Goal: Task Accomplishment & Management: Manage account settings

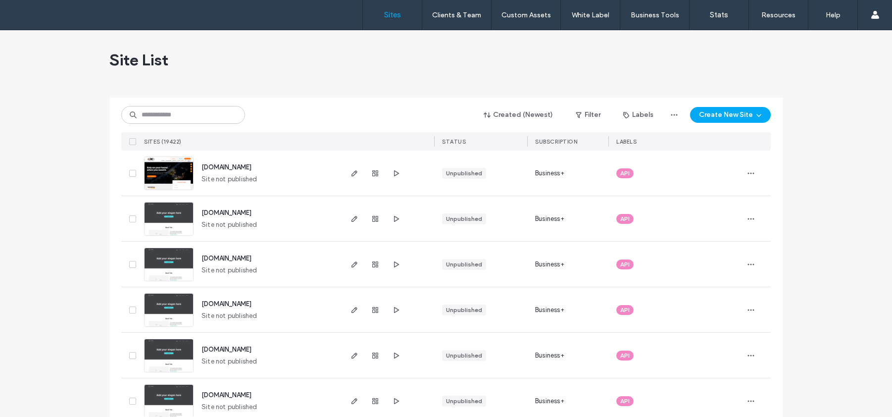
click at [164, 125] on div "Created (Newest) Filter Labels Create New Site SITES (19422) STATUS SUBSCRIPTIO…" at bounding box center [445, 124] width 649 height 53
click at [163, 114] on input at bounding box center [183, 115] width 124 height 18
paste input "********"
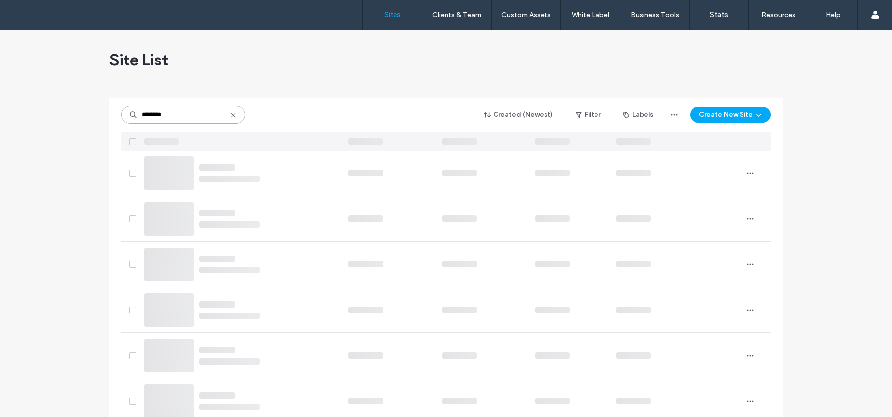
type input "********"
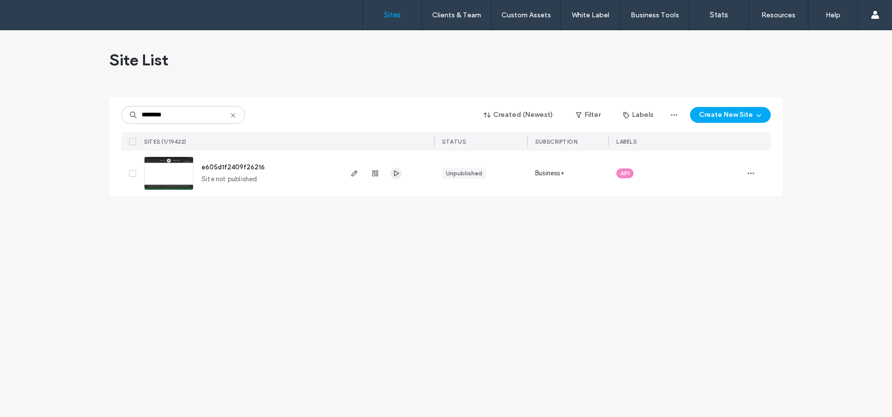
click at [397, 175] on icon "button" at bounding box center [396, 173] width 8 height 8
click at [179, 167] on img at bounding box center [169, 190] width 49 height 67
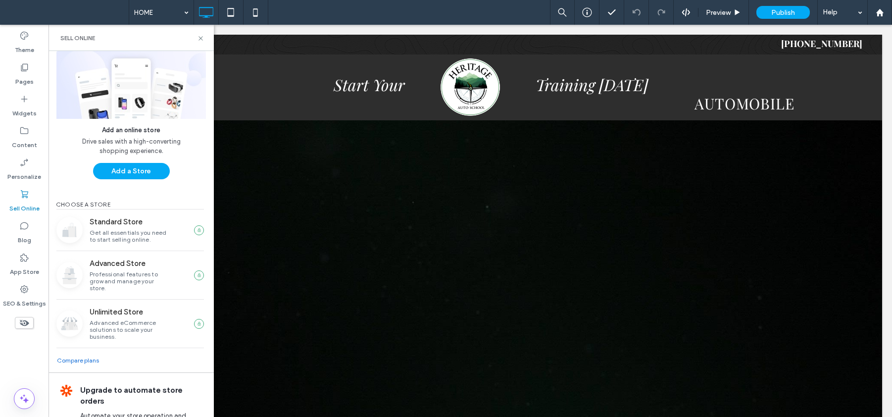
click at [135, 167] on button "Add a Store" at bounding box center [131, 171] width 77 height 16
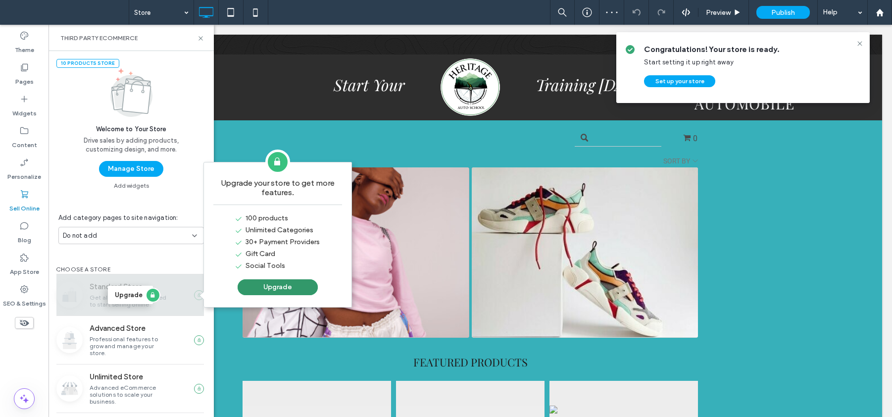
click at [272, 285] on button "Upgrade" at bounding box center [278, 287] width 80 height 16
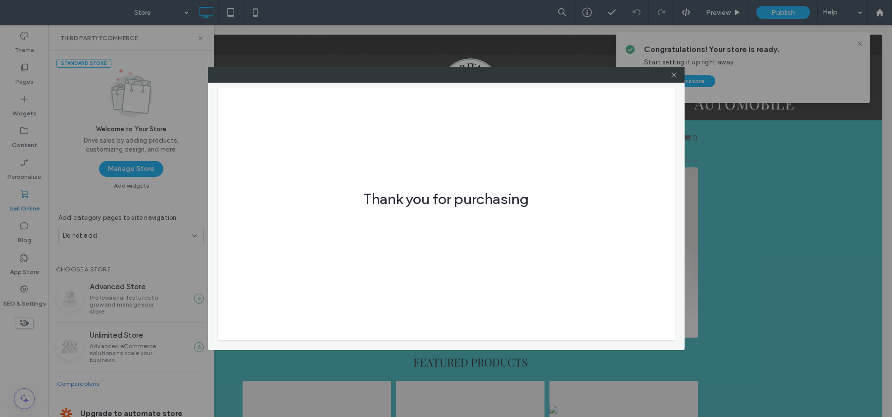
click at [672, 73] on use at bounding box center [673, 74] width 5 height 5
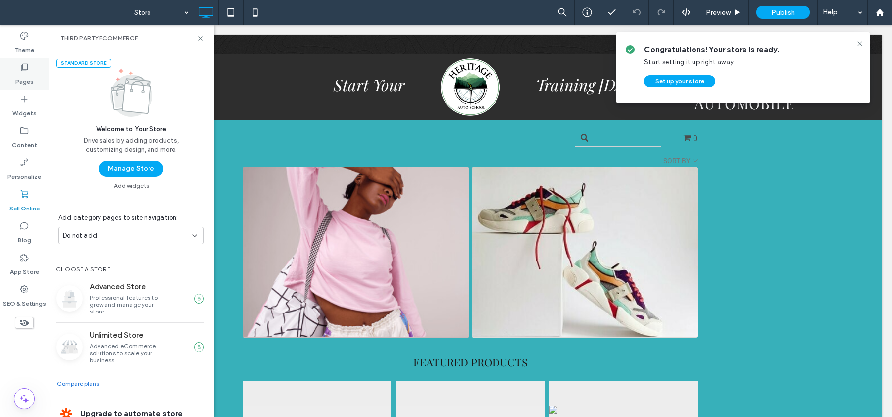
click at [27, 78] on label "Pages" at bounding box center [24, 79] width 18 height 14
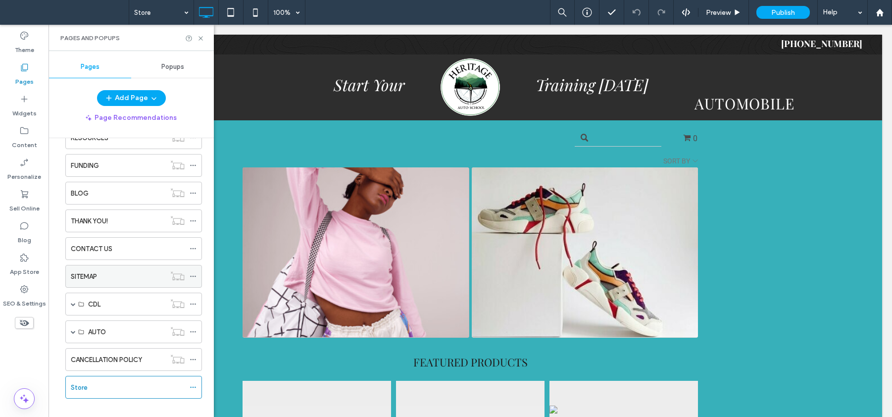
scroll to position [123, 0]
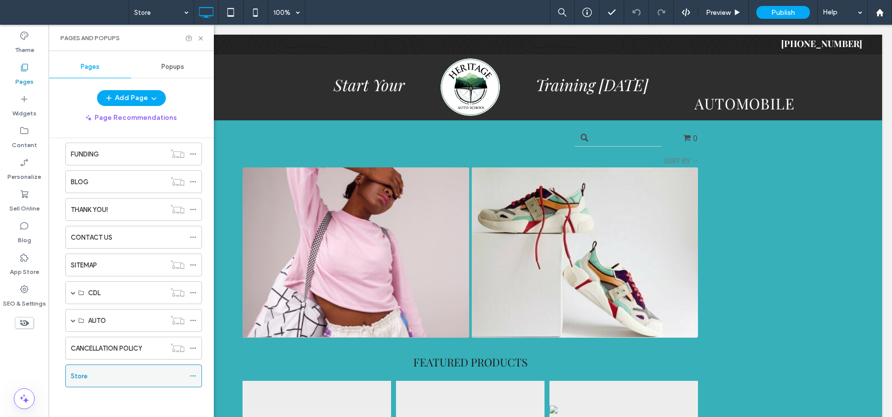
click at [195, 375] on icon at bounding box center [193, 375] width 7 height 7
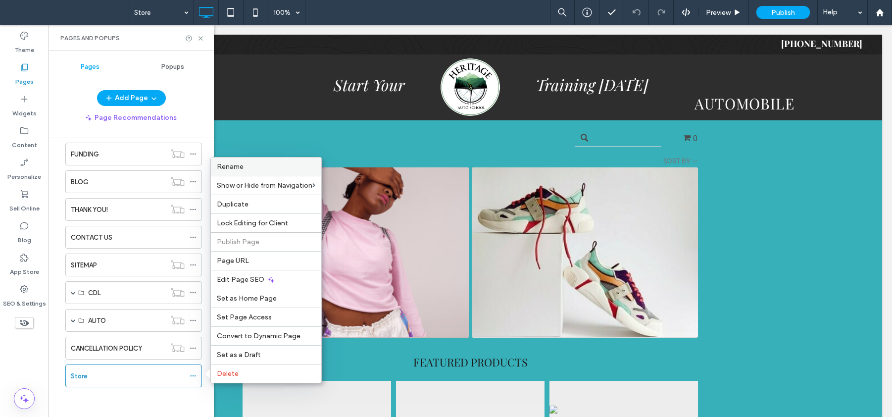
click at [266, 173] on div "Rename" at bounding box center [266, 166] width 110 height 18
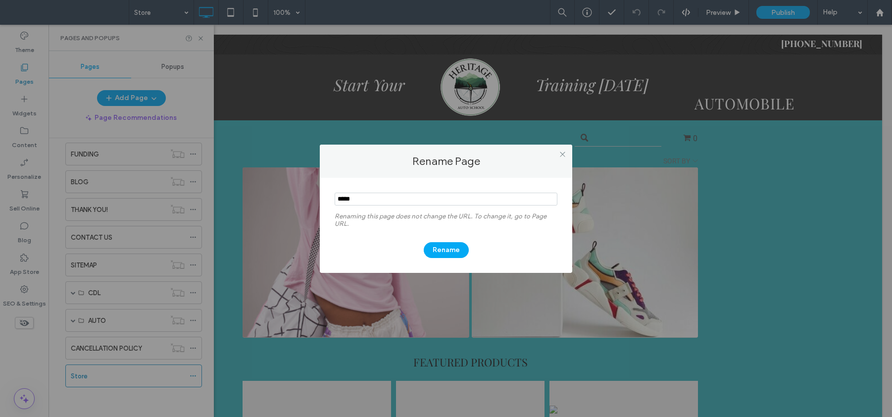
drag, startPoint x: 379, startPoint y: 200, endPoint x: 311, endPoint y: 170, distance: 74.9
click at [311, 170] on div "Rename Page Renaming this page does not change the URL. To change it, go to Pag…" at bounding box center [446, 208] width 892 height 417
type input "*****"
click at [441, 250] on button "Rename" at bounding box center [446, 250] width 45 height 16
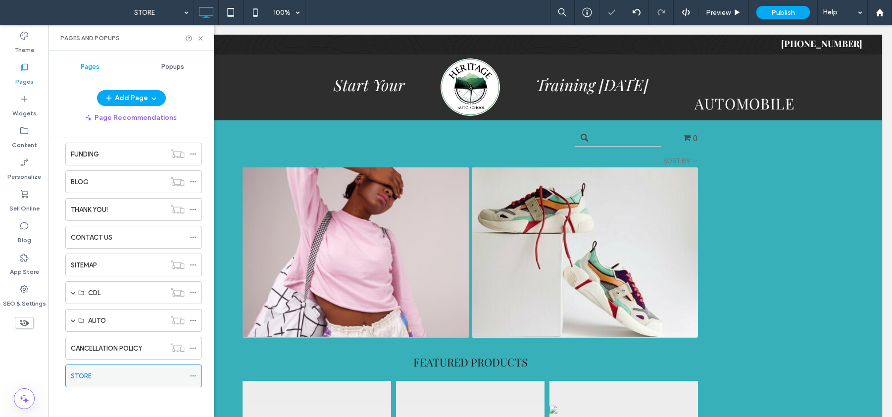
click at [192, 373] on icon at bounding box center [193, 375] width 7 height 7
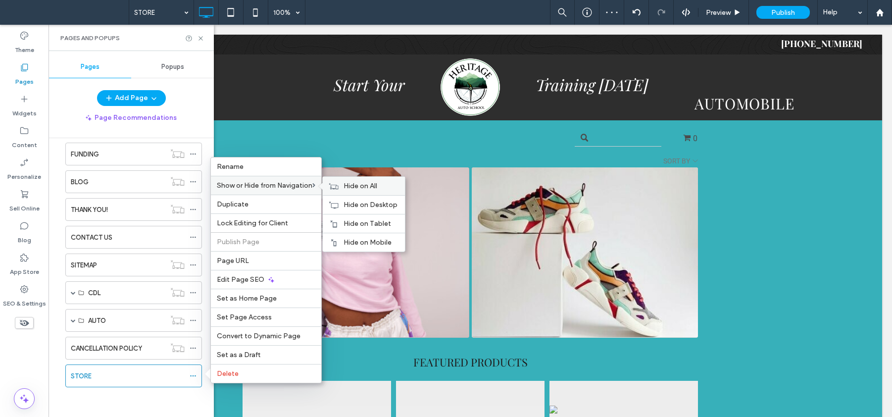
click at [371, 185] on span "Hide on All" at bounding box center [361, 186] width 34 height 8
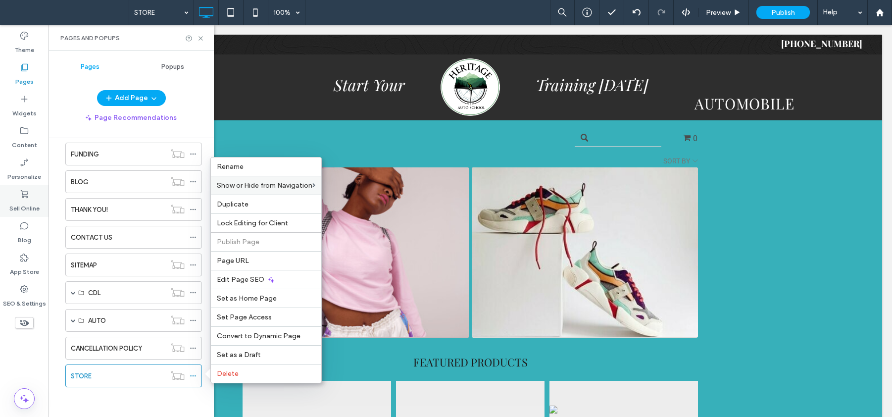
click at [19, 193] on icon at bounding box center [24, 194] width 10 height 10
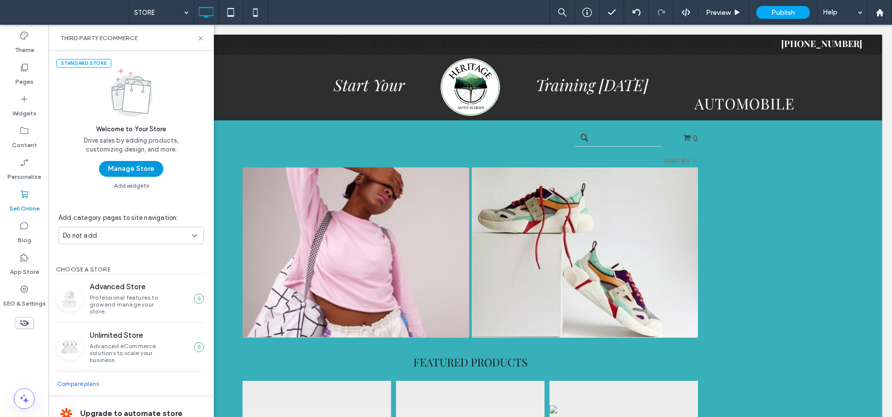
click at [147, 170] on button "Manage Store" at bounding box center [131, 169] width 64 height 16
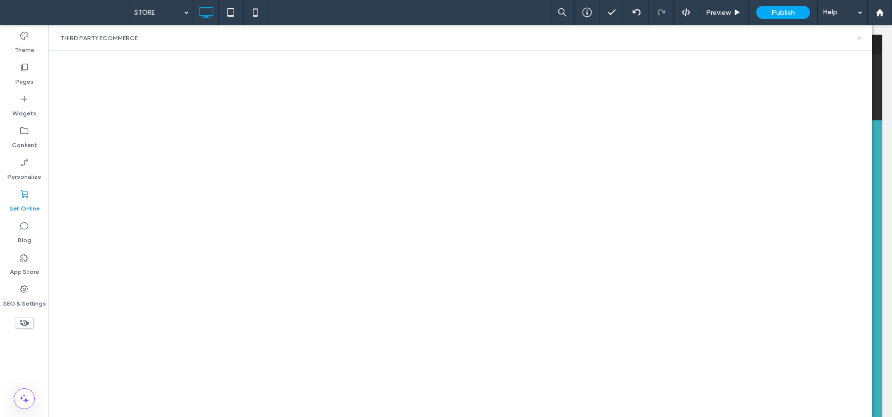
click at [860, 40] on icon at bounding box center [858, 38] width 7 height 7
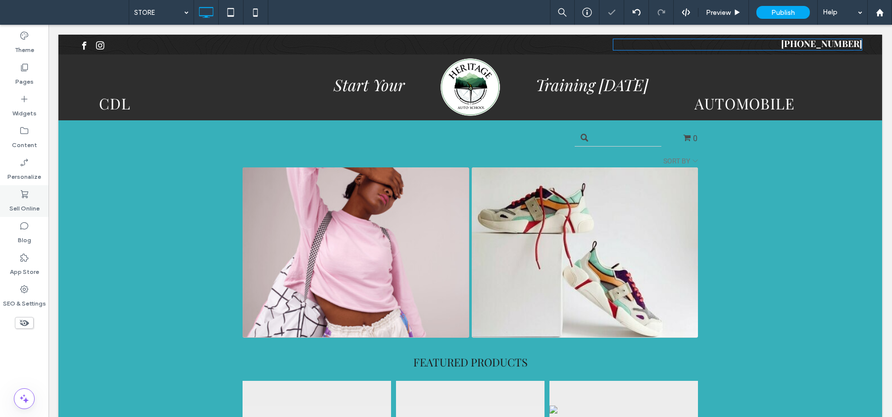
click at [25, 190] on icon at bounding box center [24, 194] width 10 height 10
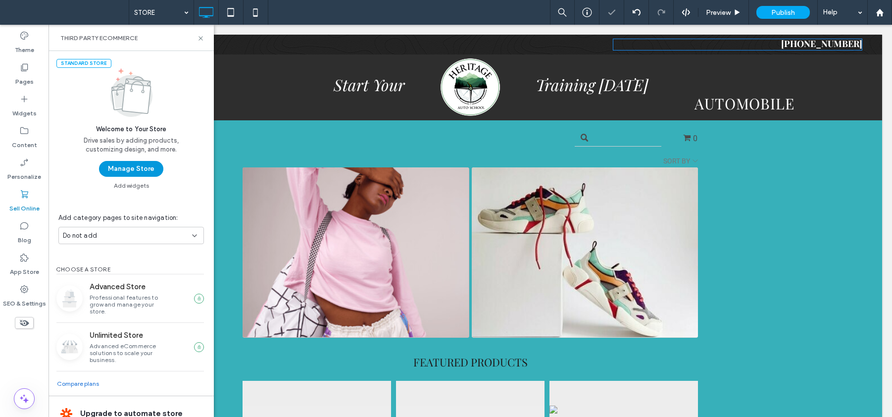
click at [124, 162] on button "Manage Store" at bounding box center [131, 169] width 64 height 16
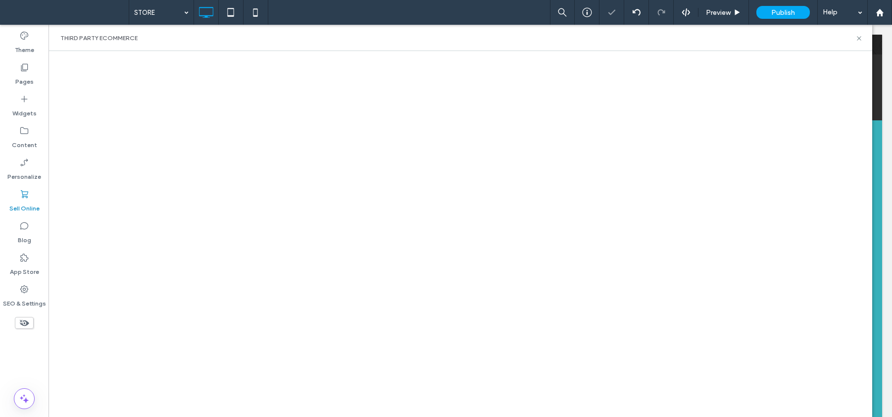
scroll to position [0, 0]
click at [860, 37] on icon at bounding box center [858, 38] width 7 height 7
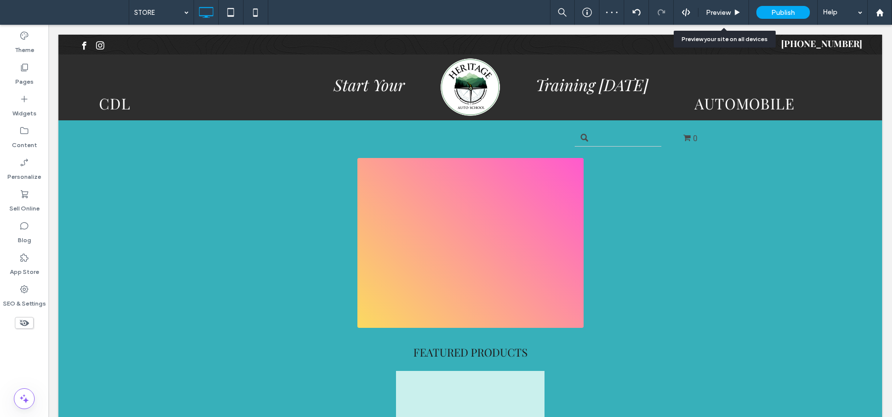
drag, startPoint x: 720, startPoint y: 14, endPoint x: 685, endPoint y: 41, distance: 44.1
click at [720, 13] on span "Preview" at bounding box center [718, 12] width 25 height 8
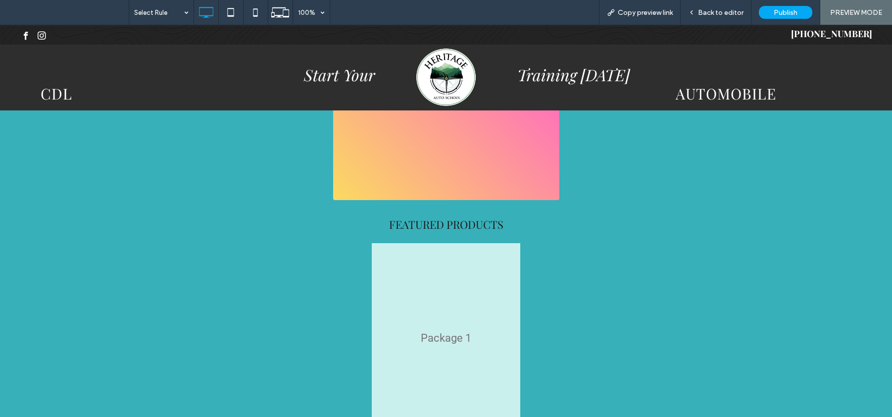
scroll to position [120, 0]
click div "Package 1"
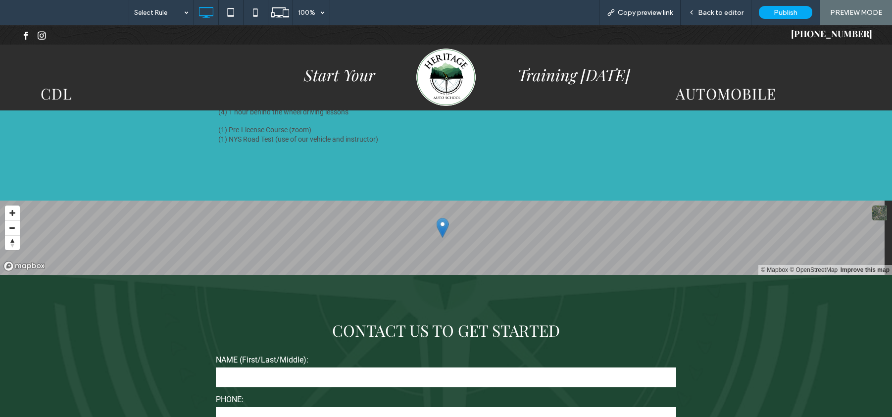
scroll to position [0, 0]
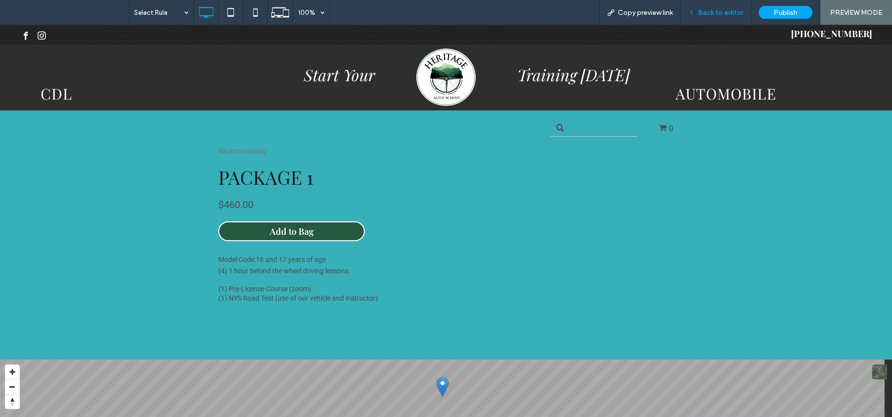
click at [721, 9] on span "Back to editor" at bounding box center [721, 12] width 46 height 8
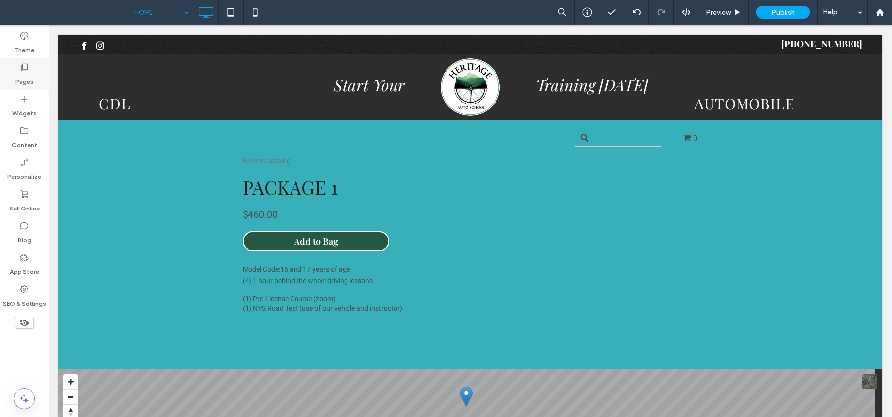
click at [19, 64] on div "Pages" at bounding box center [24, 74] width 49 height 32
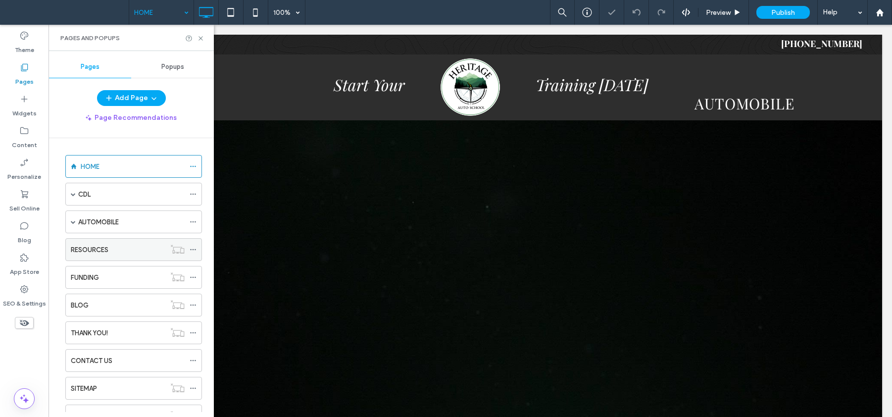
click at [104, 241] on div "RESOURCES" at bounding box center [118, 250] width 95 height 22
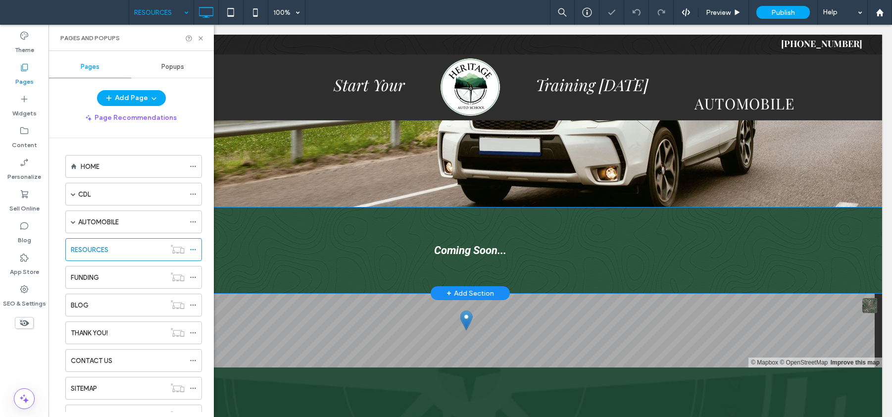
scroll to position [126, 0]
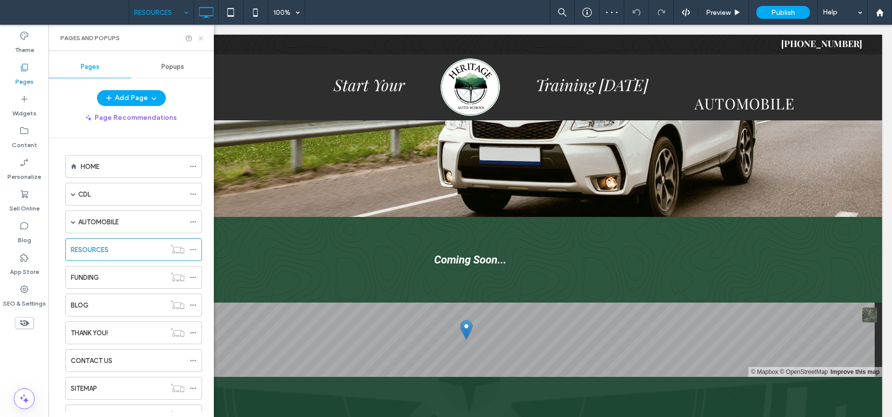
click at [202, 39] on icon at bounding box center [200, 38] width 7 height 7
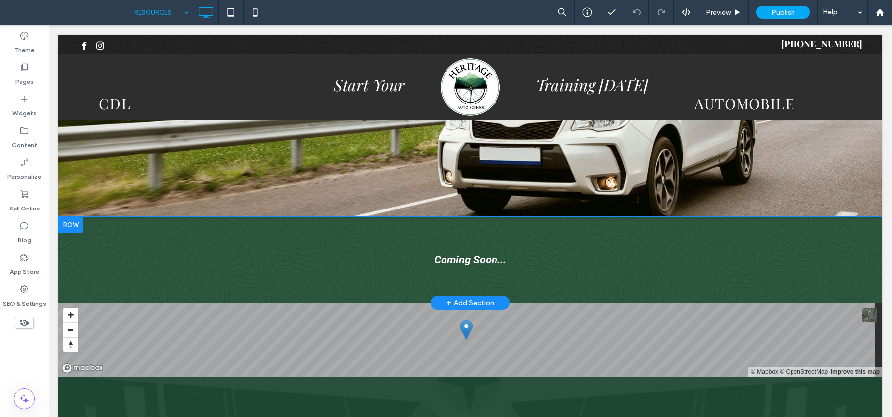
click at [70, 225] on div at bounding box center [70, 225] width 25 height 16
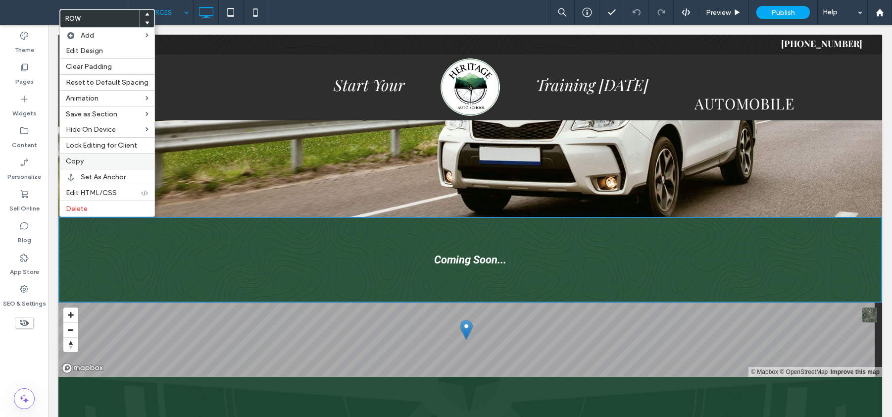
click at [87, 159] on label "Copy" at bounding box center [107, 161] width 83 height 8
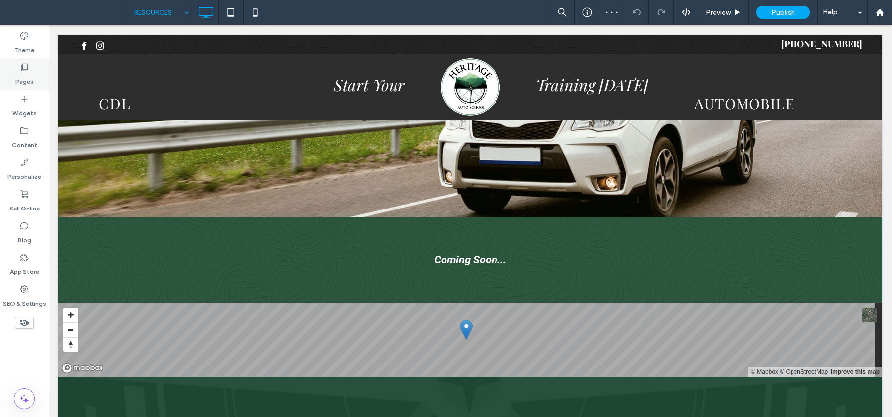
click at [28, 77] on label "Pages" at bounding box center [24, 79] width 18 height 14
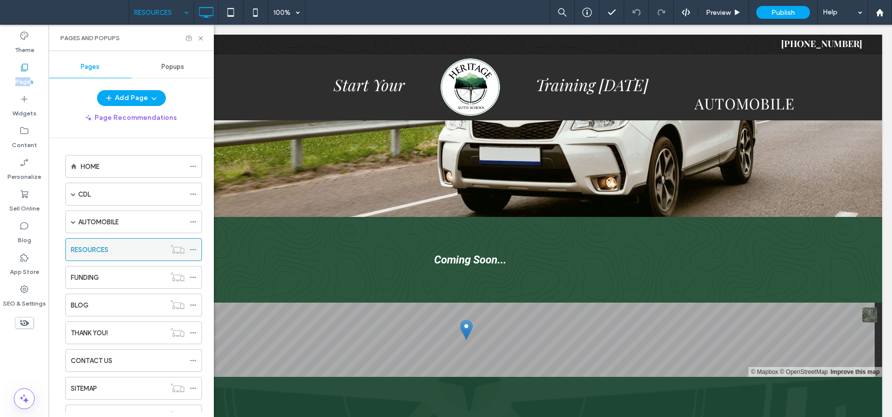
scroll to position [11, 0]
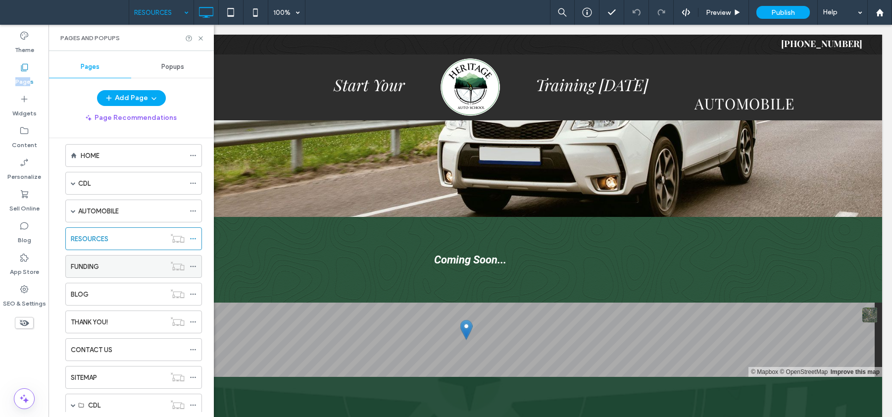
click at [104, 274] on div "FUNDING" at bounding box center [118, 266] width 95 height 22
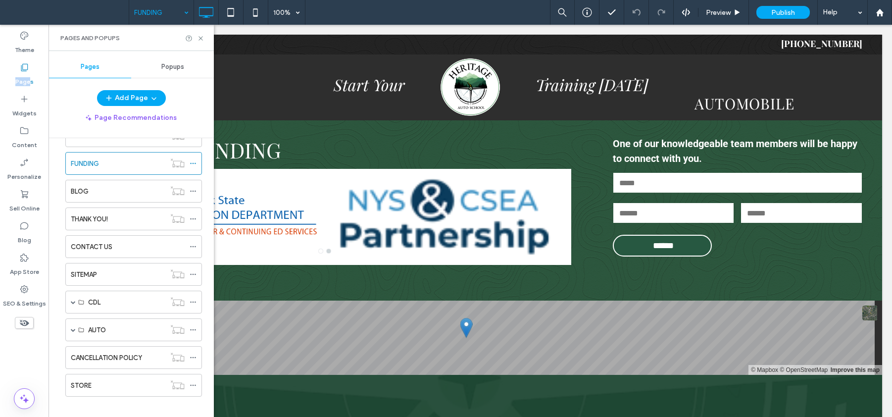
scroll to position [123, 0]
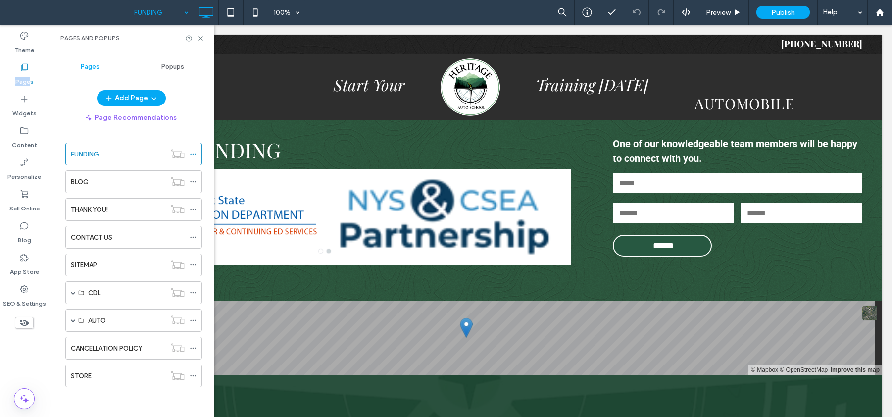
click at [118, 378] on div "STORE" at bounding box center [118, 376] width 95 height 10
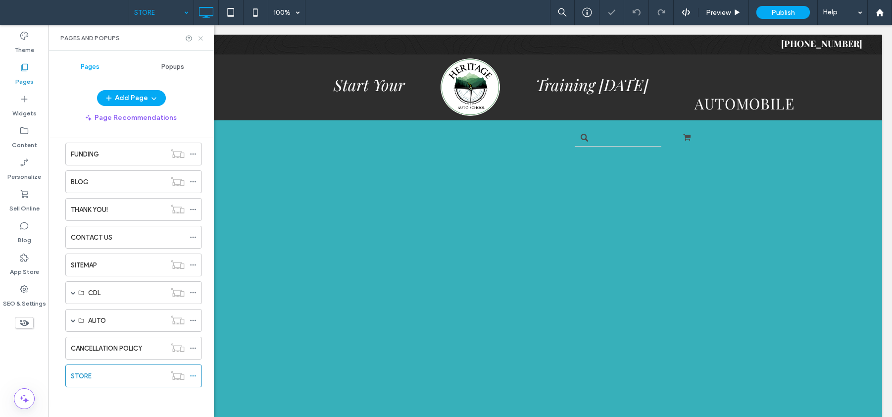
drag, startPoint x: 200, startPoint y: 41, endPoint x: 149, endPoint y: 17, distance: 56.5
click at [200, 41] on icon at bounding box center [200, 38] width 7 height 7
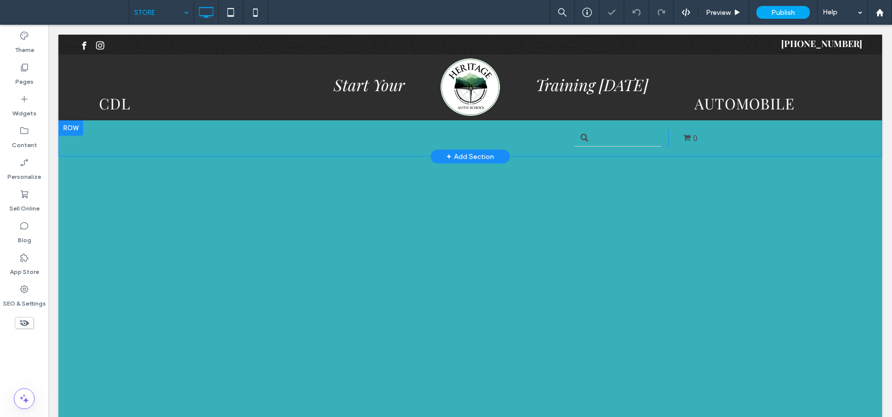
click at [68, 124] on div at bounding box center [70, 128] width 25 height 16
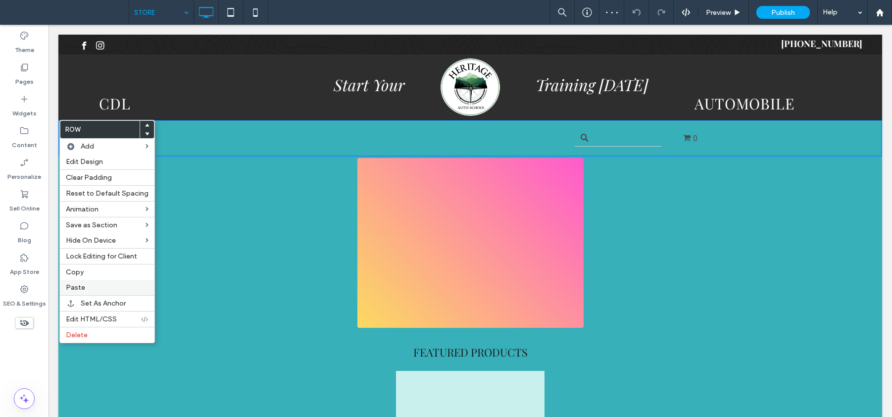
click at [101, 288] on label "Paste" at bounding box center [107, 287] width 83 height 8
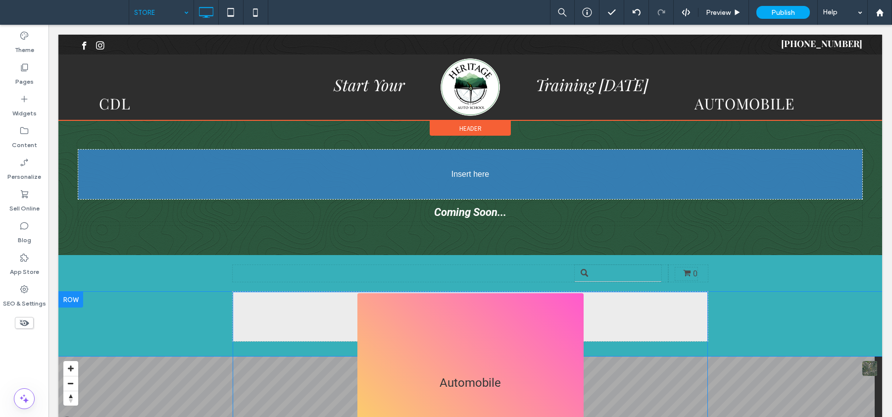
drag, startPoint x: 424, startPoint y: 284, endPoint x: 463, endPoint y: 215, distance: 79.6
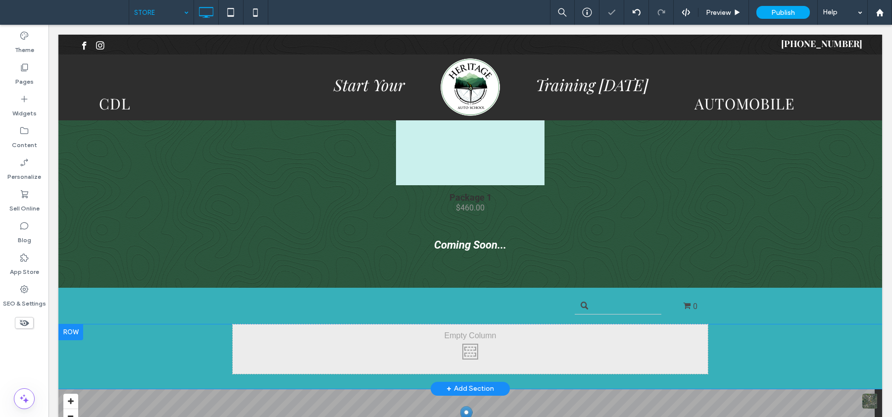
scroll to position [490, 0]
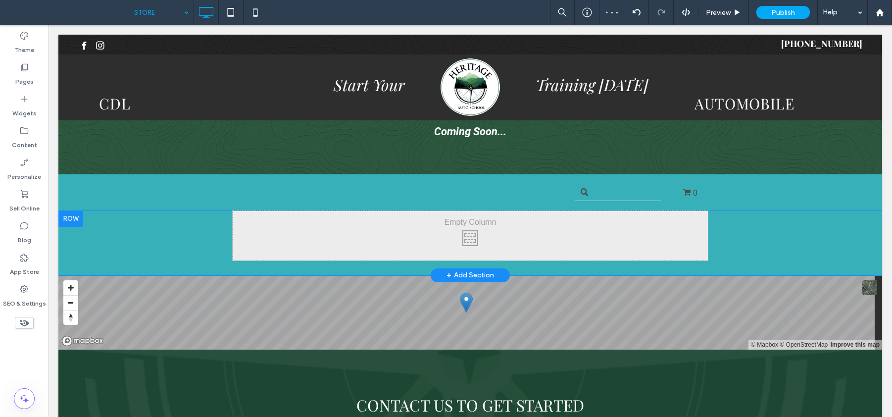
click at [74, 218] on div at bounding box center [70, 219] width 25 height 16
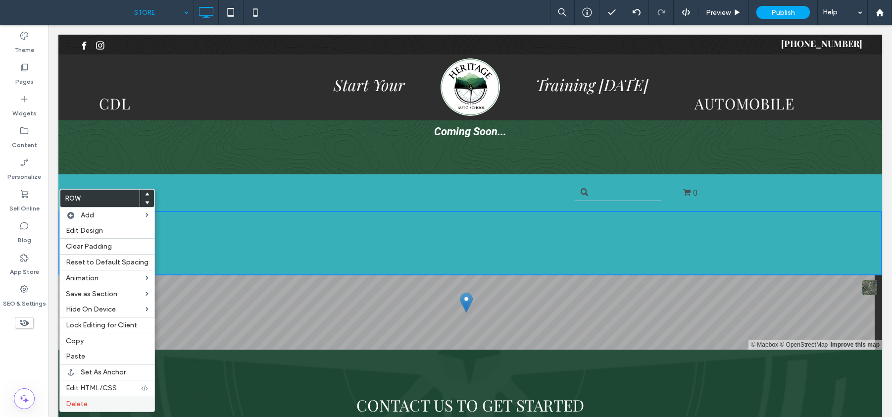
click at [108, 403] on label "Delete" at bounding box center [107, 403] width 83 height 8
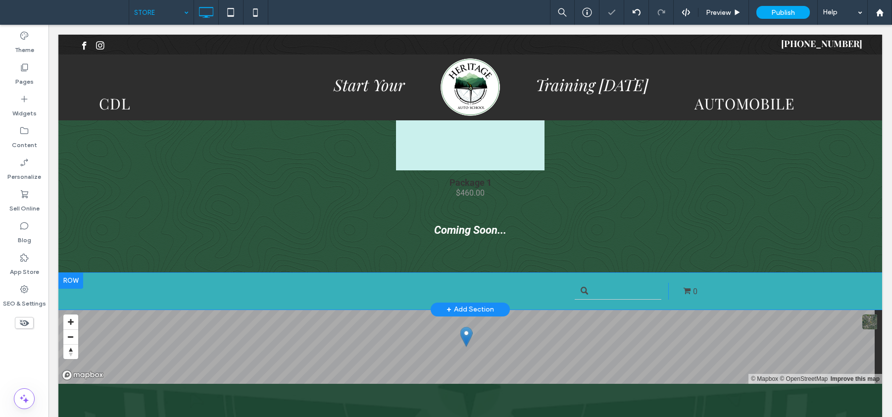
scroll to position [375, 0]
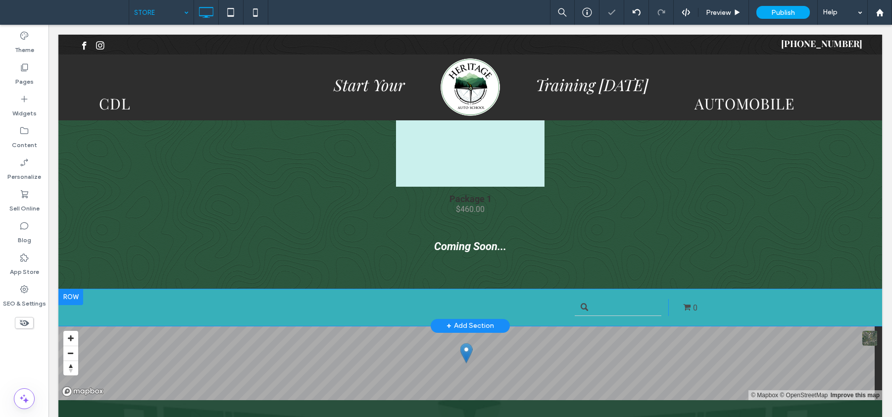
click at [73, 297] on div at bounding box center [70, 297] width 25 height 16
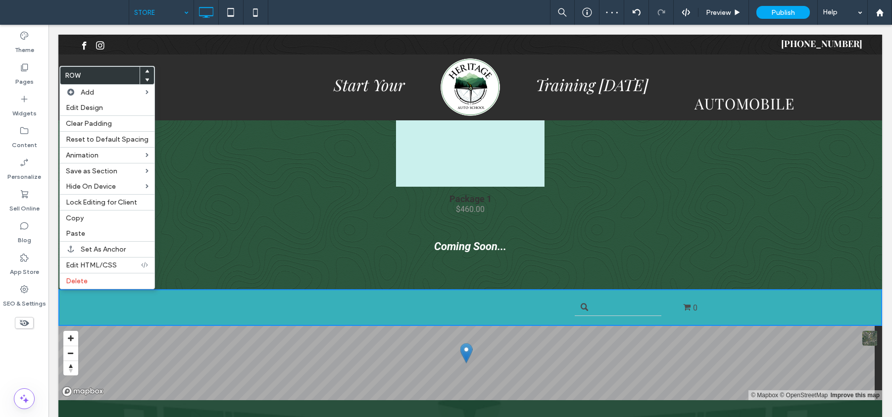
click at [145, 71] on use at bounding box center [147, 70] width 4 height 3
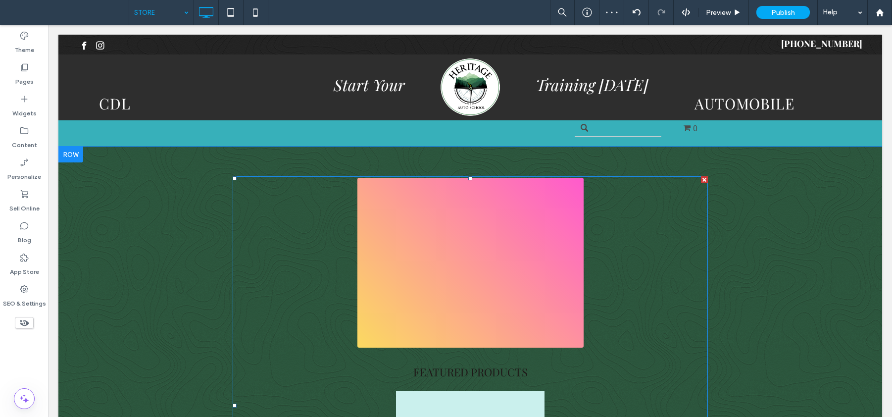
scroll to position [0, 0]
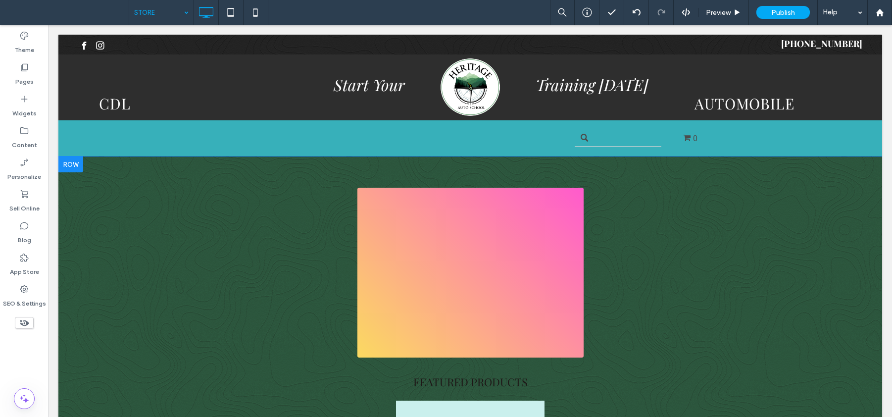
click at [73, 162] on div at bounding box center [70, 164] width 25 height 16
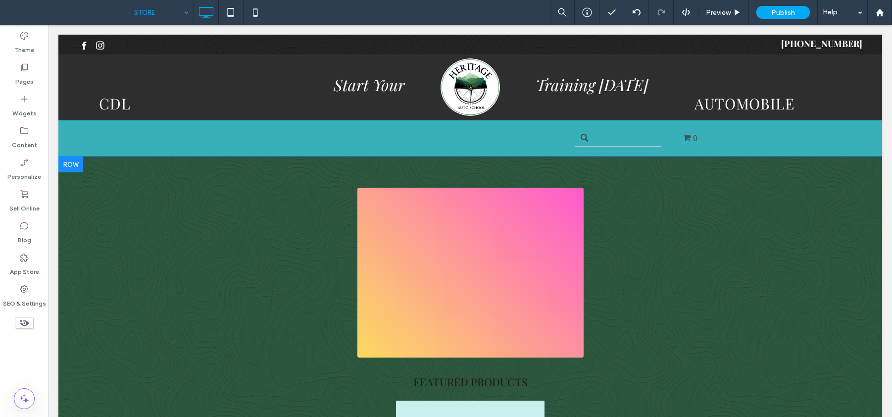
click at [75, 164] on div at bounding box center [70, 164] width 25 height 16
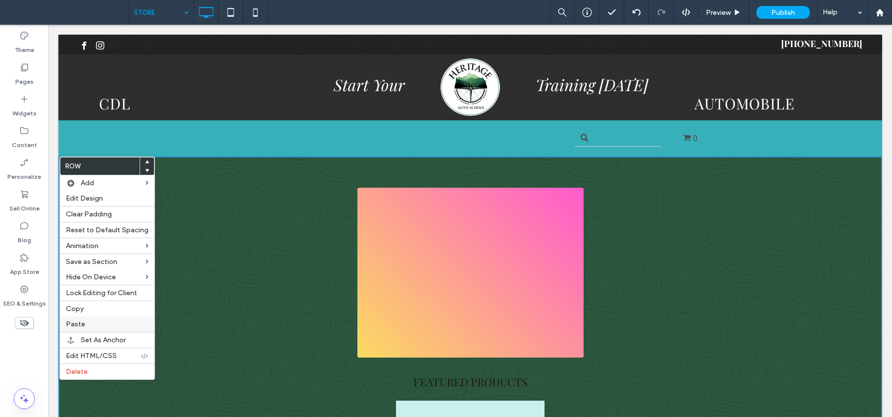
click at [95, 321] on label "Paste" at bounding box center [107, 324] width 83 height 8
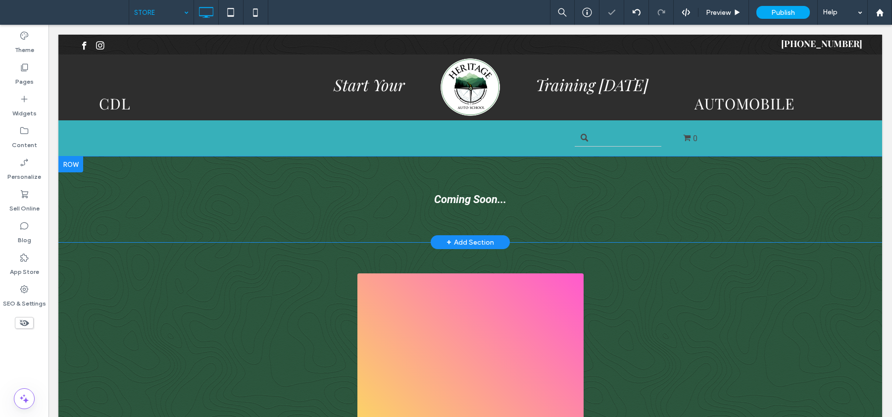
click at [74, 163] on div at bounding box center [70, 164] width 25 height 16
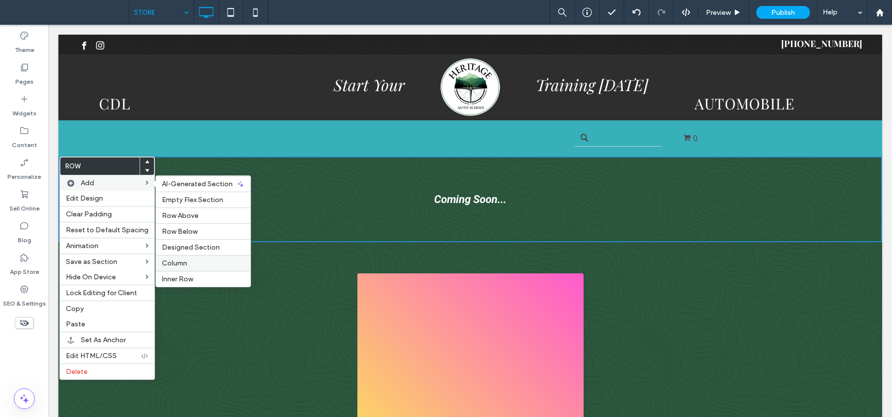
click at [193, 264] on label "Column" at bounding box center [203, 263] width 83 height 8
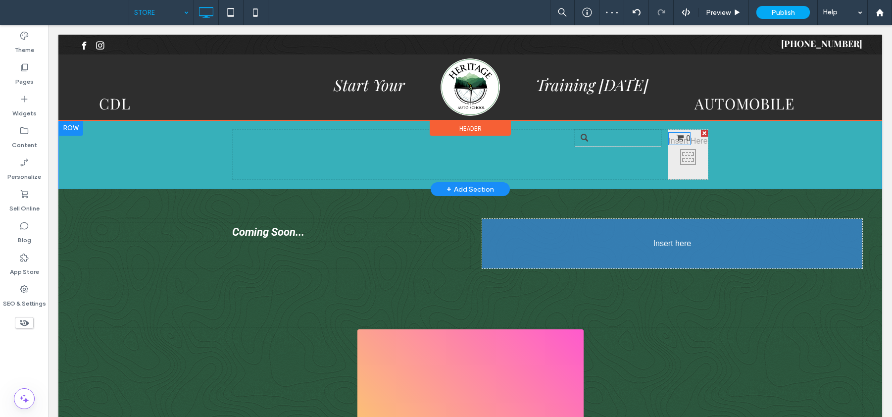
drag, startPoint x: 611, startPoint y: 163, endPoint x: 632, endPoint y: 246, distance: 84.8
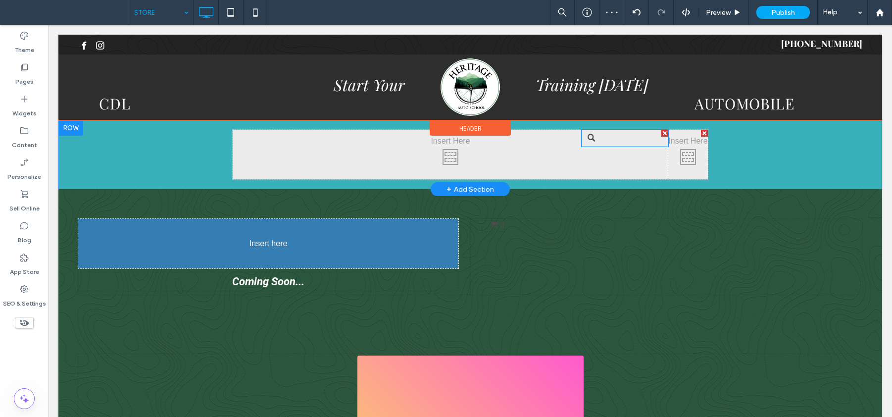
drag, startPoint x: 597, startPoint y: 142, endPoint x: 291, endPoint y: 241, distance: 321.2
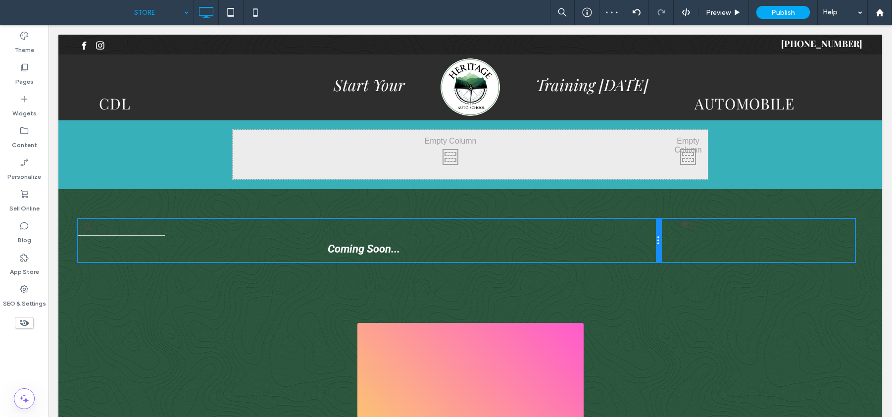
drag, startPoint x: 465, startPoint y: 230, endPoint x: 715, endPoint y: 235, distance: 249.6
click at [661, 235] on div "Coming Soon... Click To Paste Click To Paste" at bounding box center [369, 240] width 583 height 43
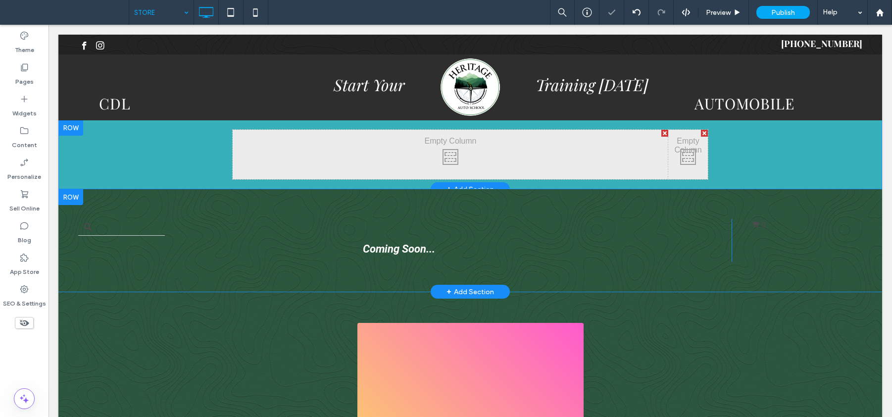
click at [795, 220] on div "Click To Paste Click To Paste 0" at bounding box center [797, 240] width 131 height 43
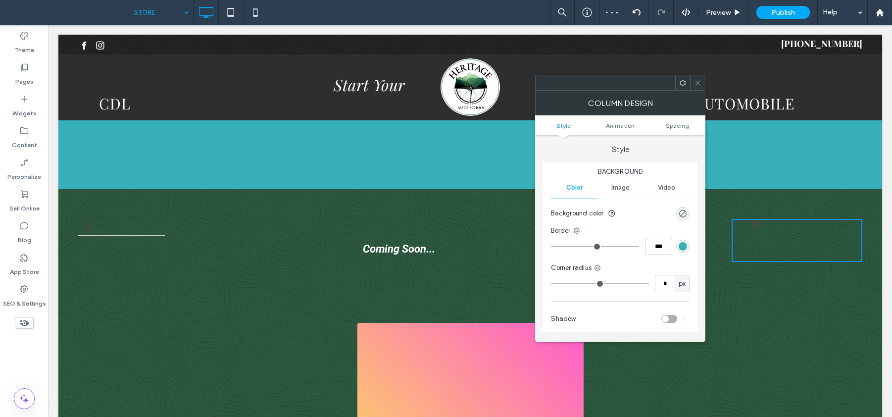
click at [700, 88] on span at bounding box center [697, 82] width 7 height 15
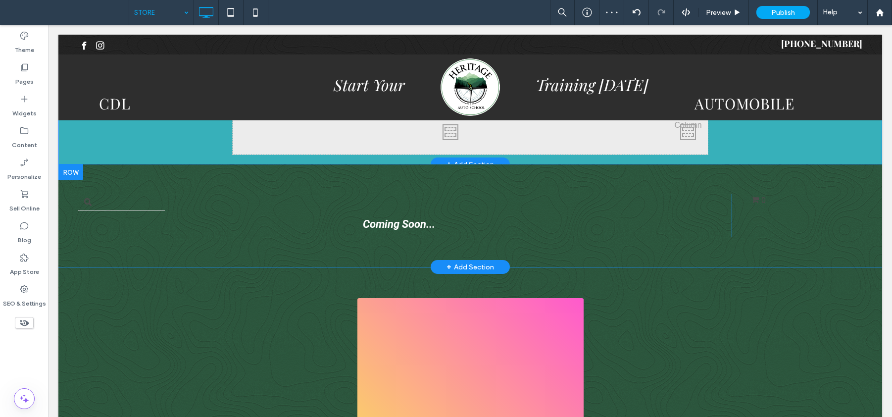
scroll to position [51, 0]
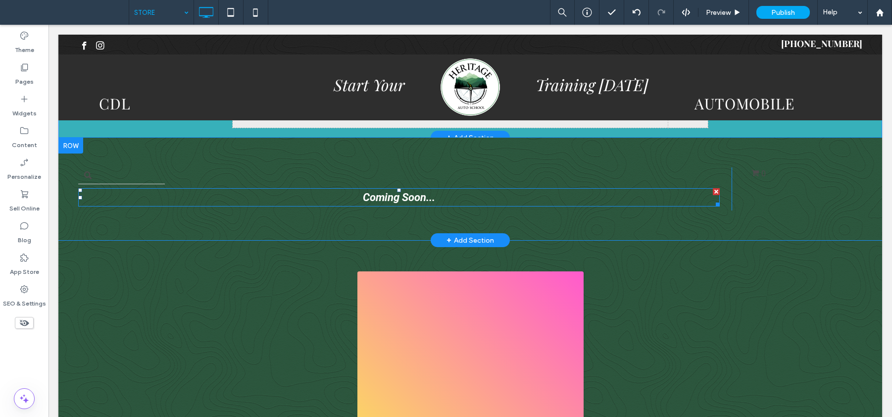
click at [713, 192] on div at bounding box center [716, 191] width 7 height 7
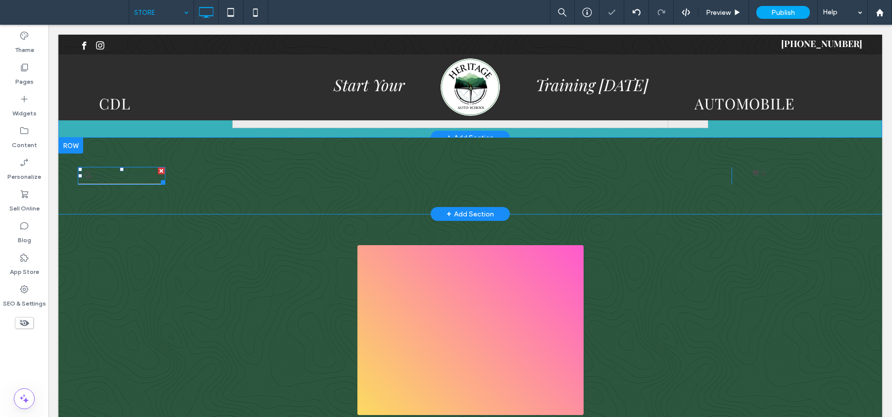
click at [153, 175] on input "text" at bounding box center [121, 175] width 87 height 17
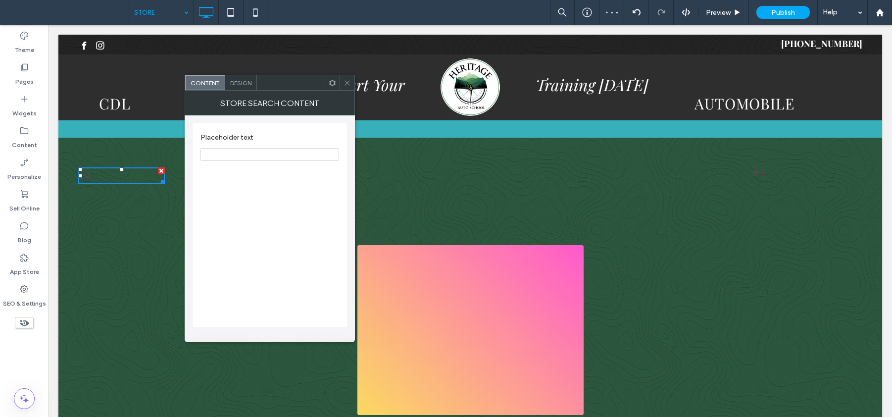
click at [243, 79] on span "Design" at bounding box center [240, 82] width 21 height 7
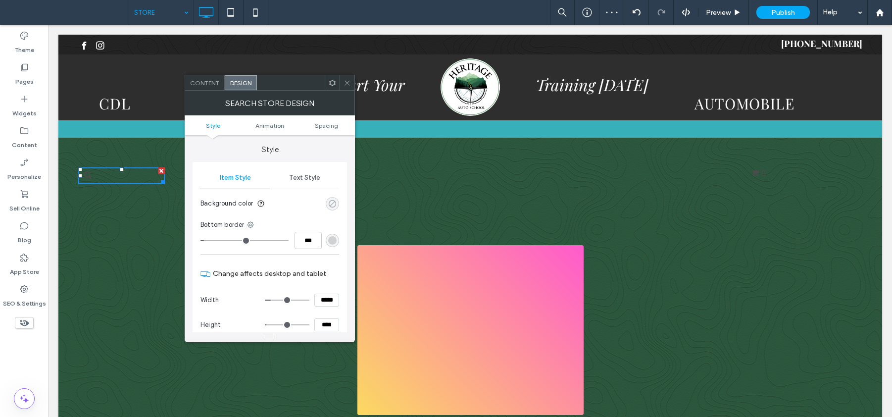
click at [334, 207] on icon "rgba(0, 0, 0, 0)" at bounding box center [332, 203] width 8 height 8
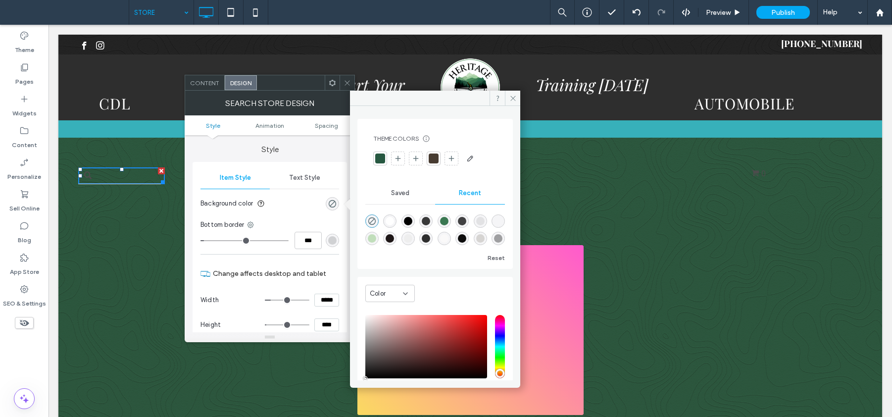
click at [391, 218] on div "rgba(255, 255, 255, 1)" at bounding box center [390, 221] width 8 height 8
type input "*******"
type input "***"
type input "****"
click at [210, 84] on span "Content" at bounding box center [204, 82] width 29 height 7
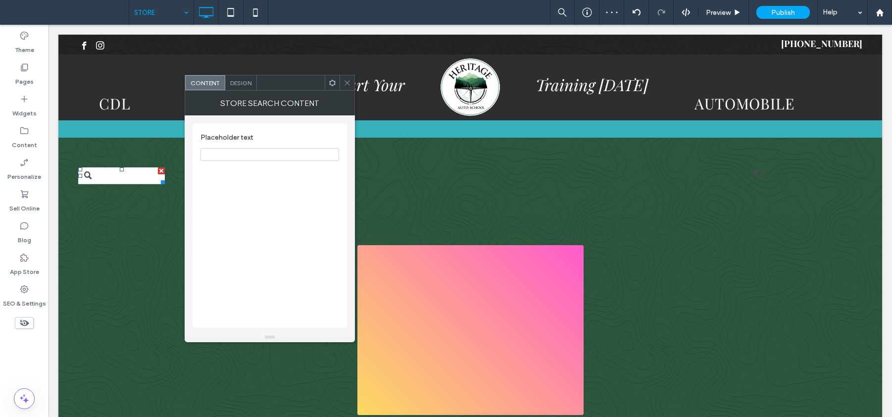
click at [255, 154] on input "Placeholder text" at bounding box center [269, 154] width 139 height 13
type input "**********"
drag, startPoint x: 351, startPoint y: 86, endPoint x: 345, endPoint y: 85, distance: 6.5
click at [350, 85] on div at bounding box center [347, 82] width 15 height 15
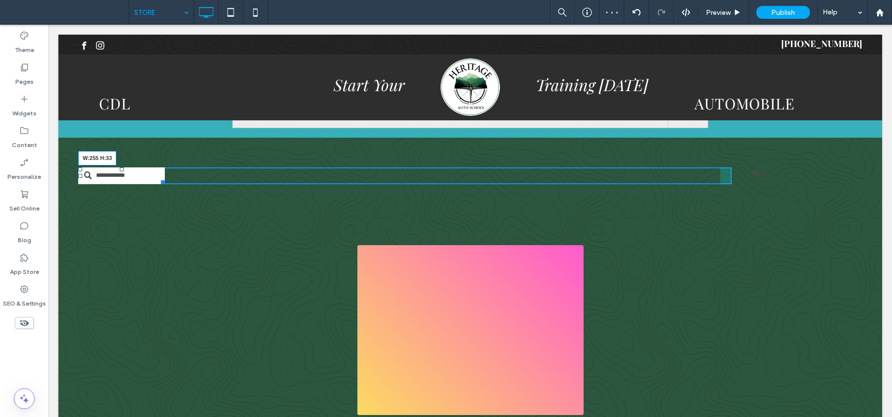
drag, startPoint x: 163, startPoint y: 182, endPoint x: 204, endPoint y: 181, distance: 40.6
click at [165, 181] on div at bounding box center [160, 180] width 7 height 7
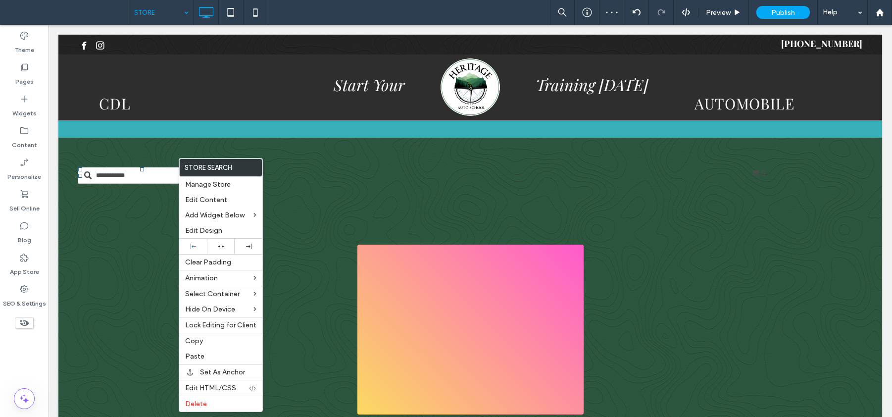
drag, startPoint x: 250, startPoint y: 250, endPoint x: 318, endPoint y: 229, distance: 71.4
click at [251, 249] on div at bounding box center [249, 246] width 28 height 15
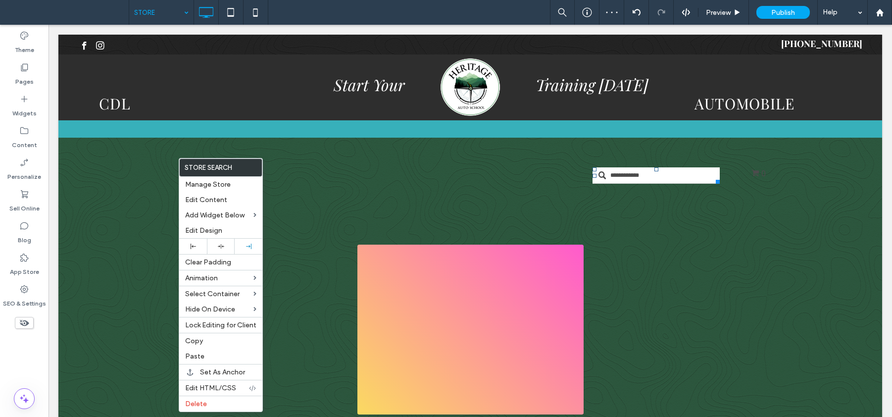
drag, startPoint x: 748, startPoint y: 182, endPoint x: 755, endPoint y: 179, distance: 8.0
click at [749, 180] on div "Click To Paste Click To Paste 0" at bounding box center [797, 175] width 131 height 16
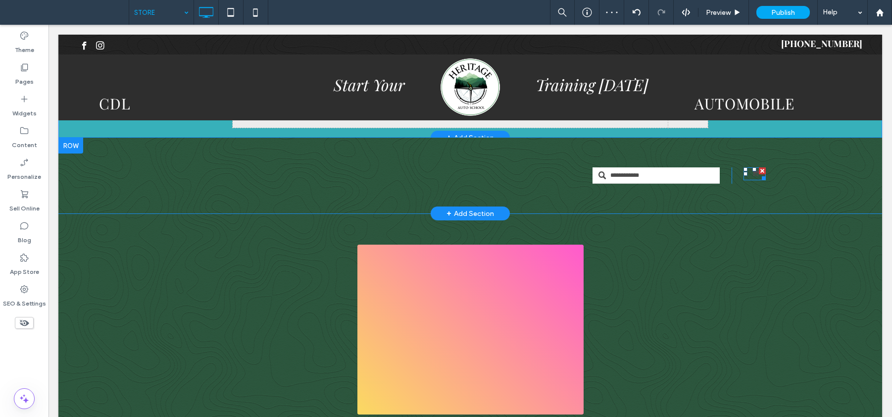
click at [751, 172] on span "0" at bounding box center [758, 173] width 14 height 9
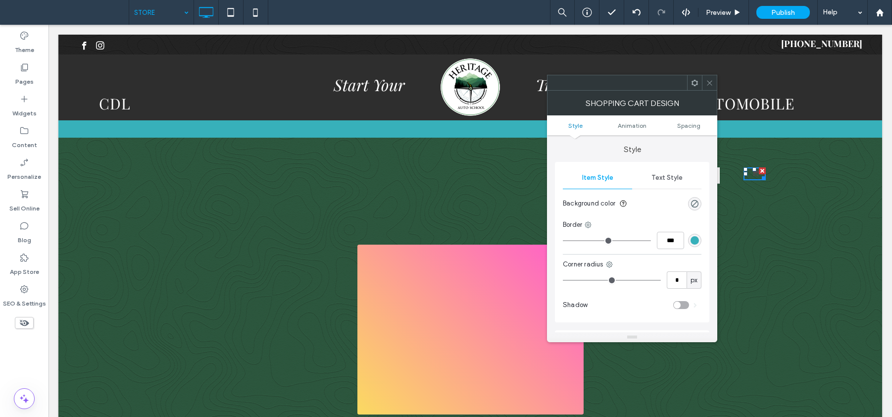
click at [671, 174] on span "Text Style" at bounding box center [666, 178] width 31 height 8
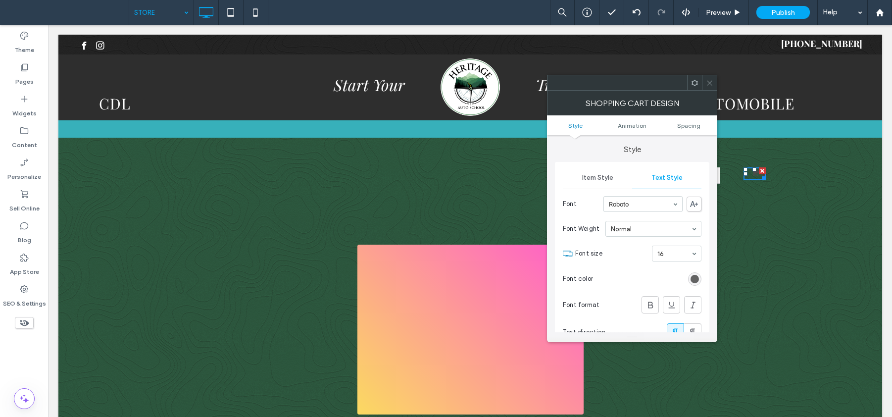
click at [692, 275] on div "rgb(76, 76, 76)" at bounding box center [695, 279] width 8 height 8
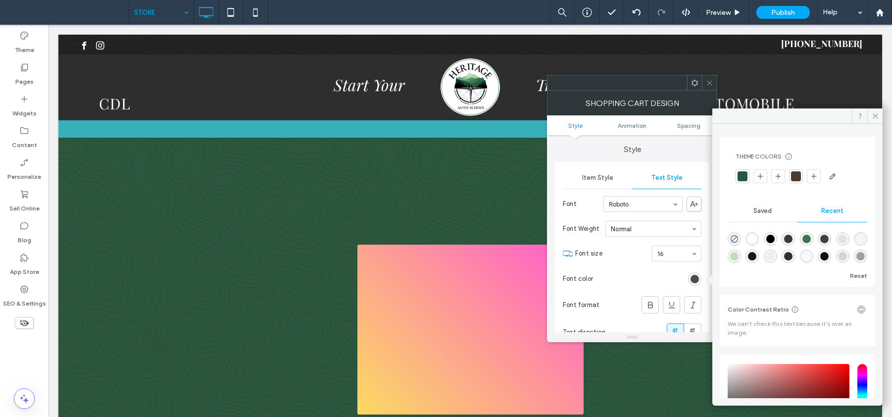
click at [759, 235] on div "rgba(255, 255, 255, 1)" at bounding box center [752, 238] width 13 height 13
type input "*******"
click at [759, 238] on div "rgba(255, 255, 255, 1)" at bounding box center [752, 238] width 13 height 13
drag, startPoint x: 651, startPoint y: 306, endPoint x: 659, endPoint y: 293, distance: 15.1
click at [652, 304] on icon at bounding box center [651, 305] width 10 height 10
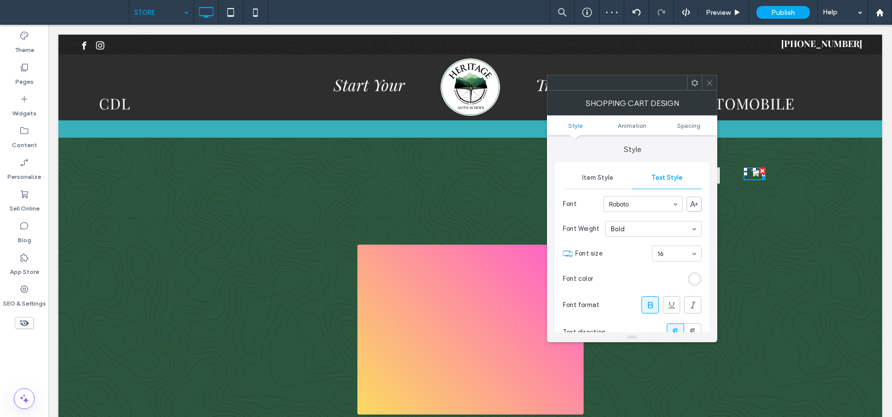
click at [707, 79] on icon at bounding box center [709, 82] width 7 height 7
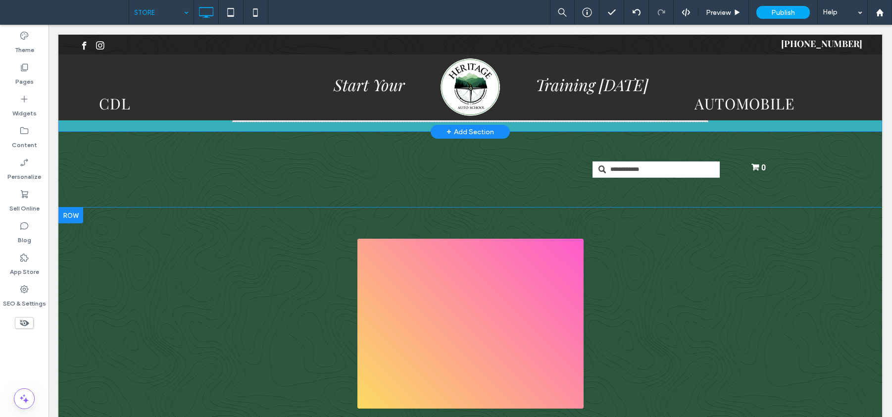
scroll to position [0, 0]
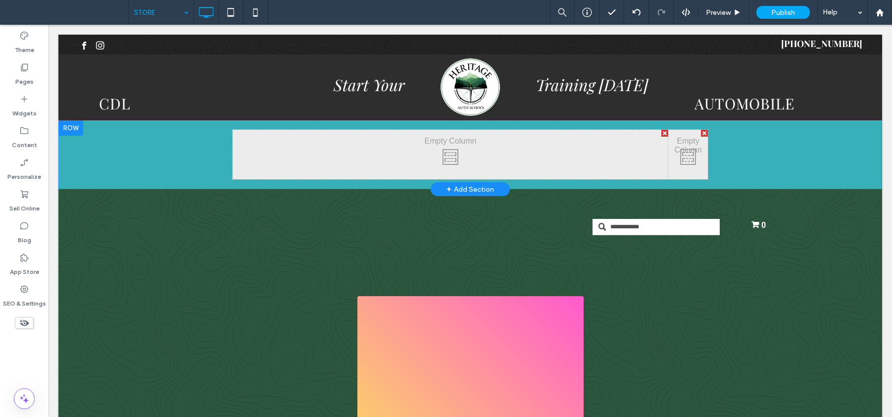
click at [69, 122] on div at bounding box center [70, 128] width 25 height 16
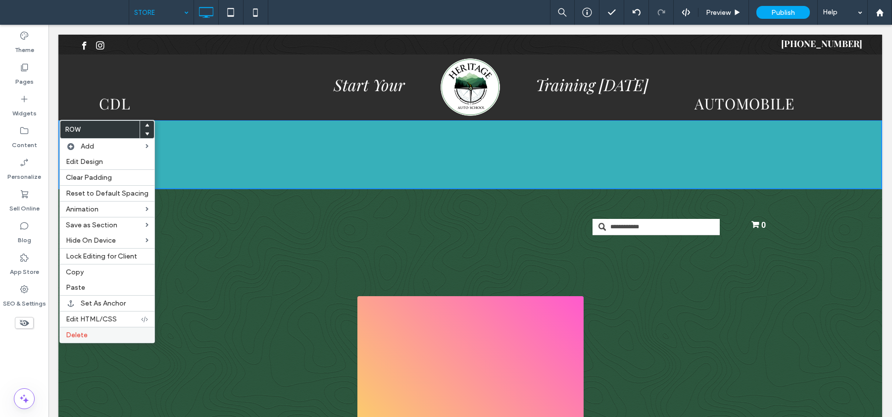
click at [91, 336] on label "Delete" at bounding box center [107, 335] width 83 height 8
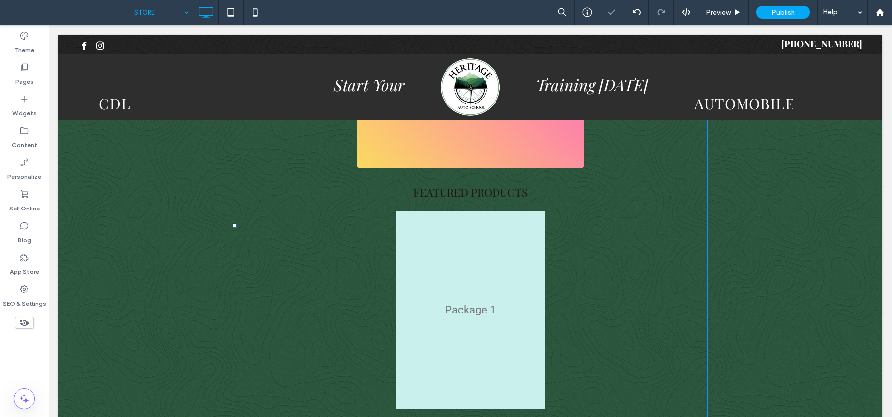
scroll to position [213, 0]
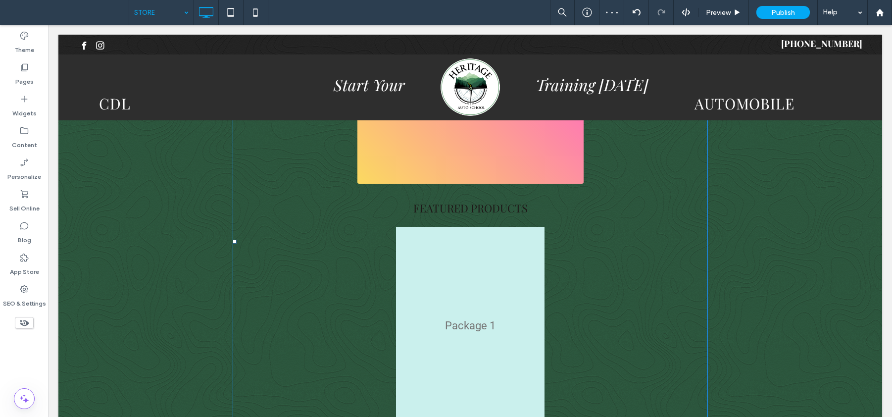
click at [286, 256] on span at bounding box center [470, 241] width 475 height 459
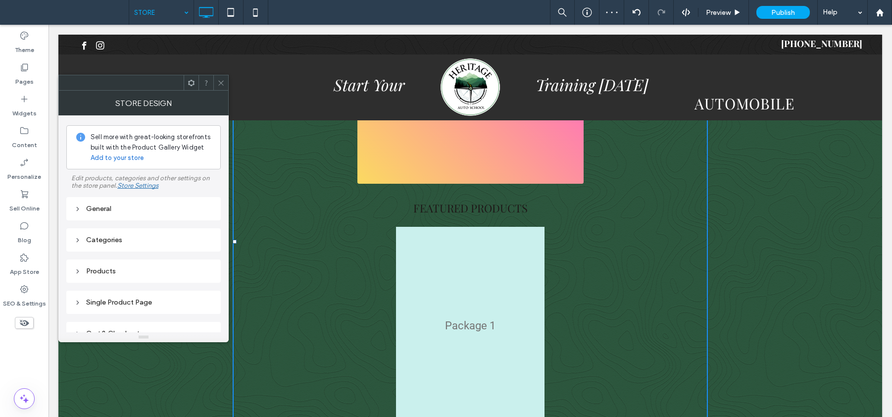
click at [120, 211] on div "General" at bounding box center [143, 208] width 139 height 8
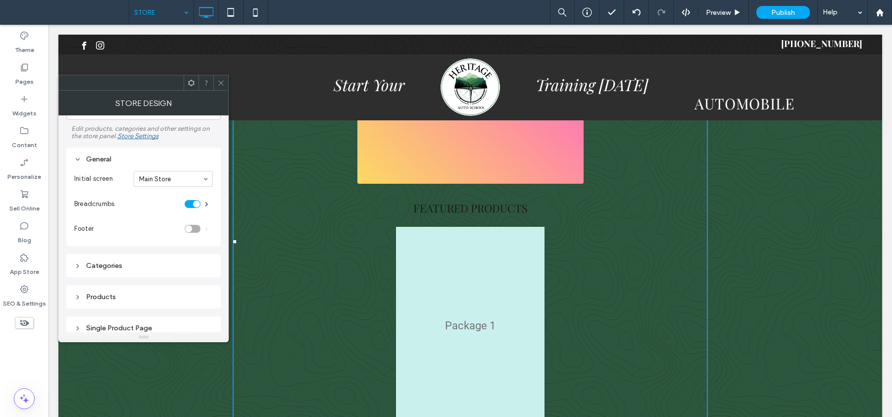
scroll to position [51, 0]
click at [173, 260] on div "Categories" at bounding box center [143, 263] width 139 height 8
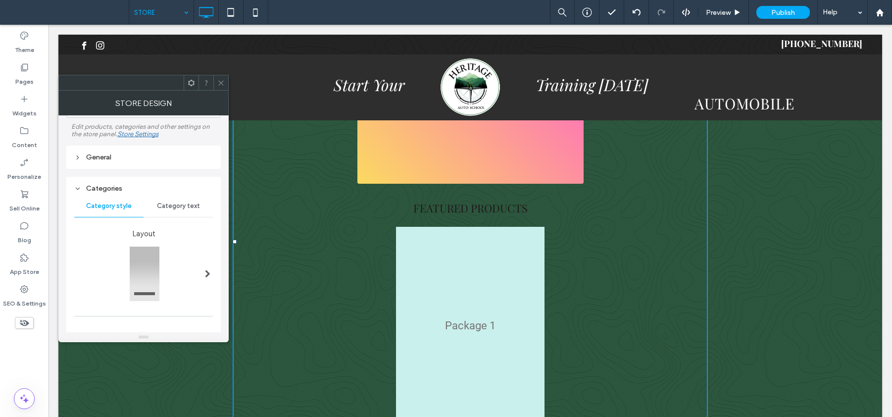
click at [80, 189] on icon at bounding box center [77, 188] width 7 height 7
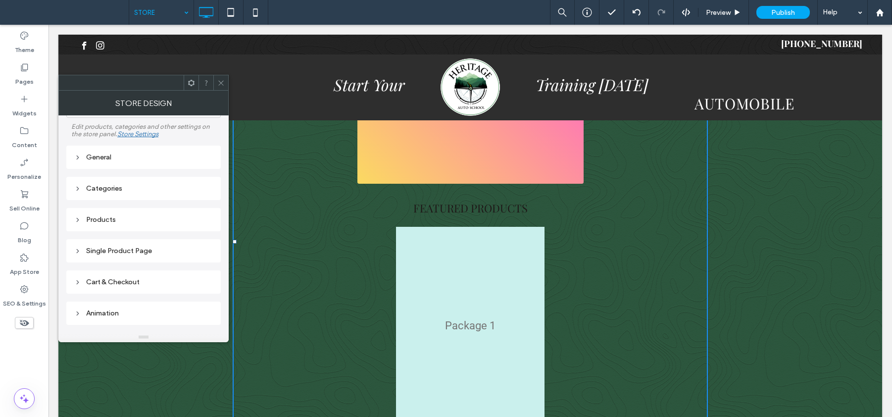
click at [129, 159] on div "General" at bounding box center [143, 157] width 139 height 8
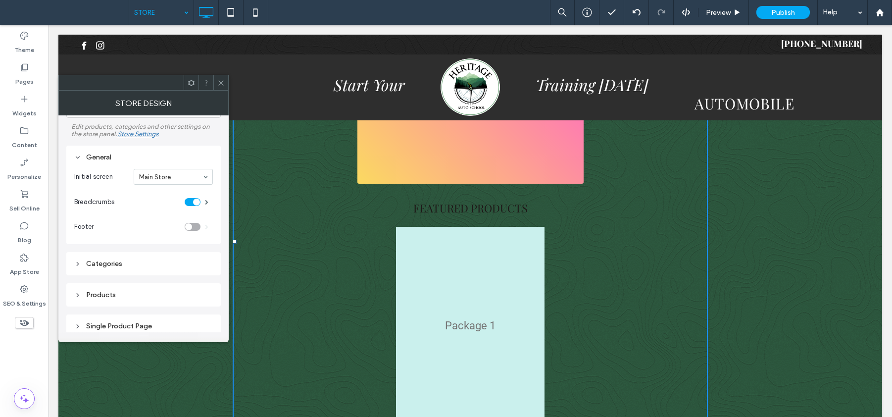
click at [114, 262] on div "Categories" at bounding box center [143, 263] width 139 height 8
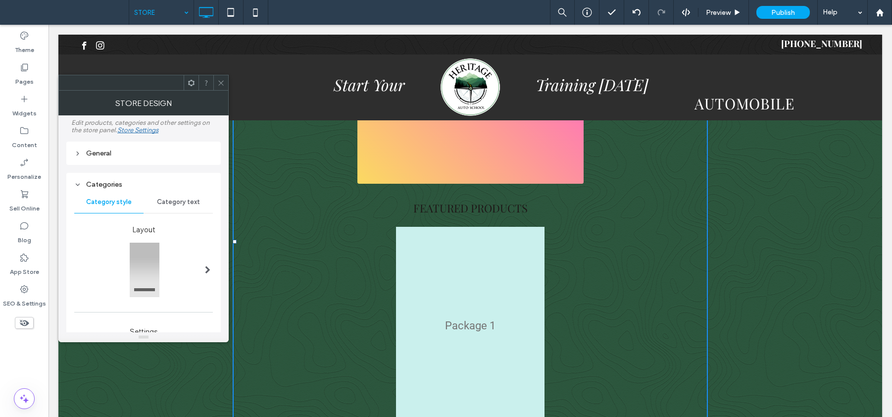
scroll to position [110, 0]
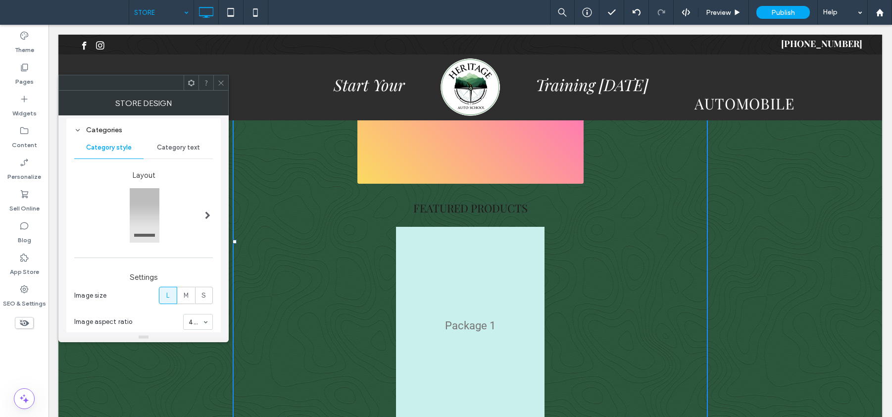
click at [177, 152] on div "Category text" at bounding box center [178, 148] width 69 height 22
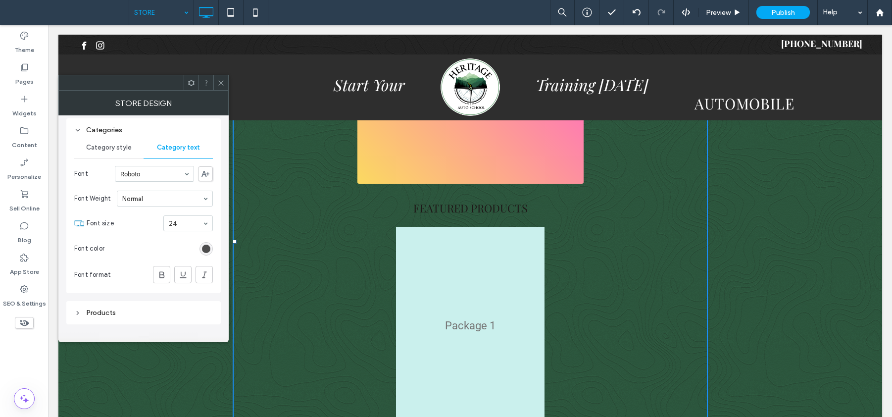
click at [207, 249] on div "rgb(51, 51, 51)" at bounding box center [206, 249] width 8 height 8
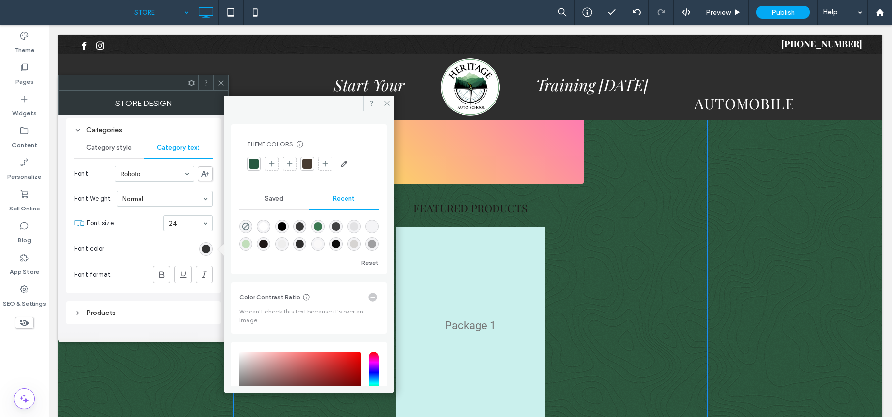
click at [268, 226] on div "rgba(255, 255, 255, 1)" at bounding box center [263, 226] width 8 height 8
type input "*******"
click at [221, 82] on use at bounding box center [220, 82] width 5 height 5
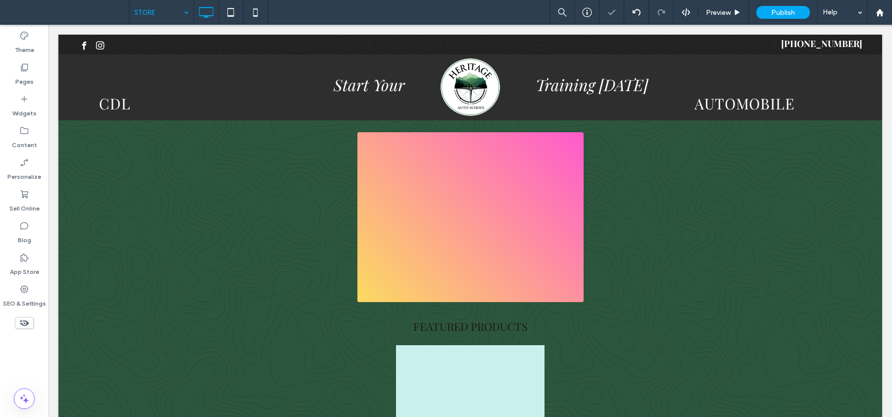
scroll to position [68, 0]
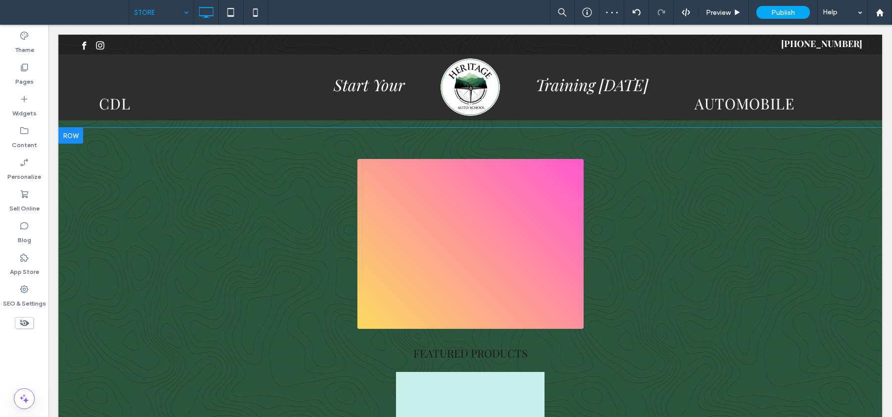
click at [75, 136] on div at bounding box center [70, 136] width 25 height 16
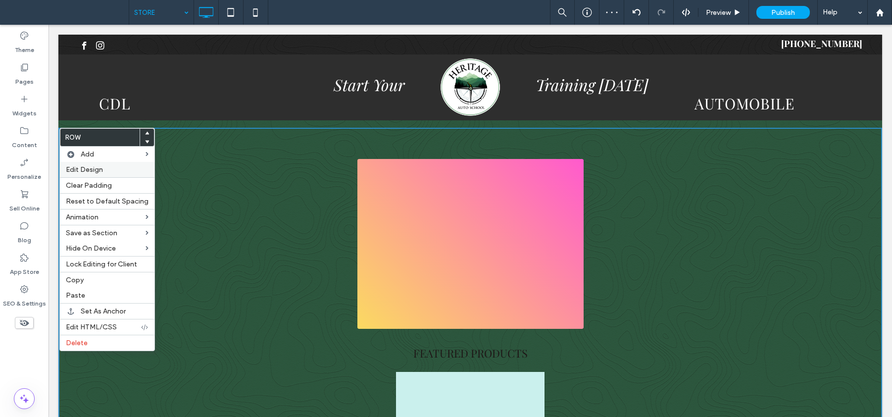
click at [106, 168] on label "Edit Design" at bounding box center [107, 169] width 83 height 8
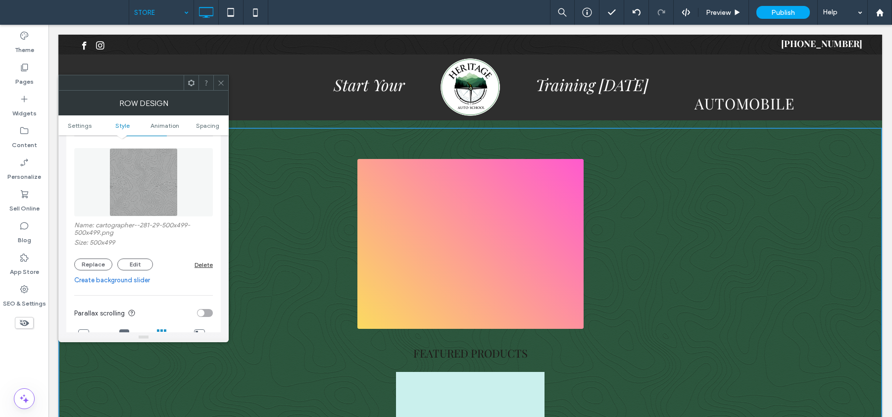
scroll to position [108, 0]
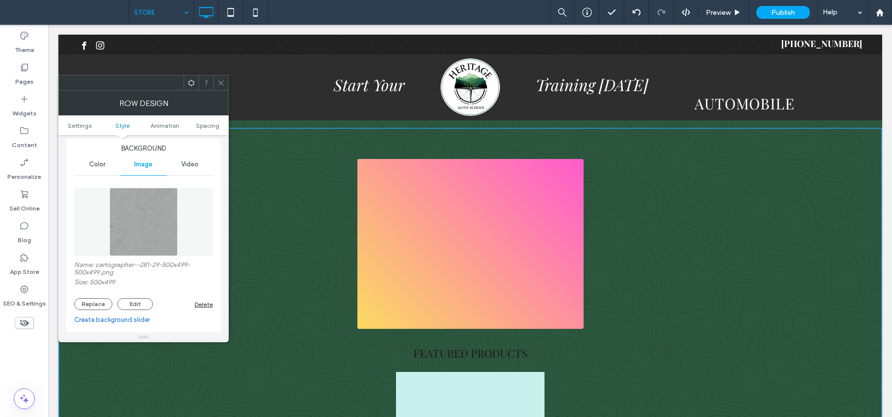
click at [100, 160] on span "Color" at bounding box center [97, 164] width 16 height 8
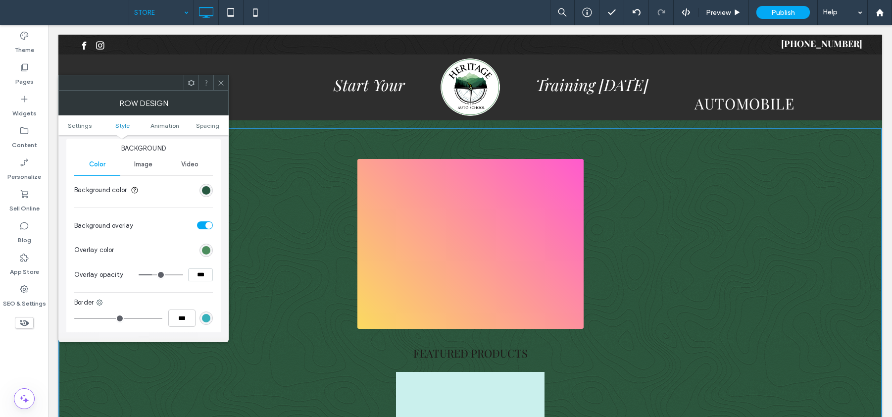
click at [222, 82] on icon at bounding box center [220, 82] width 7 height 7
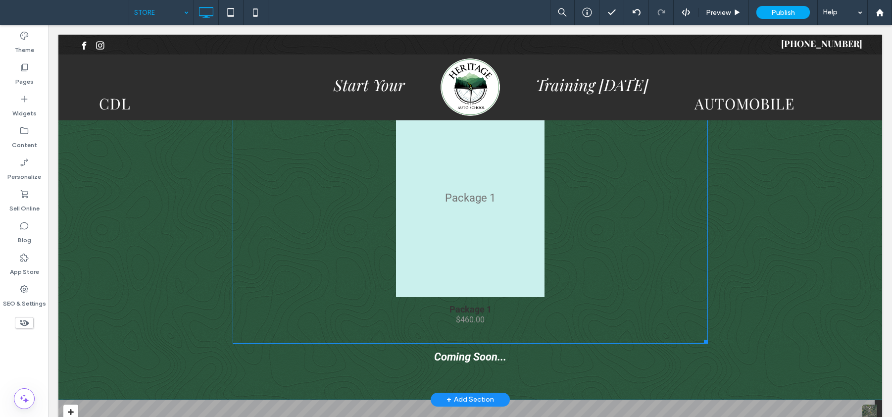
scroll to position [341, 0]
click at [855, 349] on div at bounding box center [858, 350] width 7 height 7
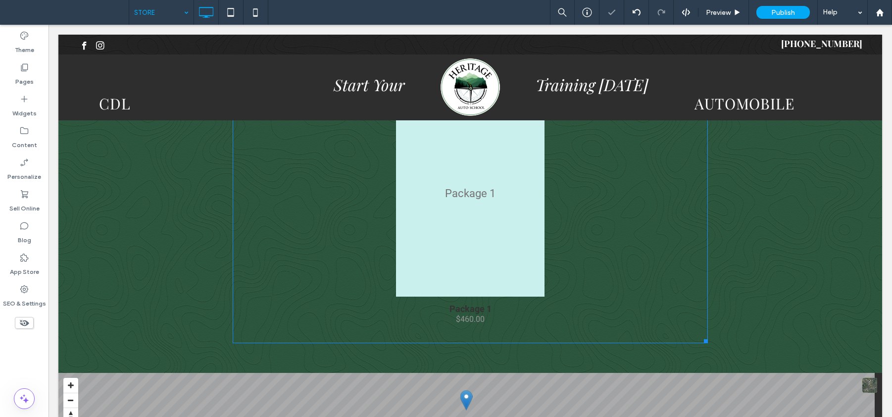
click div "Package 1"
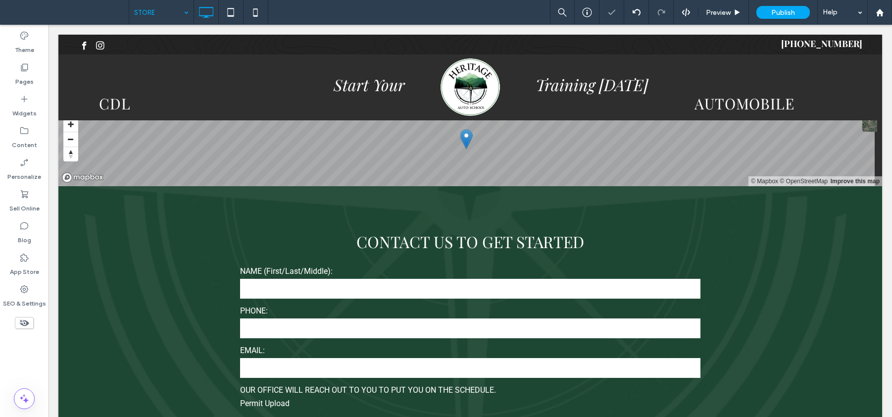
scroll to position [0, 0]
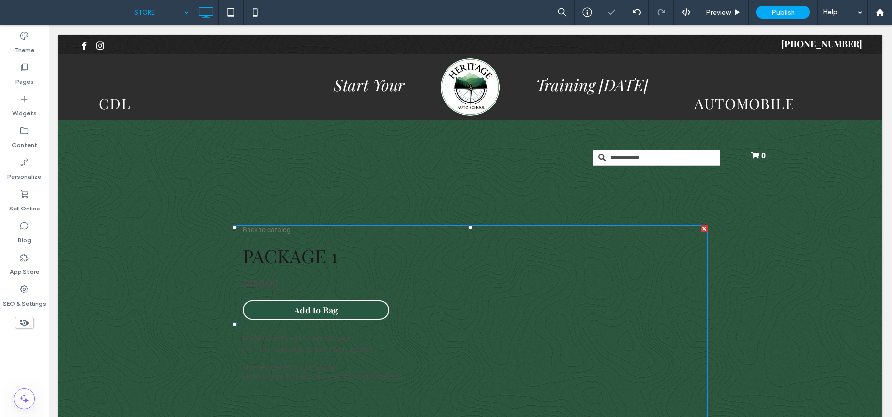
click div "Back to catalog"
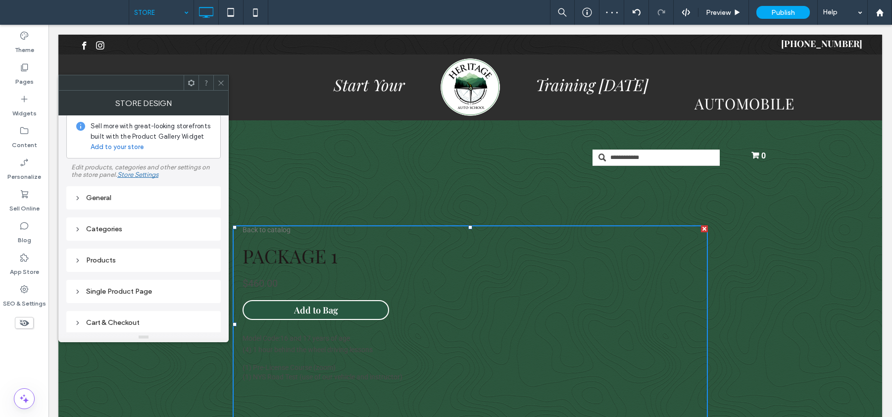
scroll to position [75, 0]
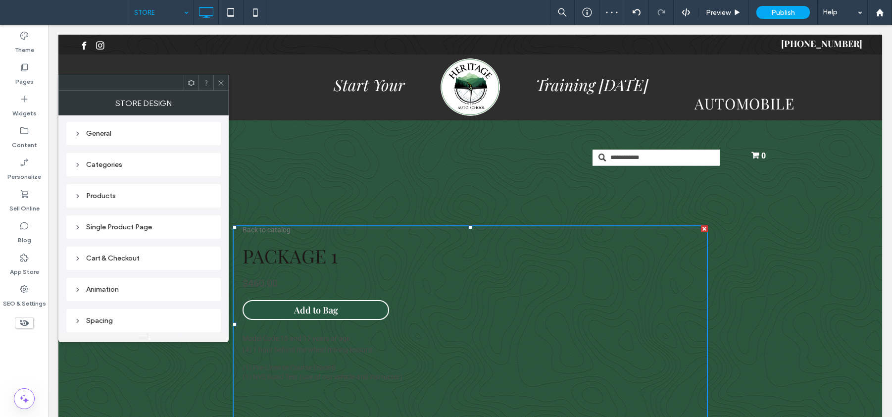
click at [123, 194] on div "Products" at bounding box center [143, 196] width 139 height 8
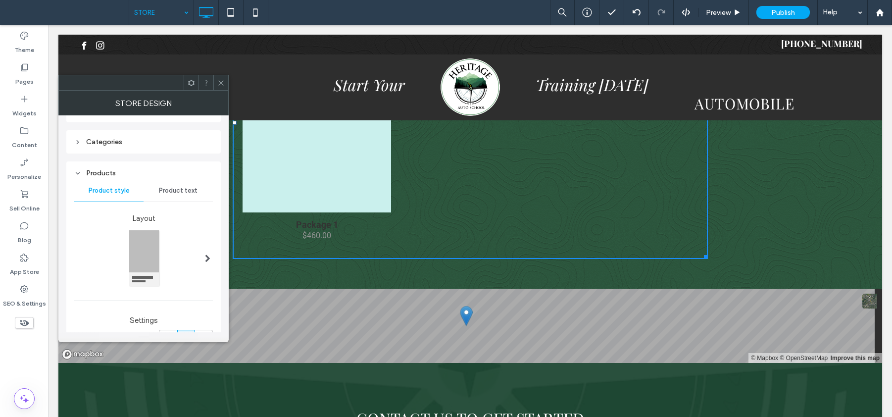
scroll to position [89, 0]
click at [185, 199] on span "Product text" at bounding box center [178, 200] width 39 height 8
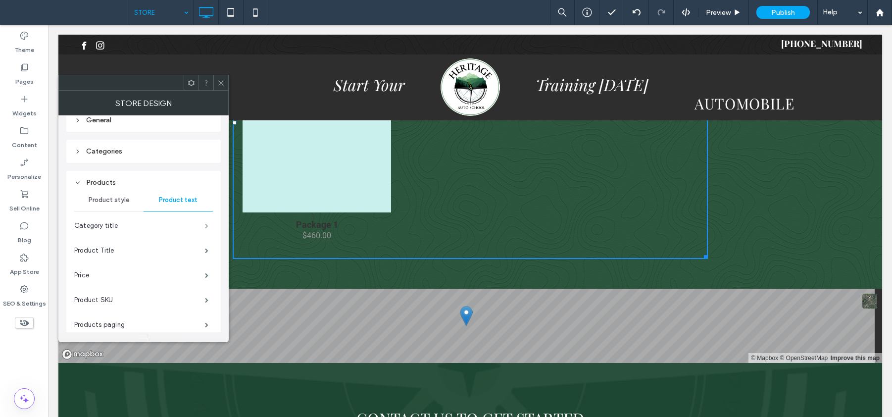
click at [205, 224] on span at bounding box center [206, 225] width 3 height 5
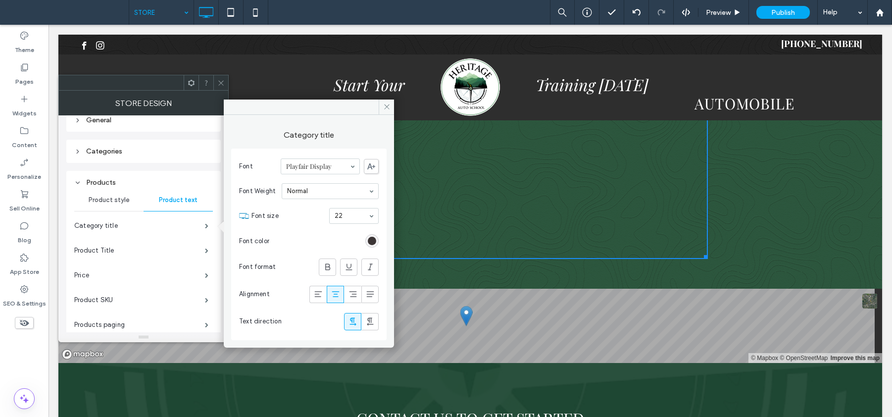
click at [373, 241] on div "rgb(30, 23, 23)" at bounding box center [372, 241] width 8 height 8
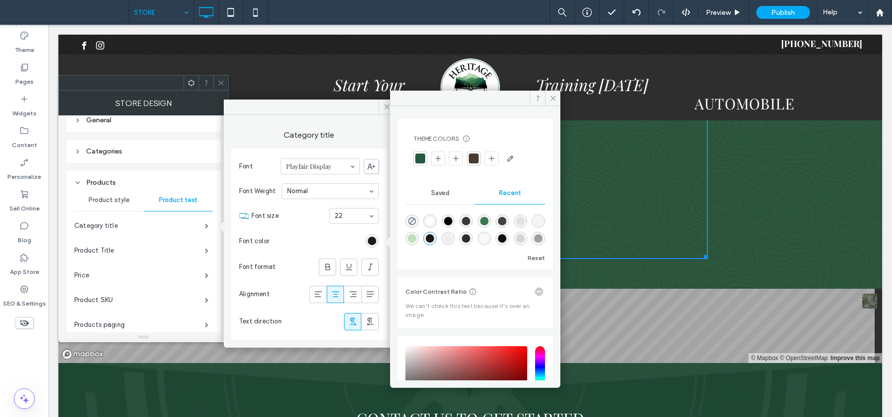
click at [430, 219] on div "rgba(255, 255, 255, 1)" at bounding box center [430, 221] width 8 height 8
type input "*******"
click at [208, 249] on span at bounding box center [206, 250] width 3 height 5
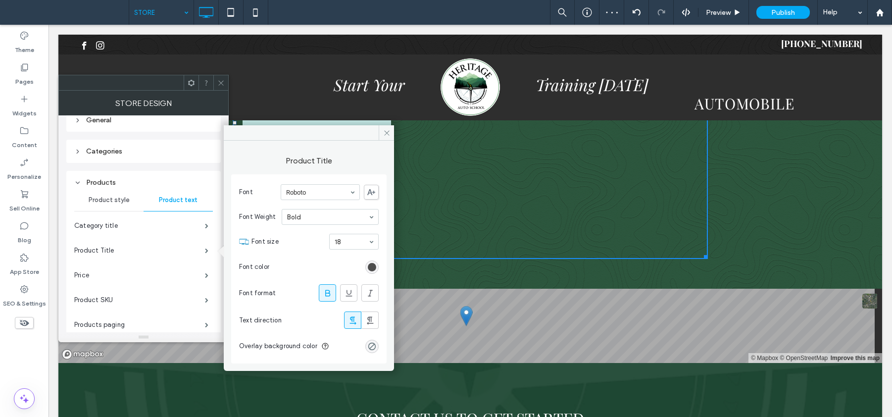
click at [370, 266] on div "rgb(51, 51, 51)" at bounding box center [372, 267] width 8 height 8
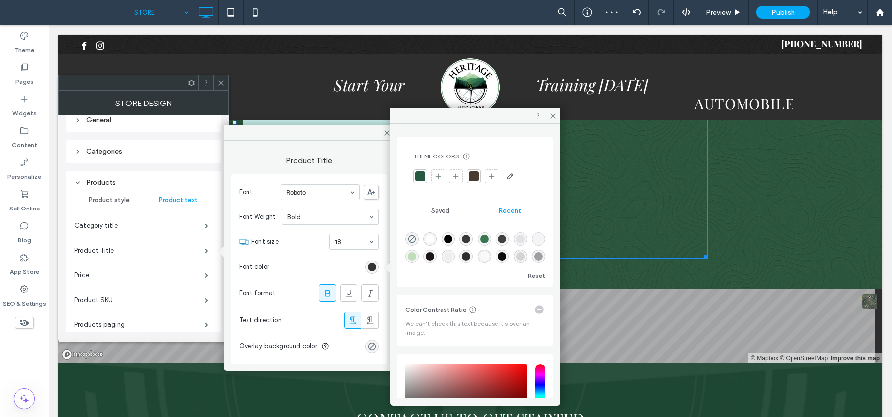
click at [434, 238] on div "rgba(255, 255, 255, 1)" at bounding box center [430, 239] width 8 height 8
type input "*******"
click at [428, 238] on div "rgba(255, 255, 255, 1)" at bounding box center [430, 239] width 8 height 8
click at [205, 273] on span at bounding box center [206, 275] width 3 height 5
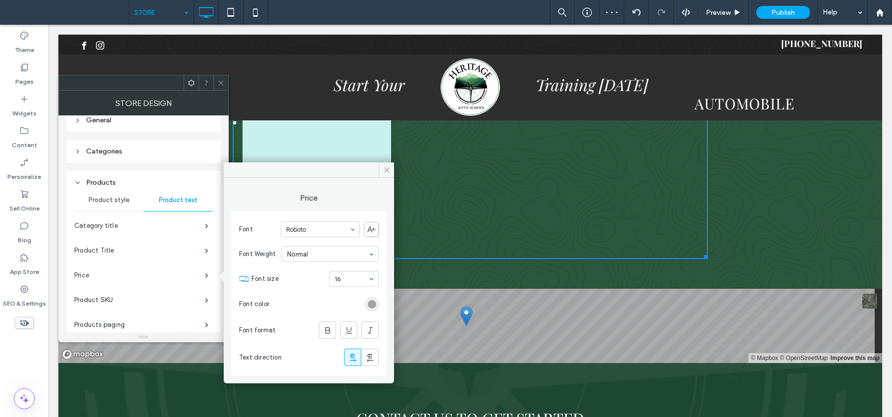
click at [372, 301] on div "rgb(148, 148, 148)" at bounding box center [372, 304] width 8 height 8
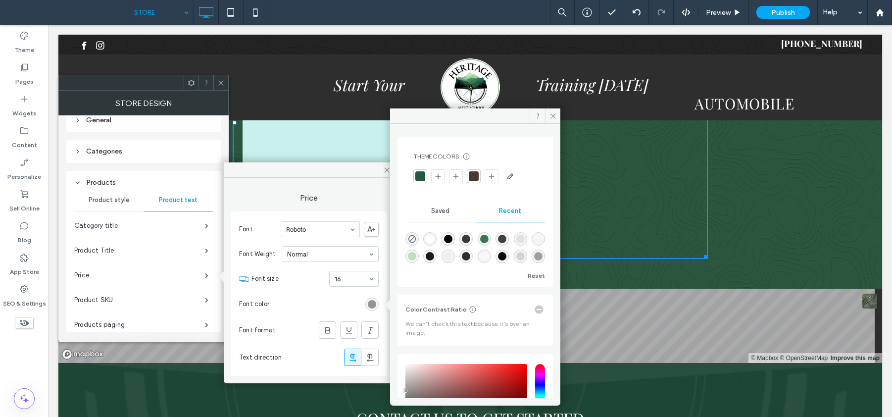
click at [434, 235] on div "rgba(255, 255, 255, 1)" at bounding box center [430, 239] width 8 height 8
type input "*******"
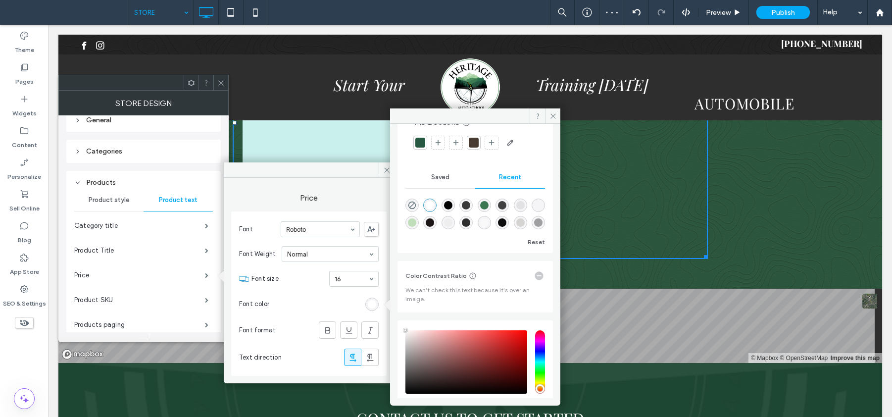
scroll to position [92, 0]
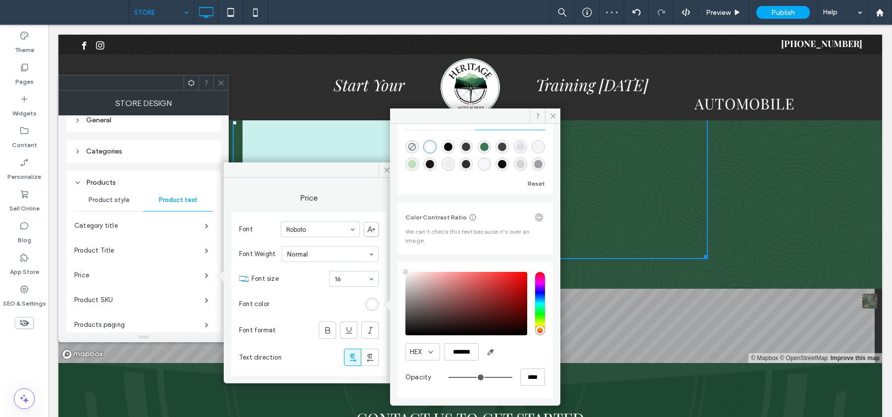
click at [536, 326] on input "hue" at bounding box center [540, 303] width 10 height 63
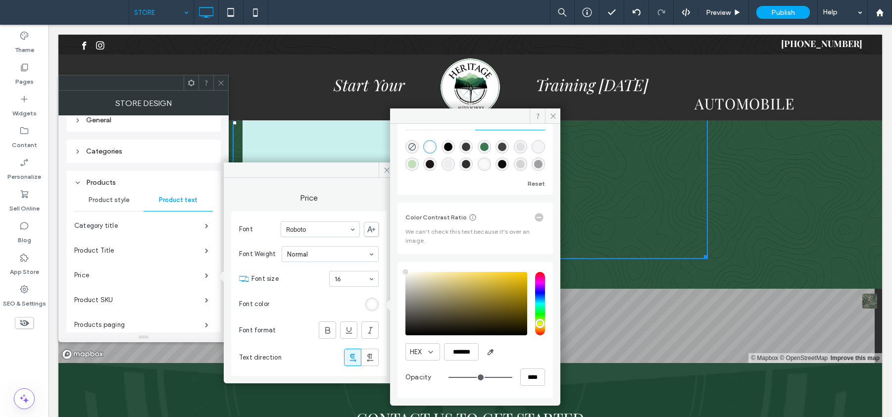
click at [536, 323] on input "hue" at bounding box center [540, 303] width 10 height 63
type input "**"
click at [540, 322] on input "hue" at bounding box center [540, 303] width 10 height 63
click at [519, 277] on div "saturation and value" at bounding box center [466, 303] width 122 height 63
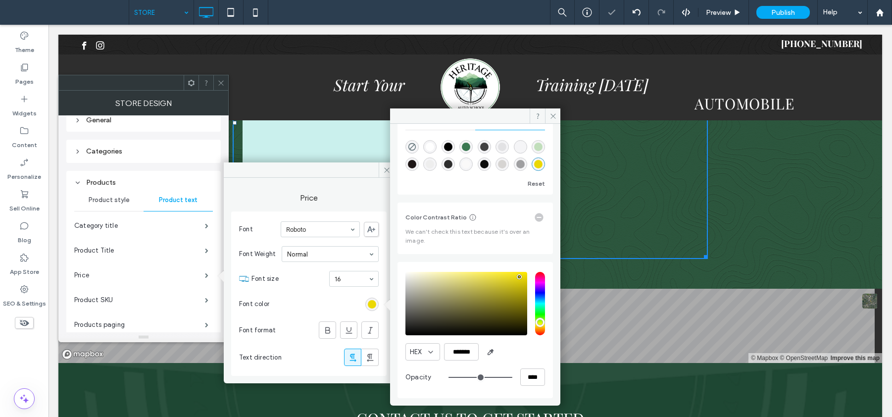
type input "*******"
drag, startPoint x: 520, startPoint y: 276, endPoint x: 522, endPoint y: 269, distance: 7.8
click at [522, 269] on div "HEX ******* Opacity ****" at bounding box center [475, 330] width 140 height 126
click at [555, 119] on icon at bounding box center [552, 115] width 7 height 7
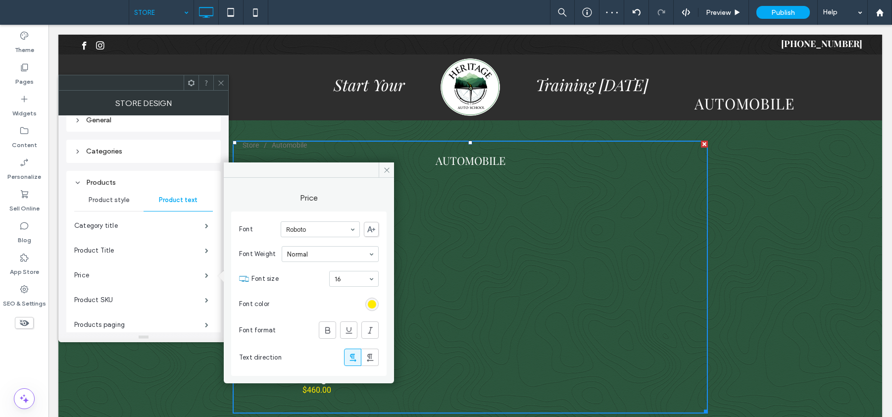
scroll to position [84, 0]
click at [327, 331] on icon at bounding box center [328, 330] width 10 height 10
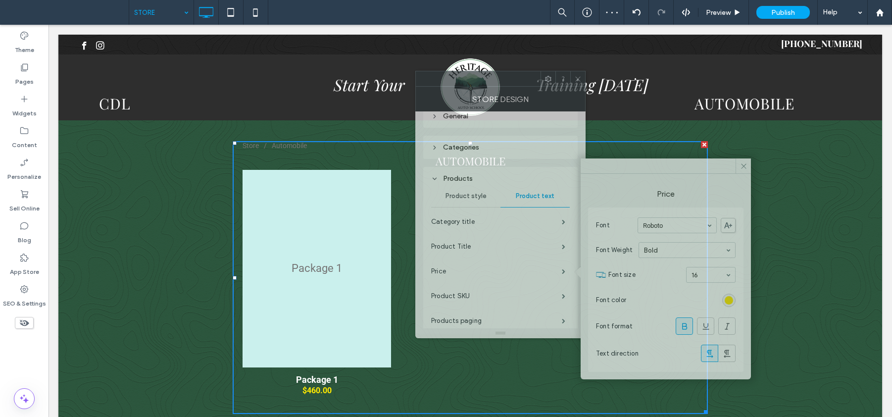
drag, startPoint x: 168, startPoint y: 85, endPoint x: 486, endPoint y: 78, distance: 317.9
click at [492, 75] on div at bounding box center [478, 78] width 125 height 15
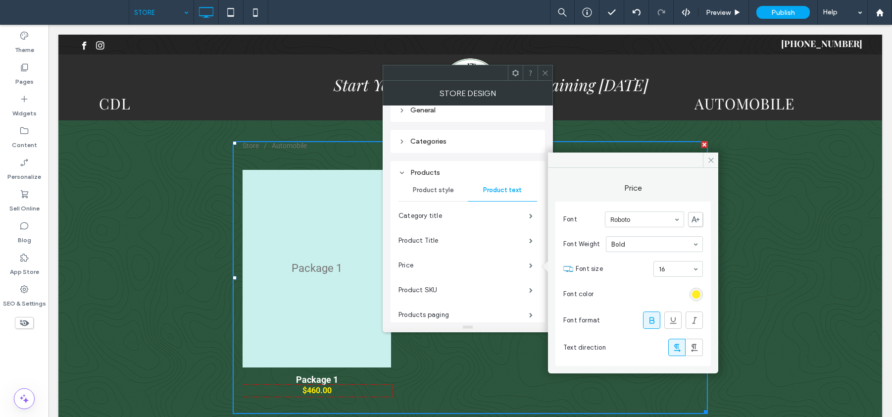
click at [695, 294] on div "rgba(255, 234, 0, 1)" at bounding box center [696, 294] width 8 height 8
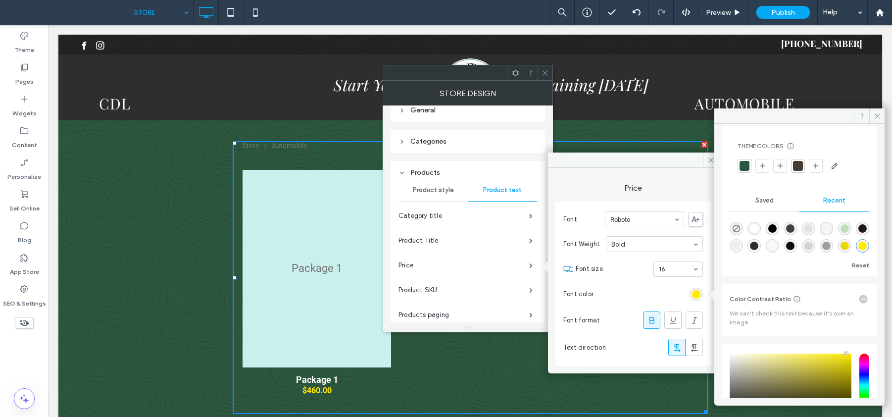
scroll to position [11, 0]
type input "*******"
drag, startPoint x: 736, startPoint y: 374, endPoint x: 742, endPoint y: 348, distance: 27.3
click at [742, 348] on div "HEX ******* Opacity ****" at bounding box center [800, 411] width 140 height 126
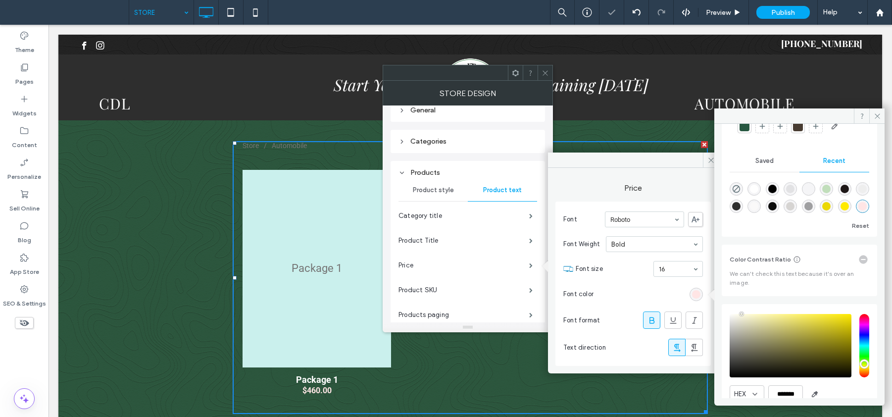
scroll to position [54, 0]
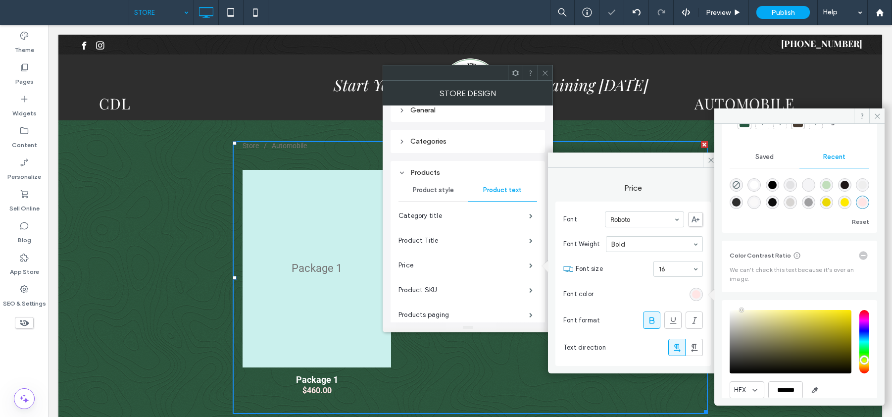
type input "***"
type input "*******"
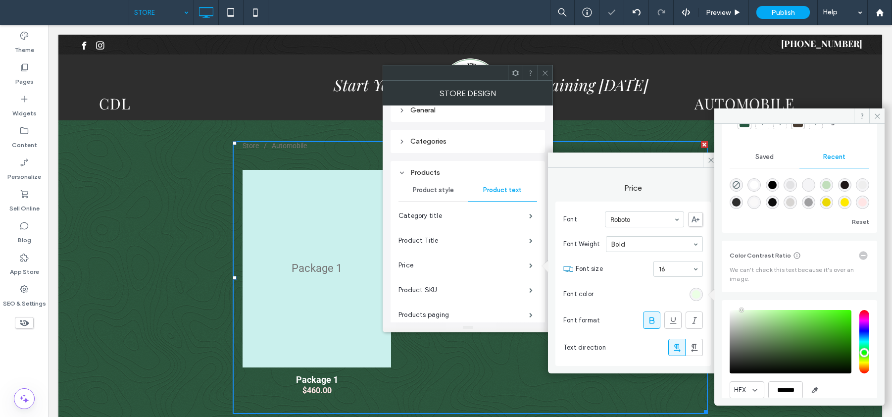
type input "***"
click at [860, 352] on input "hue" at bounding box center [864, 341] width 10 height 63
type input "*******"
drag, startPoint x: 762, startPoint y: 312, endPoint x: 745, endPoint y: 312, distance: 16.8
click at [745, 312] on div "saturation and value" at bounding box center [791, 341] width 122 height 63
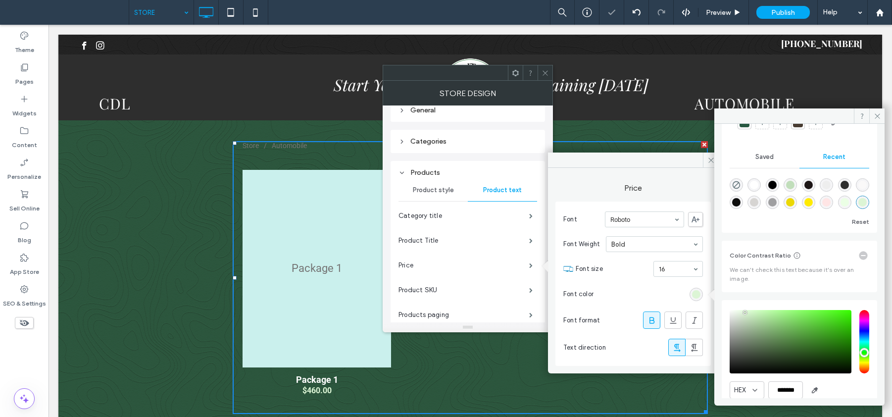
click at [548, 70] on icon at bounding box center [545, 72] width 7 height 7
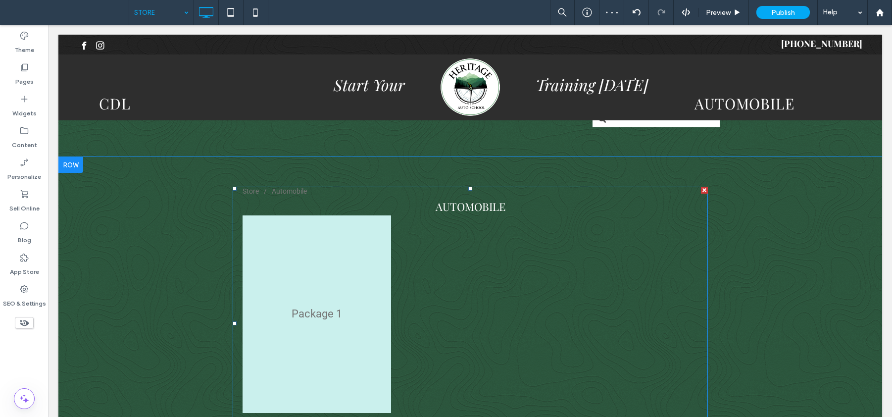
scroll to position [35, 0]
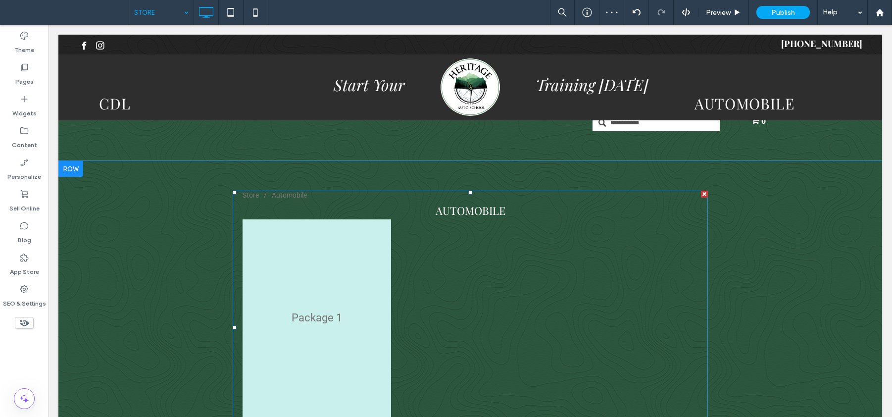
click at [425, 226] on div "Package 1 Package 1 $460.00" at bounding box center [470, 336] width 460 height 239
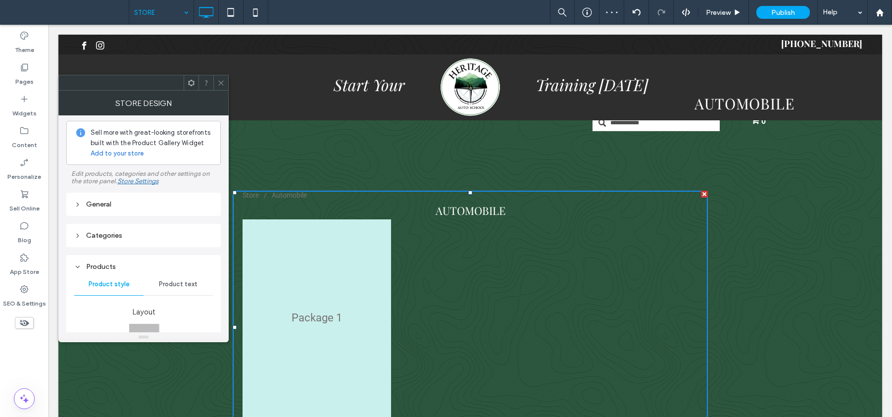
scroll to position [5, 0]
click at [165, 205] on div "General" at bounding box center [143, 203] width 139 height 8
click at [206, 248] on span at bounding box center [206, 248] width 3 height 5
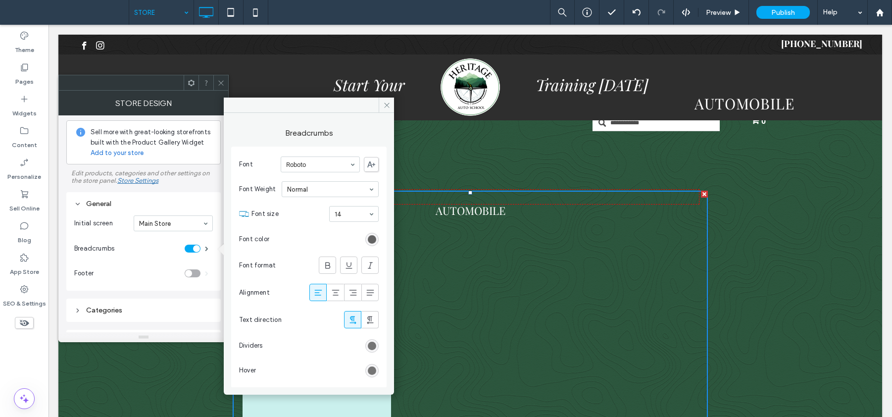
click at [368, 241] on div "rgb(76, 76, 76)" at bounding box center [372, 239] width 8 height 8
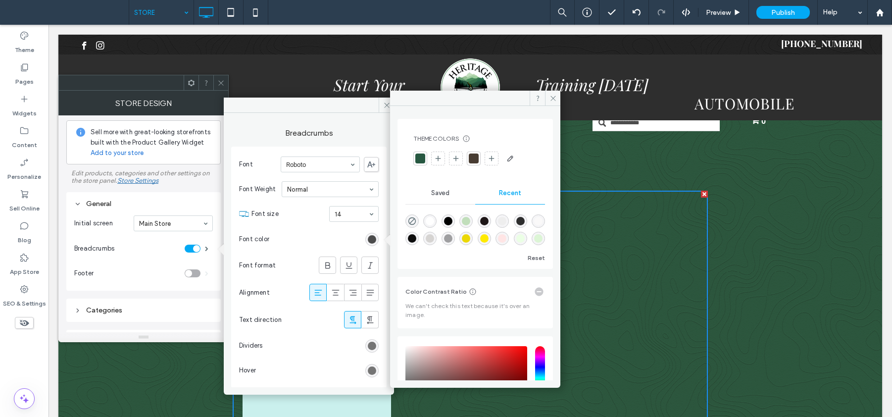
click at [426, 221] on div "rgba(255, 255, 255, 1)" at bounding box center [429, 220] width 13 height 13
type input "*******"
click at [223, 82] on icon at bounding box center [220, 82] width 7 height 7
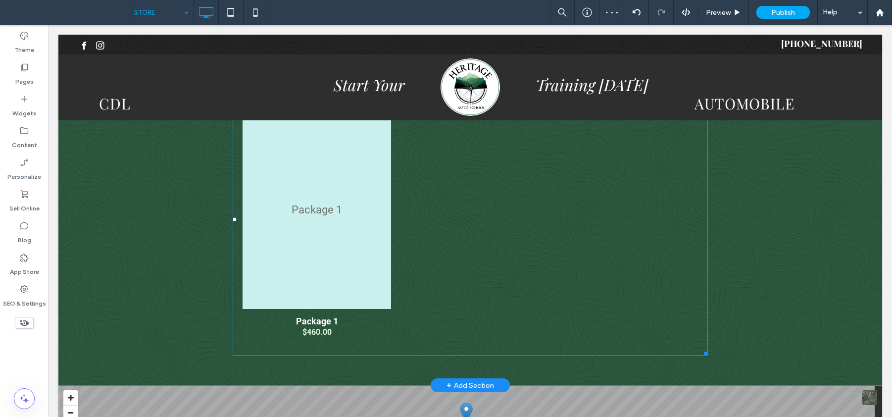
scroll to position [148, 0]
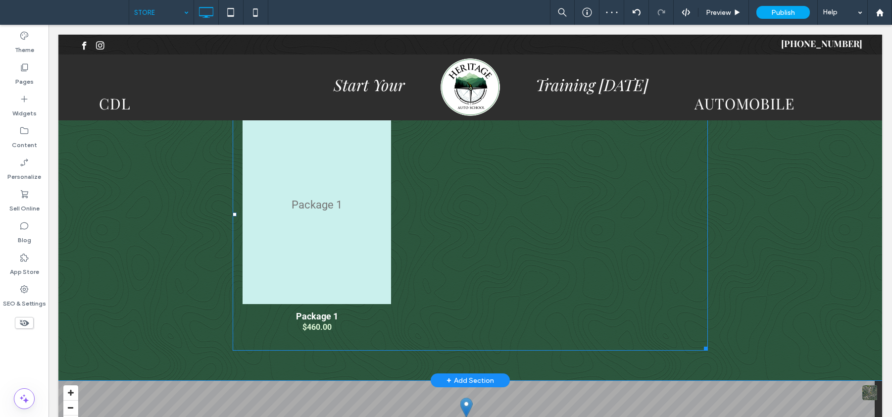
click at [436, 214] on div "Package 1 Package 1 $460.00" at bounding box center [470, 223] width 460 height 239
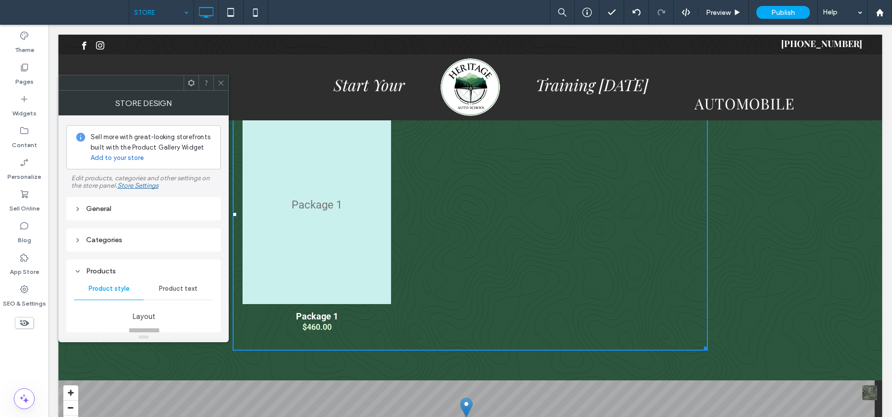
click at [143, 245] on div "Categories" at bounding box center [143, 239] width 139 height 13
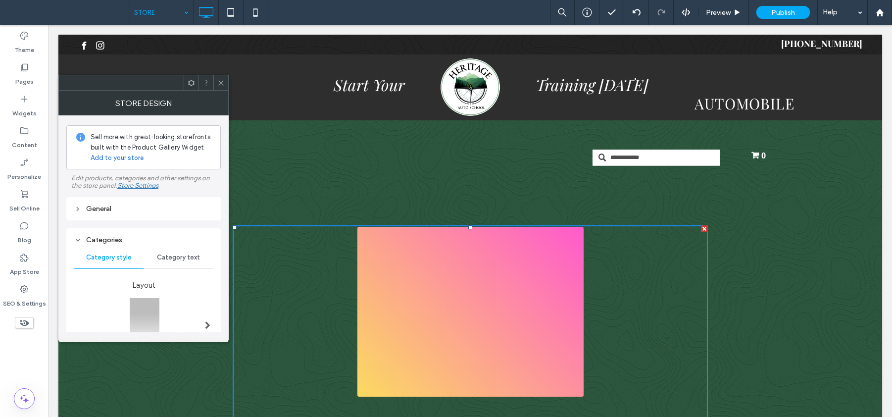
click at [188, 254] on span "Category text" at bounding box center [178, 257] width 43 height 8
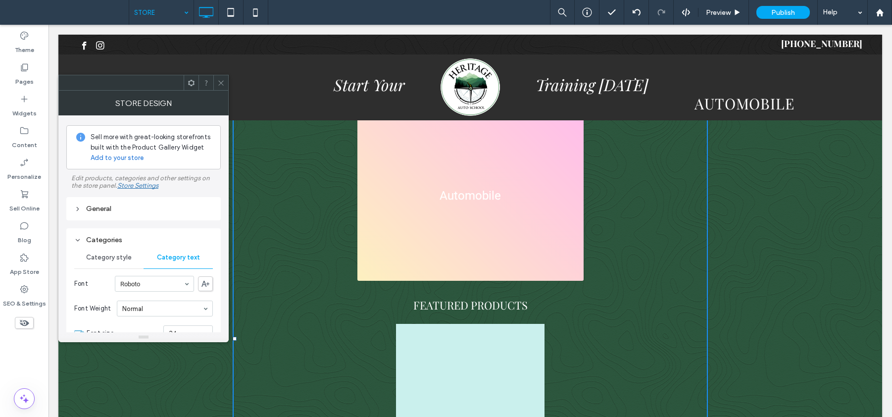
scroll to position [122, 0]
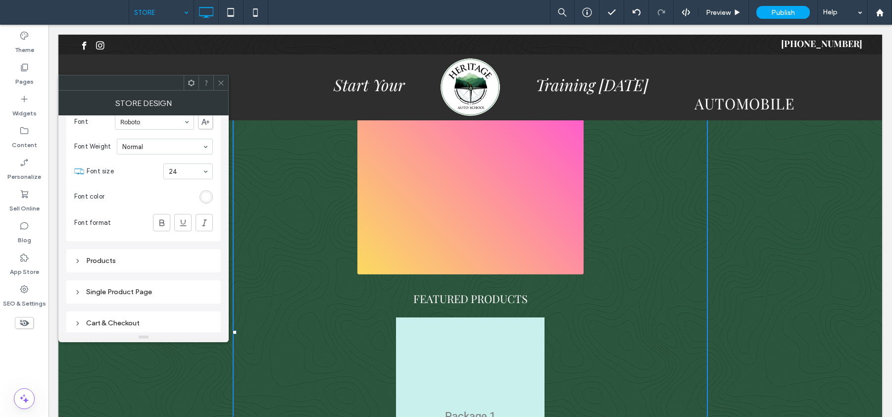
click at [182, 261] on div "Products" at bounding box center [143, 260] width 139 height 8
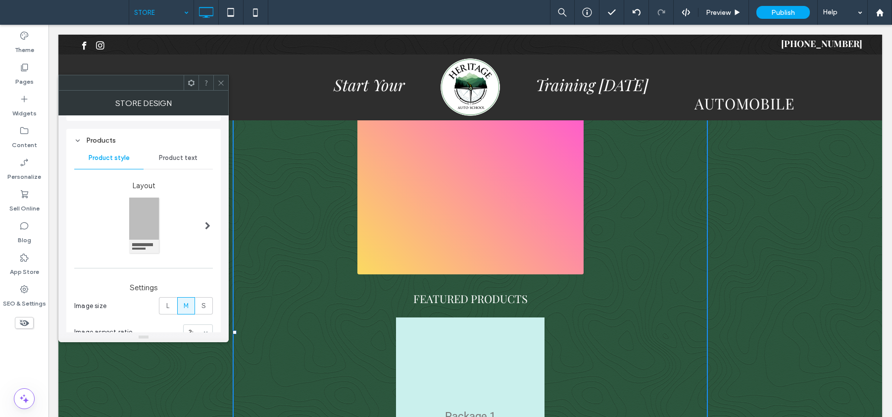
scroll to position [166, 0]
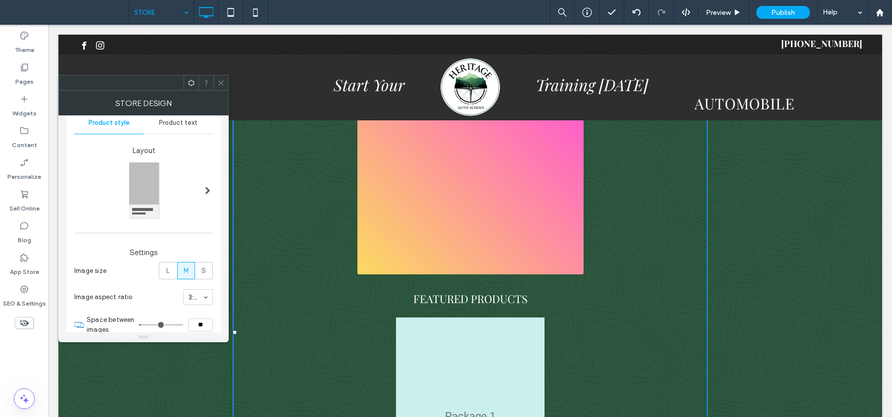
click at [177, 121] on span "Product text" at bounding box center [178, 123] width 39 height 8
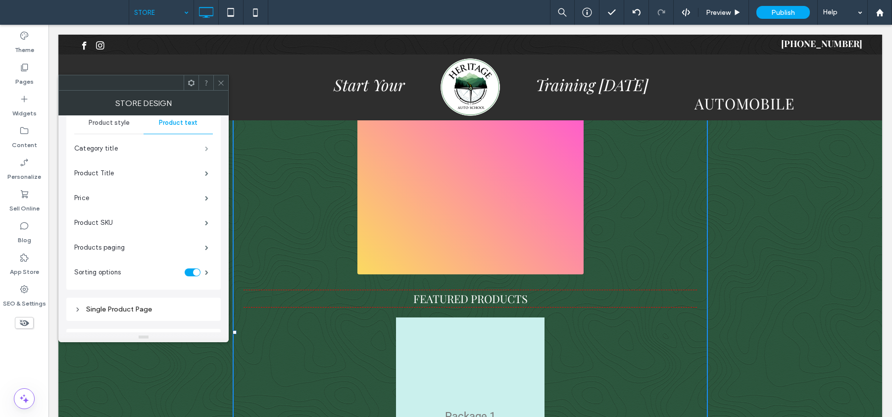
click at [205, 146] on span at bounding box center [206, 148] width 3 height 5
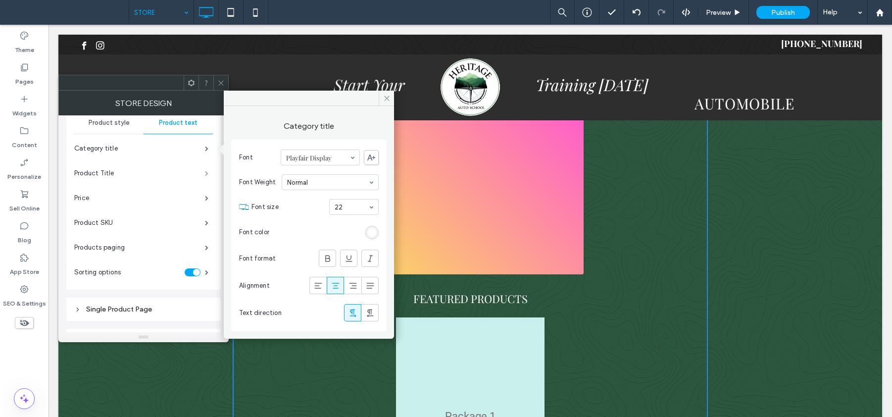
click at [208, 171] on span at bounding box center [206, 173] width 3 height 5
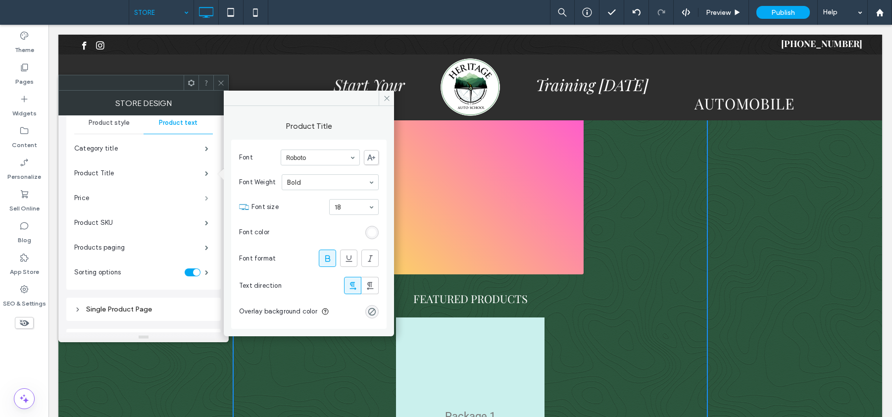
click at [208, 196] on span at bounding box center [206, 198] width 3 height 5
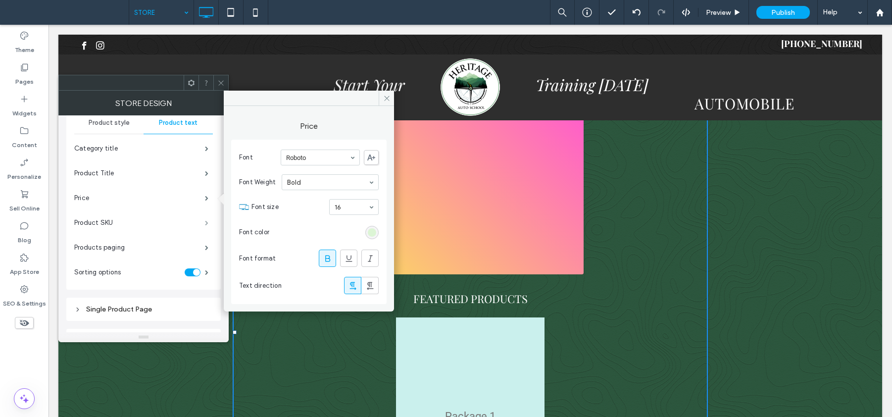
click at [208, 223] on span at bounding box center [206, 222] width 3 height 5
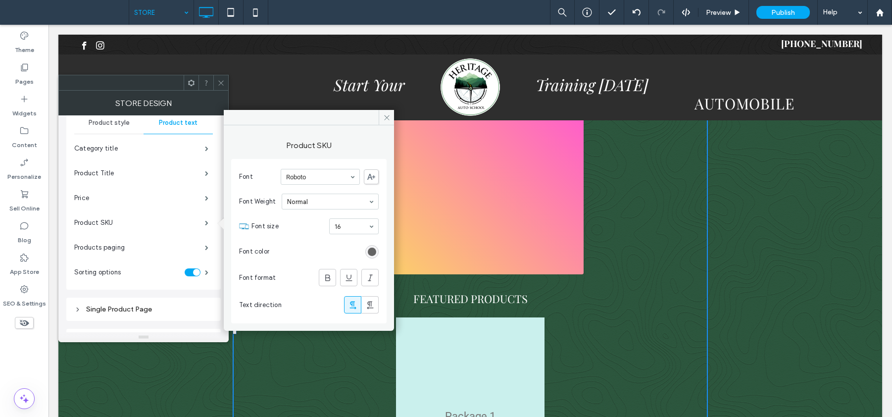
click at [373, 252] on div "rgb(76, 76, 76)" at bounding box center [372, 252] width 8 height 8
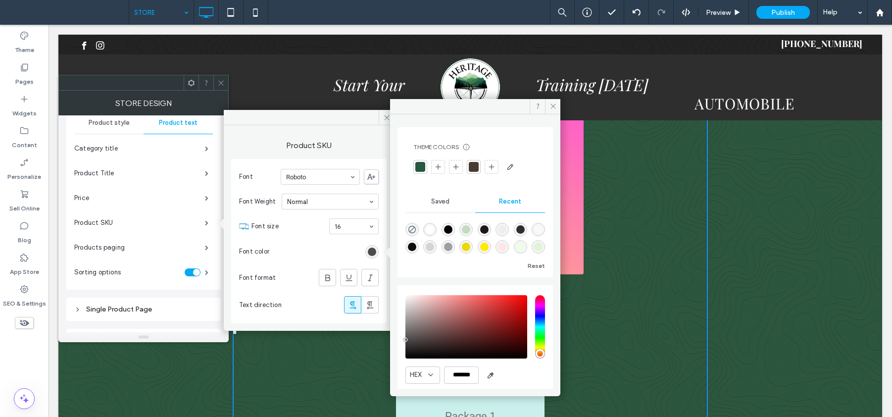
drag, startPoint x: 434, startPoint y: 228, endPoint x: 429, endPoint y: 229, distance: 5.0
click at [434, 228] on div "rgba(255, 255, 255, 1)" at bounding box center [430, 229] width 8 height 8
type input "*******"
click at [208, 245] on span at bounding box center [206, 247] width 3 height 5
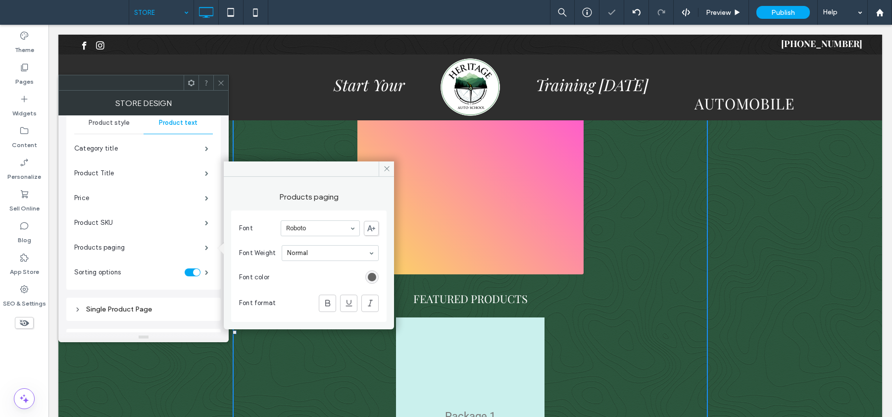
click at [373, 275] on div "rgb(76, 76, 76)" at bounding box center [372, 277] width 8 height 8
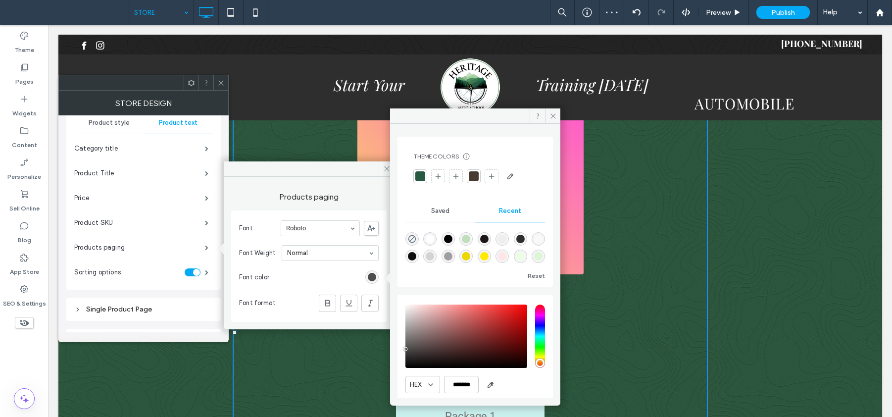
click at [429, 240] on div "rgba(255, 255, 255, 1)" at bounding box center [430, 239] width 8 height 8
type input "*******"
click at [205, 220] on span at bounding box center [206, 222] width 3 height 5
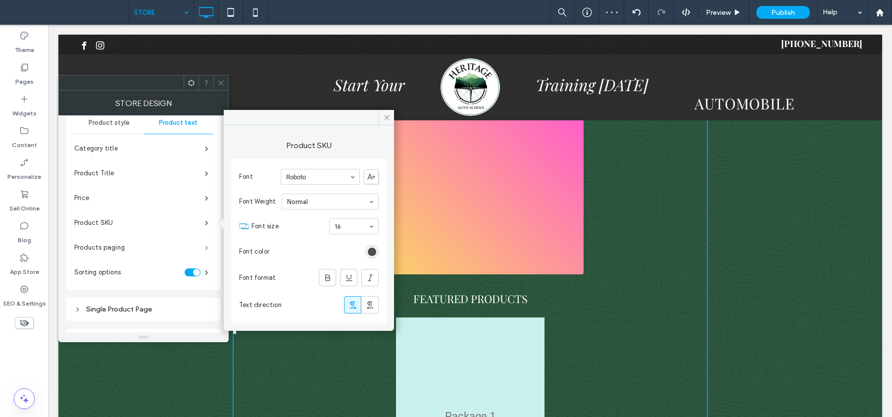
click at [207, 245] on span at bounding box center [206, 247] width 3 height 5
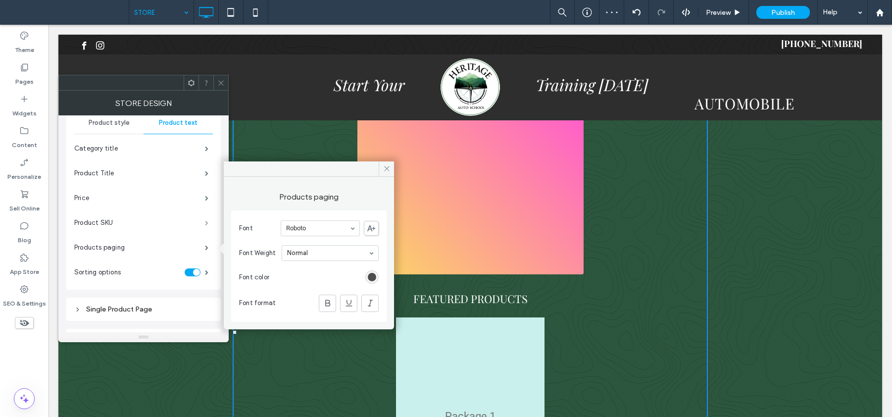
click at [208, 224] on span at bounding box center [206, 222] width 3 height 5
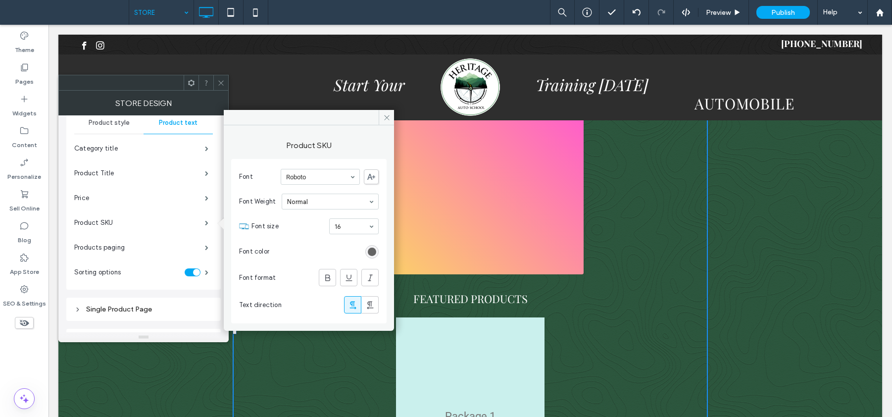
click at [368, 250] on div "rgb(76, 76, 76)" at bounding box center [372, 252] width 8 height 8
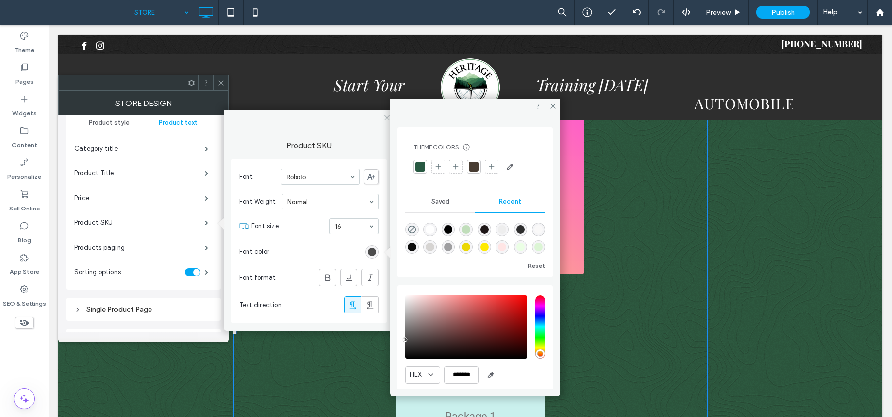
click at [431, 230] on div "rgba(255, 255, 255, 1)" at bounding box center [430, 229] width 8 height 8
type input "*******"
click at [208, 245] on span at bounding box center [206, 247] width 3 height 5
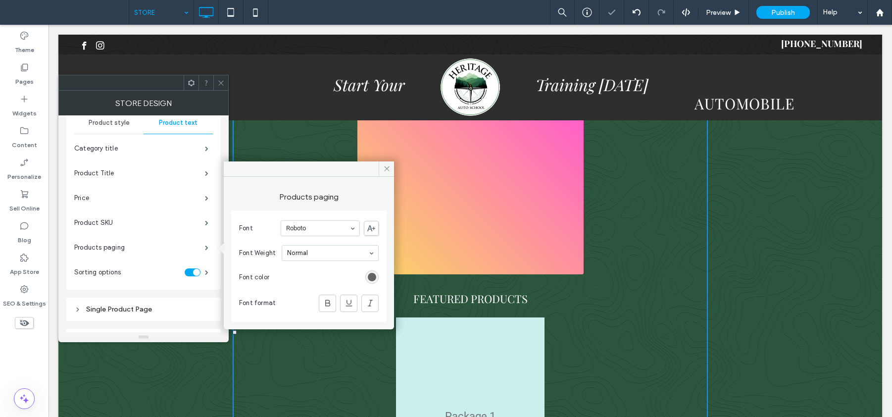
click at [370, 275] on div "rgb(76, 76, 76)" at bounding box center [372, 277] width 8 height 8
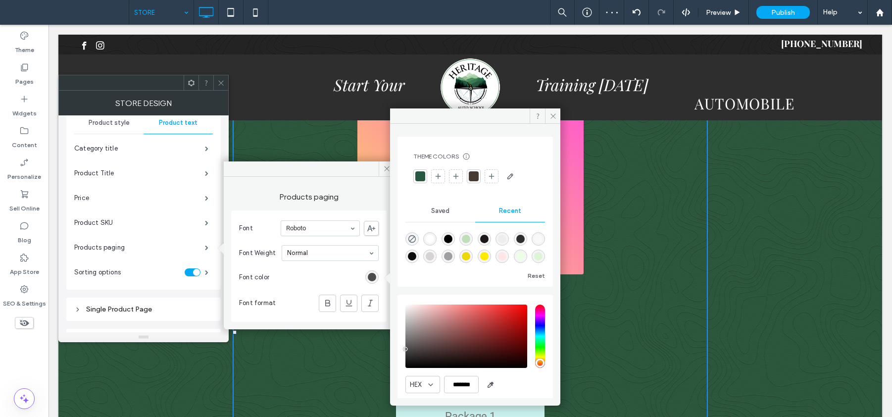
click at [434, 240] on div "rgba(255, 255, 255, 1)" at bounding box center [430, 239] width 8 height 8
type input "*******"
click at [205, 223] on span at bounding box center [206, 222] width 3 height 5
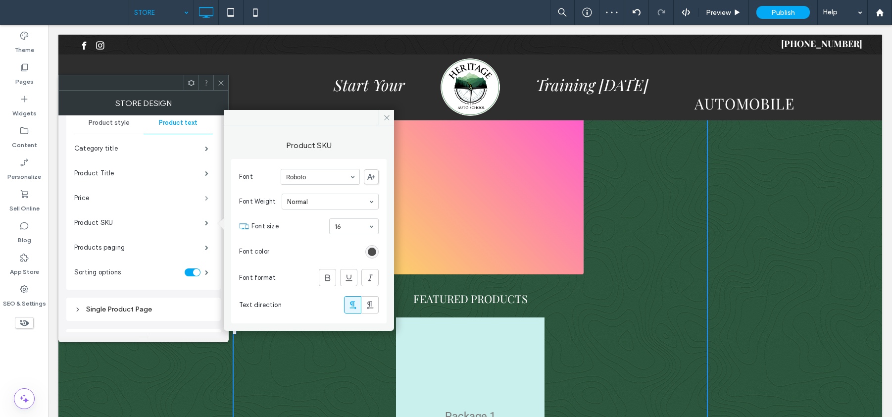
click at [207, 196] on span at bounding box center [206, 198] width 3 height 5
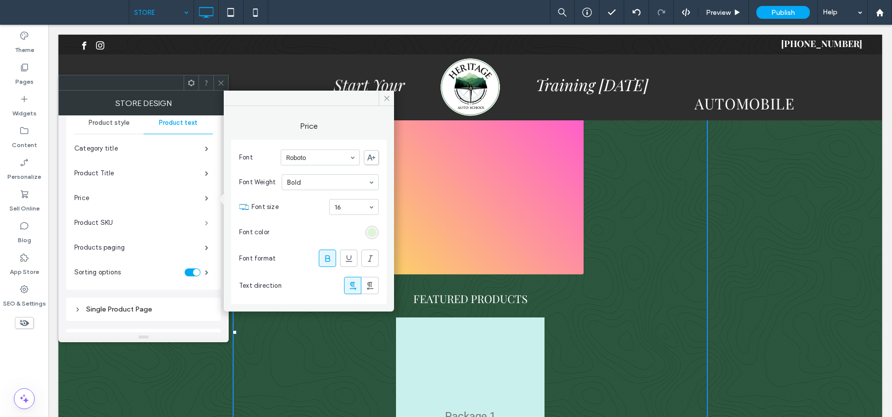
click at [205, 223] on span at bounding box center [206, 222] width 3 height 5
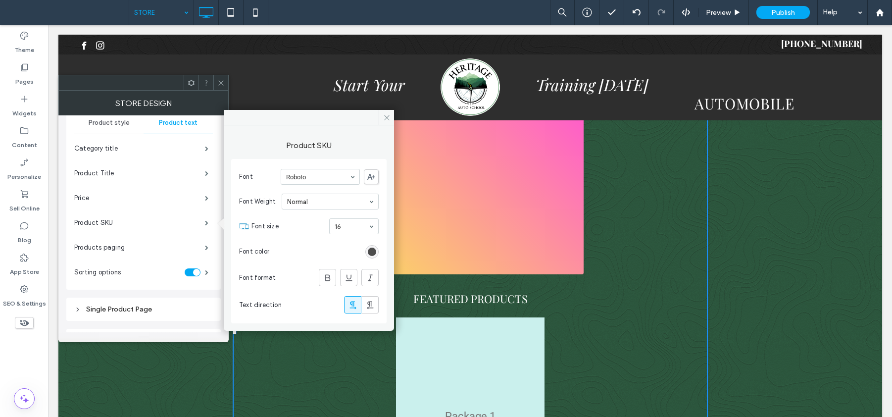
click at [367, 253] on div "rgb(76, 76, 76)" at bounding box center [371, 251] width 13 height 13
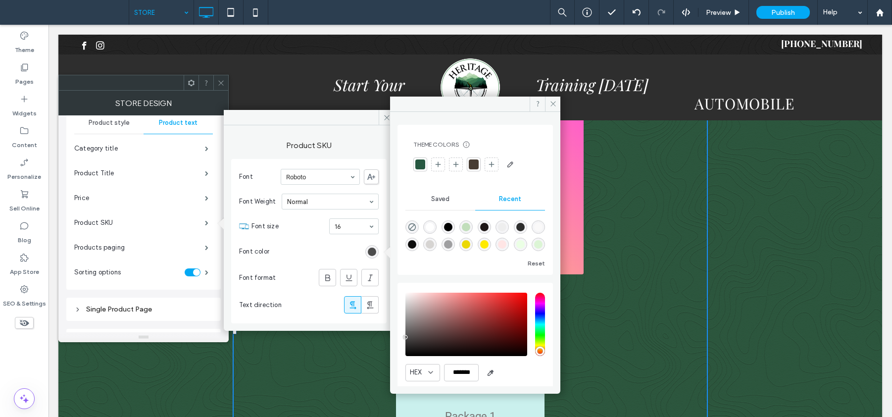
click at [430, 230] on div "rgba(255, 255, 255, 1)" at bounding box center [430, 227] width 8 height 8
type input "*******"
click at [205, 245] on span at bounding box center [206, 247] width 3 height 5
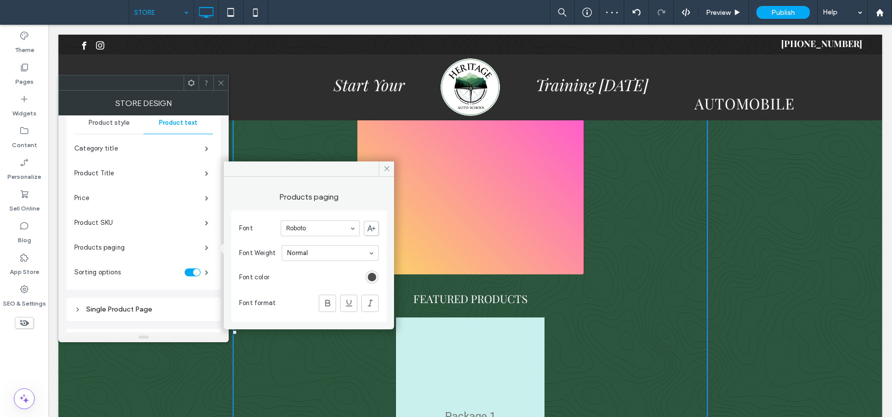
click at [377, 278] on div "rgb(76, 76, 76)" at bounding box center [371, 276] width 13 height 13
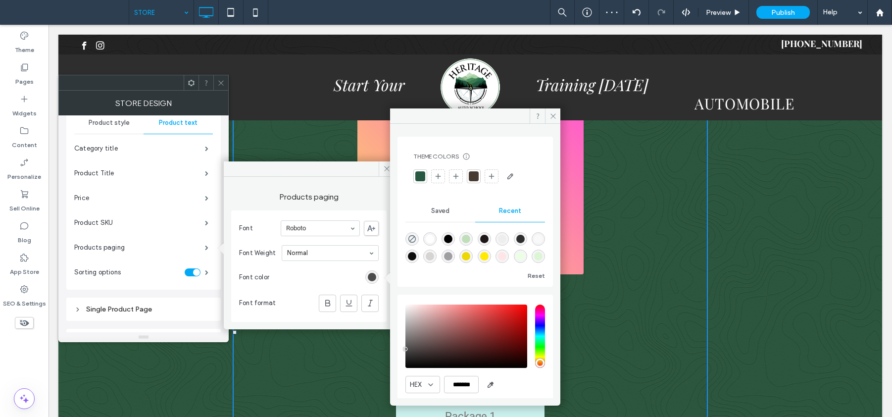
click at [432, 241] on div "rgba(255, 255, 255, 1)" at bounding box center [430, 239] width 8 height 8
type input "*******"
click at [208, 272] on span at bounding box center [206, 272] width 3 height 5
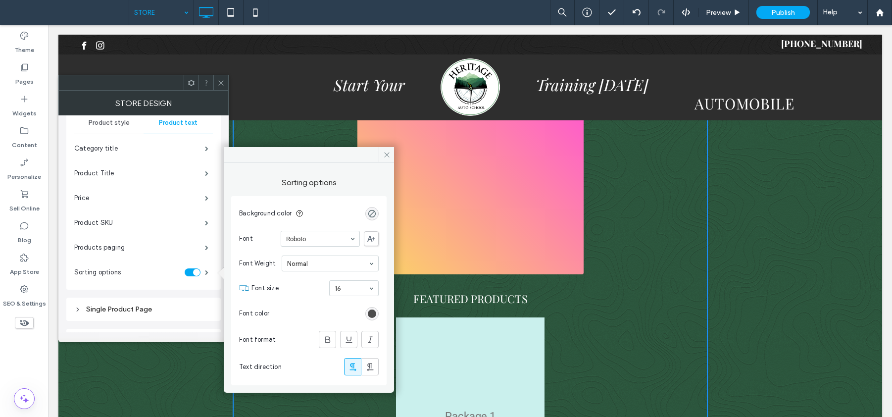
click at [367, 313] on div "rgb(76, 76, 76)" at bounding box center [371, 313] width 13 height 13
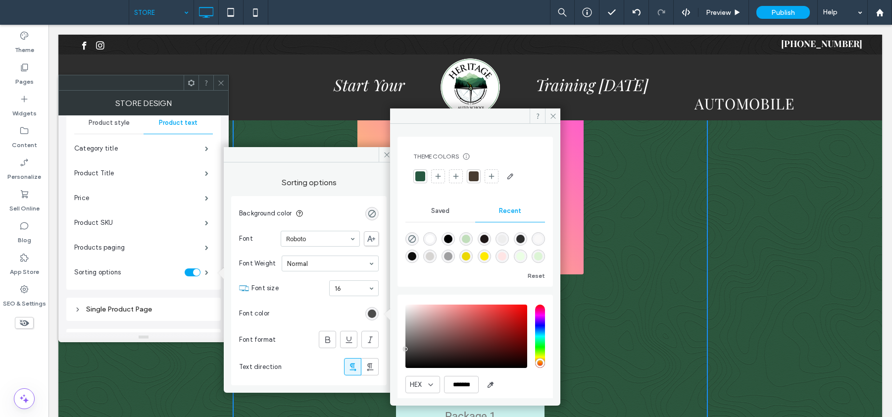
click at [430, 239] on div "rgba(255, 255, 255, 1)" at bounding box center [430, 239] width 8 height 8
type input "*******"
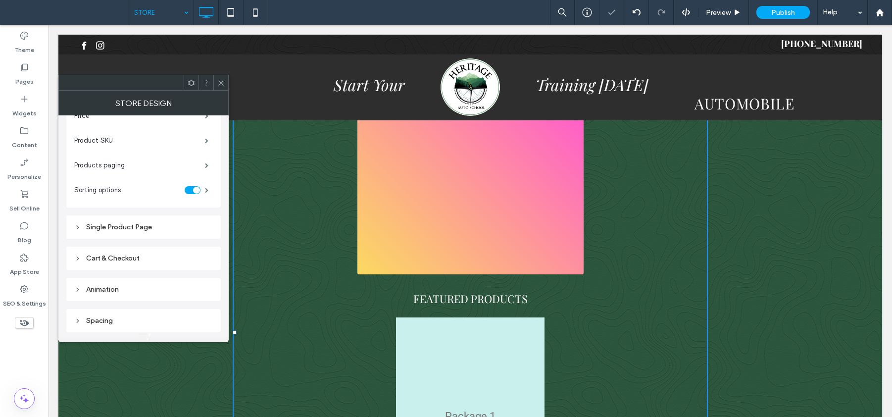
click at [152, 229] on div "Single Product Page" at bounding box center [143, 227] width 139 height 8
click at [150, 226] on div "Single Product Page" at bounding box center [143, 227] width 139 height 8
click at [137, 223] on div "Single Product Page" at bounding box center [143, 227] width 139 height 8
click at [138, 226] on div "Single Product Page" at bounding box center [143, 227] width 139 height 8
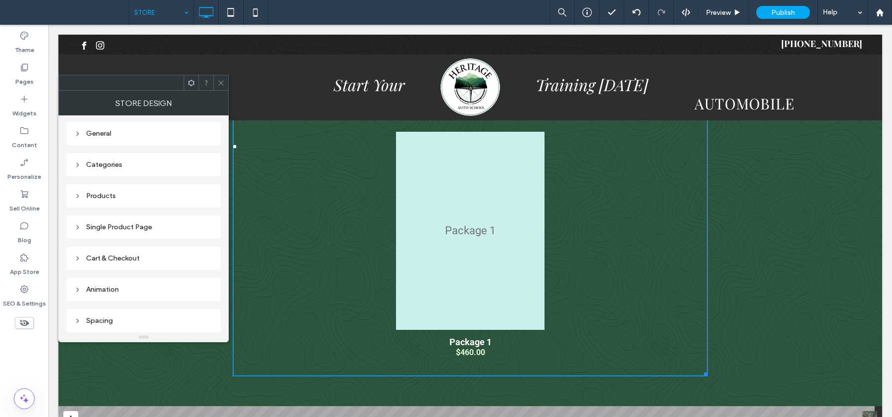
scroll to position [266, 0]
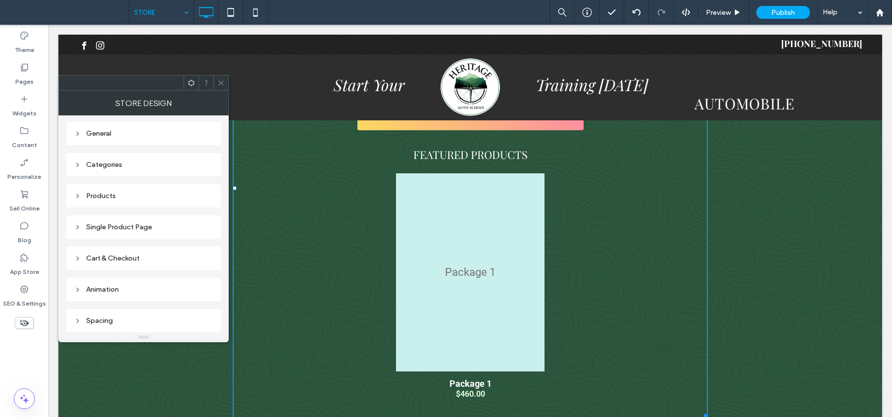
click at [81, 232] on div "Single Product Page" at bounding box center [143, 226] width 139 height 13
click at [93, 223] on div "Single Product Page" at bounding box center [143, 227] width 139 height 8
click at [97, 226] on div "Single Product Page" at bounding box center [143, 227] width 139 height 8
click at [80, 225] on icon at bounding box center [77, 227] width 7 height 7
click at [111, 197] on div "Products" at bounding box center [143, 196] width 139 height 8
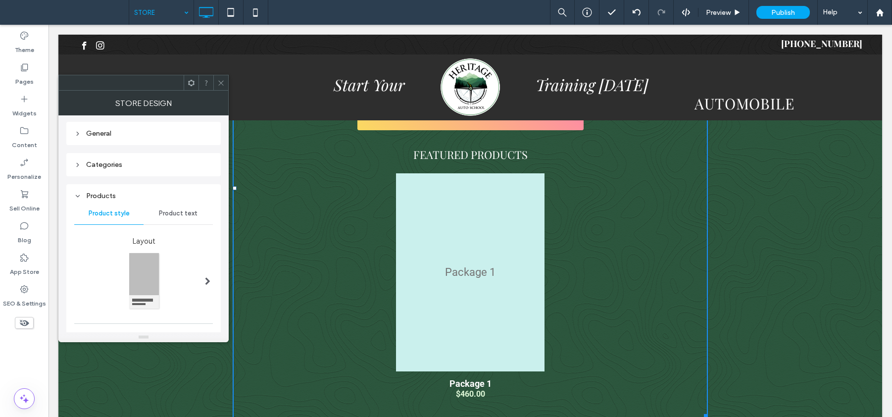
click at [111, 197] on div "Products" at bounding box center [143, 196] width 139 height 8
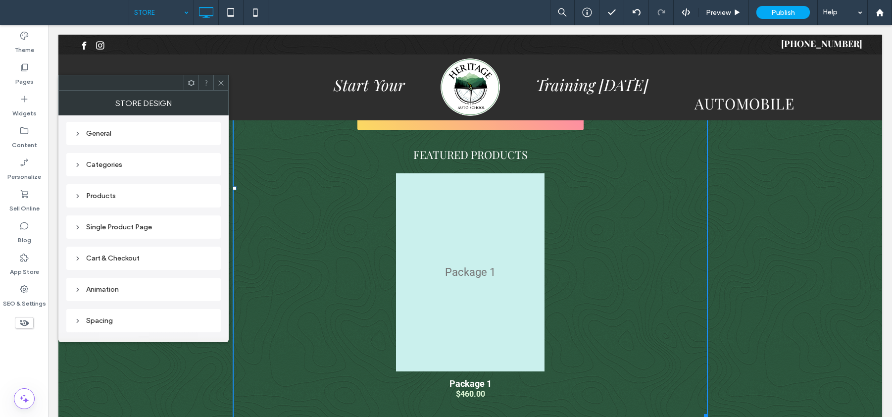
click at [93, 229] on div "Single Product Page" at bounding box center [143, 227] width 139 height 8
click at [100, 223] on div "Single Product Page" at bounding box center [143, 227] width 139 height 8
click at [222, 79] on div at bounding box center [220, 82] width 15 height 15
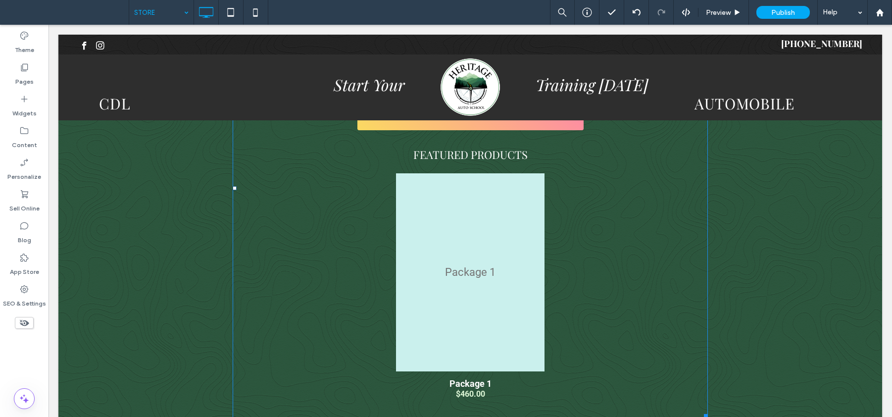
click at [336, 199] on div "Package 1 Package 1 $460.00" at bounding box center [470, 290] width 460 height 239
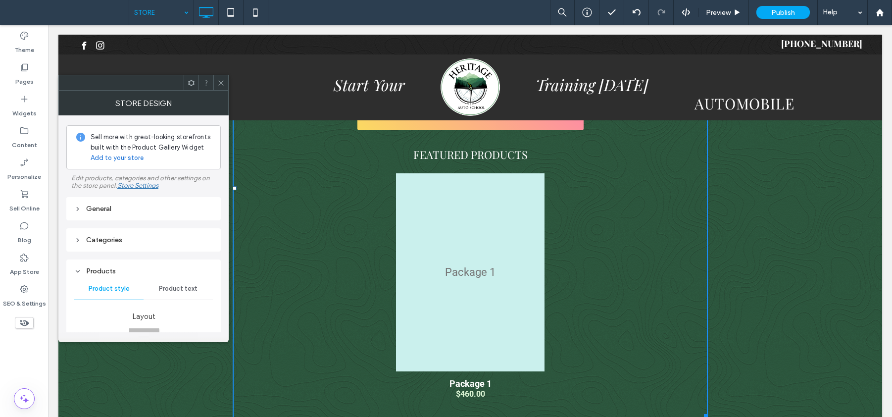
click at [79, 269] on icon at bounding box center [77, 271] width 7 height 7
click at [145, 310] on div "Single Product Page" at bounding box center [143, 302] width 154 height 23
click at [145, 300] on div "Single Product Page" at bounding box center [143, 302] width 139 height 8
click at [216, 87] on div at bounding box center [220, 82] width 15 height 15
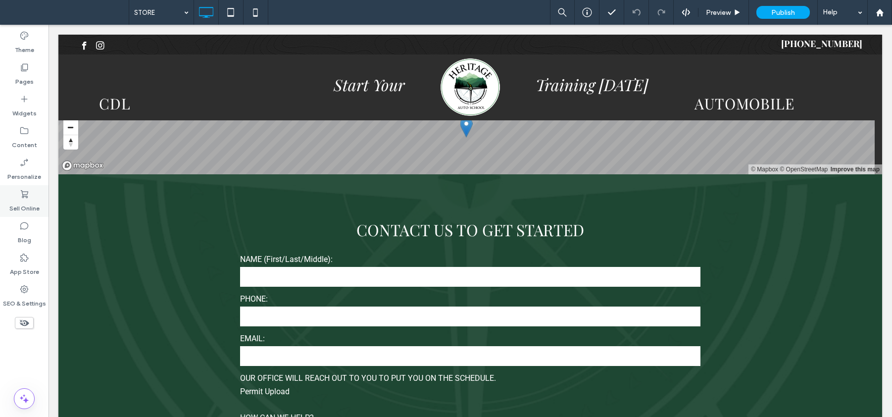
click at [23, 193] on icon at bounding box center [24, 194] width 10 height 10
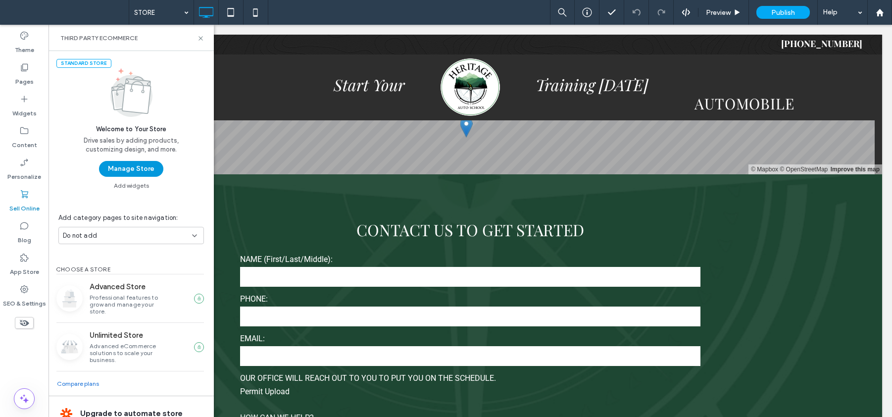
click at [118, 171] on button "Manage Store" at bounding box center [131, 169] width 64 height 16
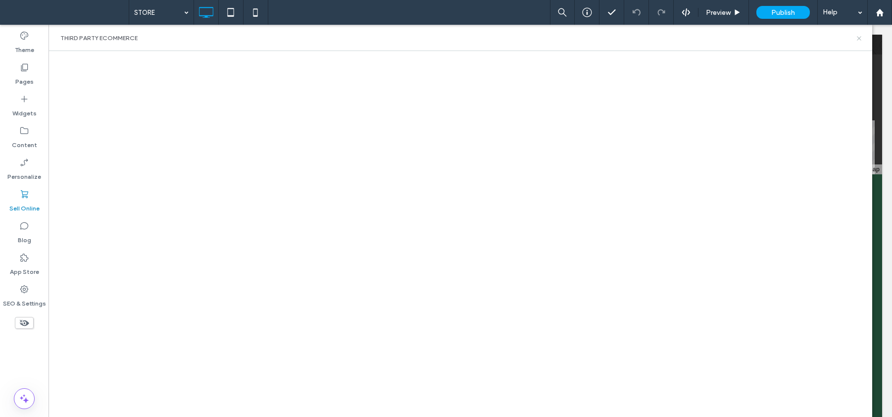
click at [857, 40] on icon at bounding box center [858, 38] width 7 height 7
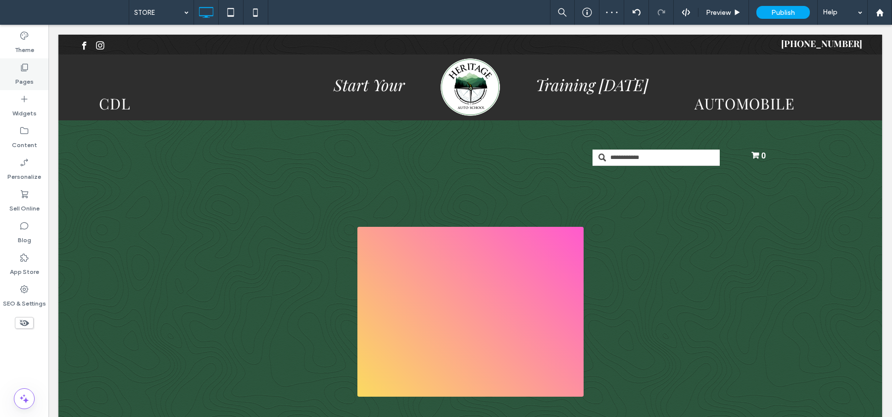
click at [29, 76] on label "Pages" at bounding box center [24, 79] width 18 height 14
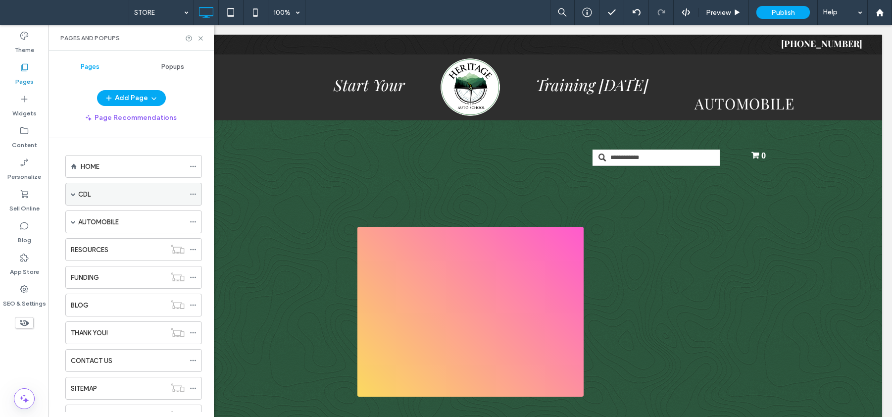
click at [118, 186] on div "CDL" at bounding box center [131, 194] width 106 height 22
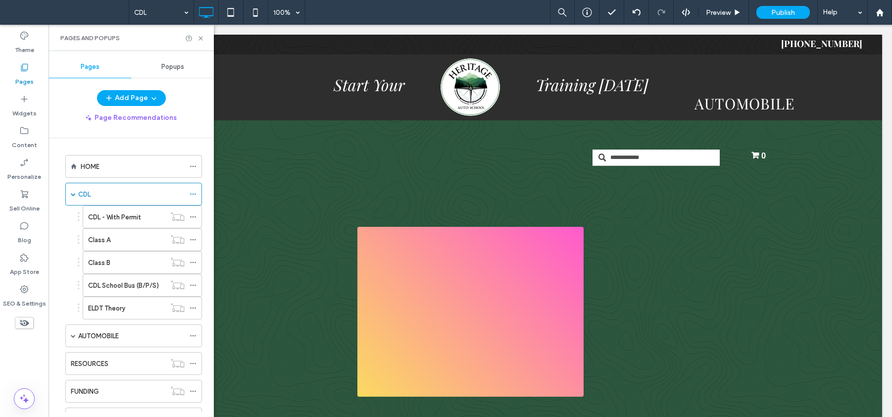
click at [121, 224] on div at bounding box center [446, 208] width 892 height 417
click at [98, 227] on div at bounding box center [446, 208] width 892 height 417
click at [100, 234] on div at bounding box center [446, 208] width 892 height 417
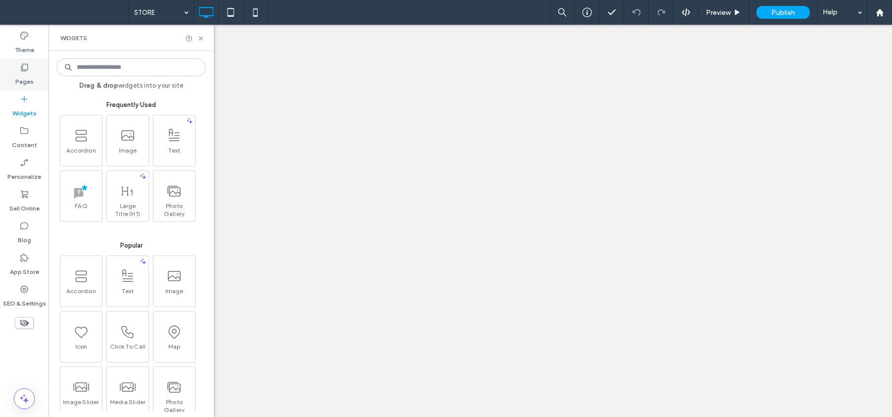
click at [26, 71] on use at bounding box center [24, 67] width 7 height 7
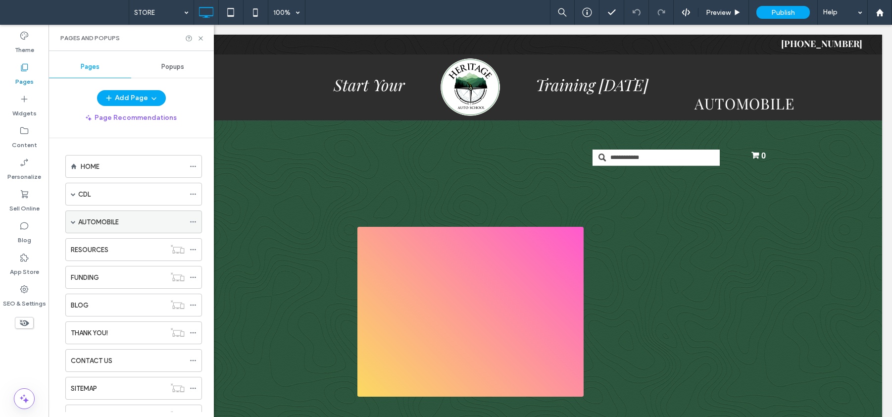
click at [111, 230] on div "AUTOMOBILE" at bounding box center [131, 222] width 106 height 22
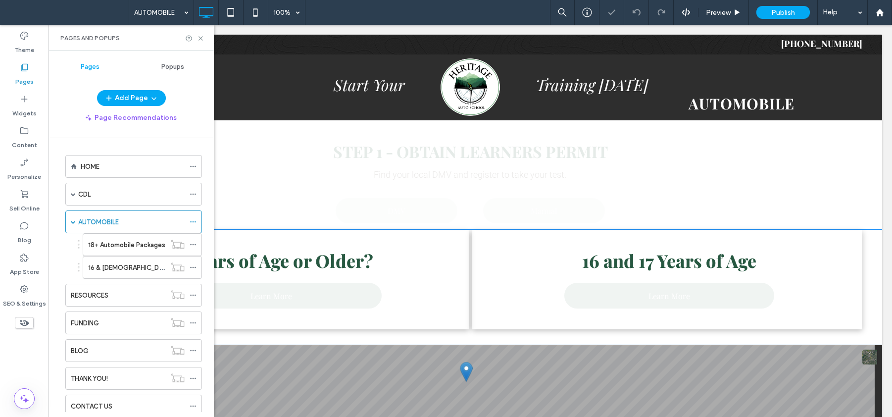
scroll to position [322, 0]
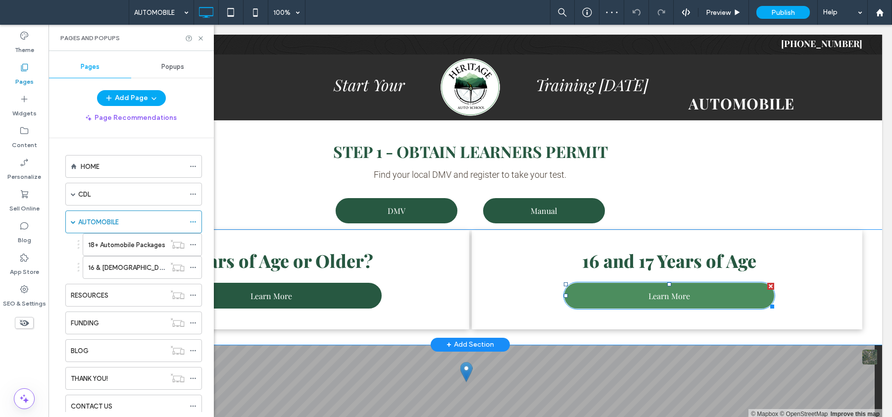
click at [585, 300] on link "Learn More" at bounding box center [669, 295] width 212 height 27
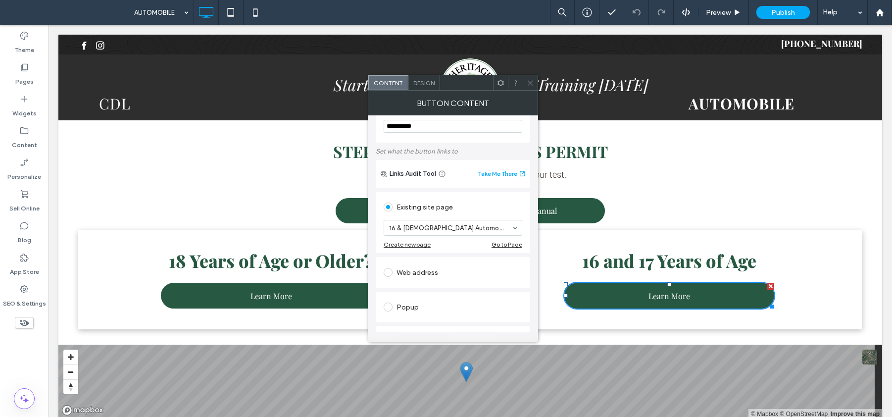
scroll to position [42, 0]
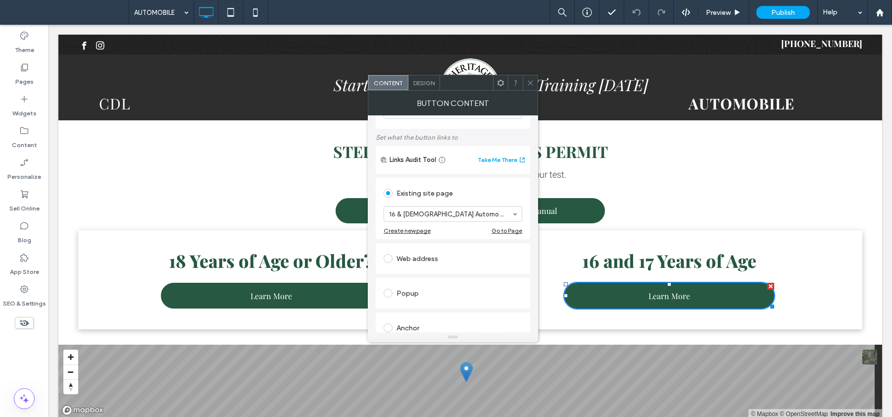
click at [532, 83] on icon at bounding box center [530, 82] width 7 height 7
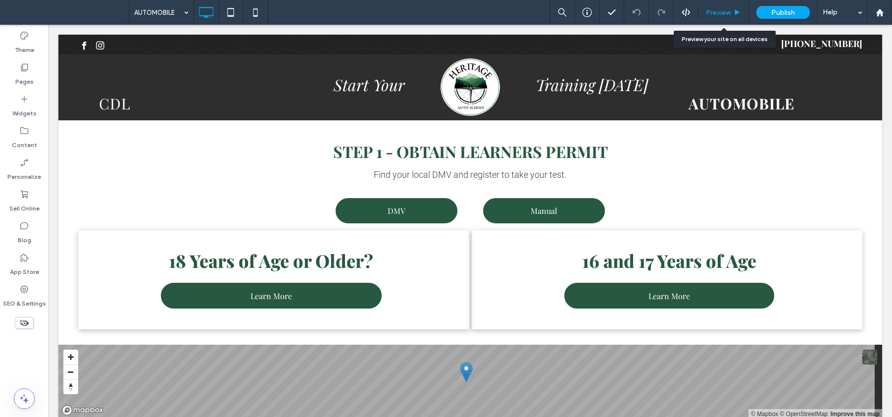
click at [731, 8] on div "Preview" at bounding box center [723, 12] width 50 height 8
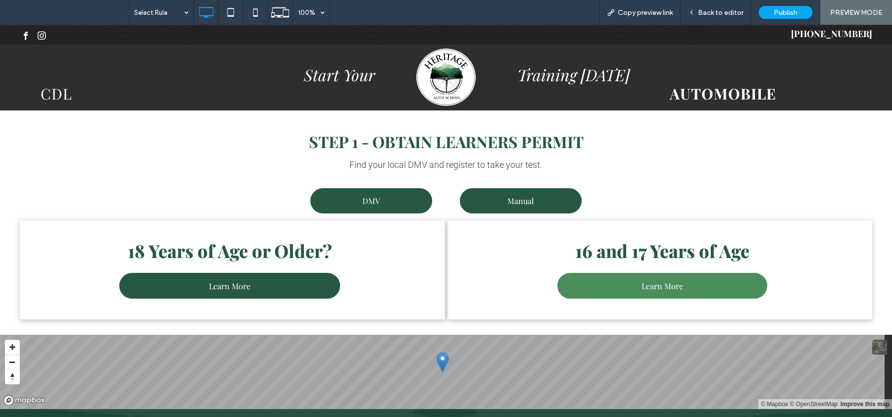
click at [586, 282] on link "Learn More" at bounding box center [662, 285] width 212 height 27
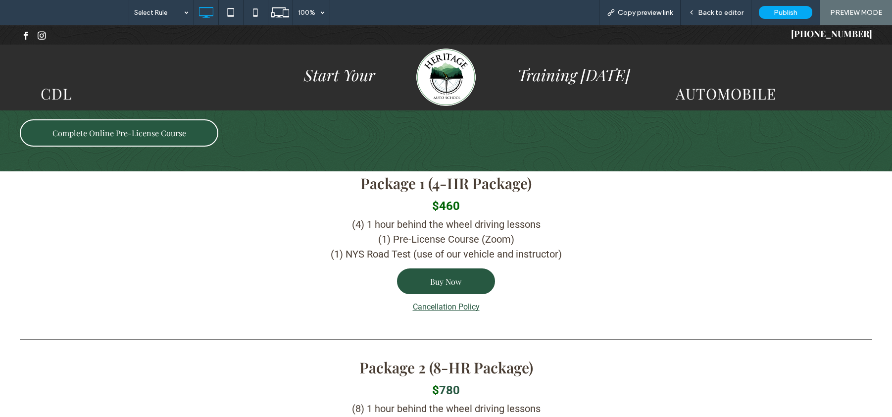
scroll to position [281, 0]
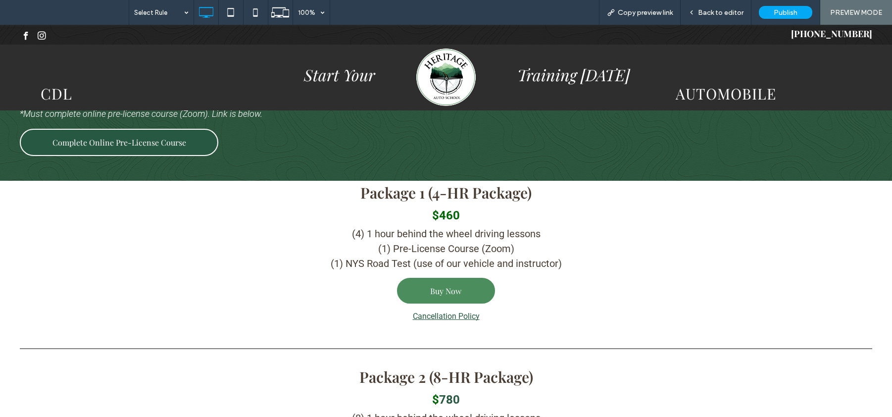
click at [457, 292] on span "Buy Now" at bounding box center [445, 291] width 31 height 10
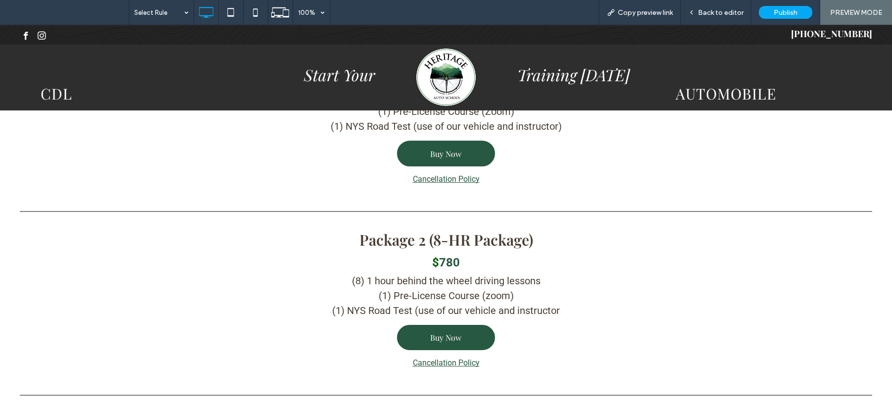
scroll to position [262, 0]
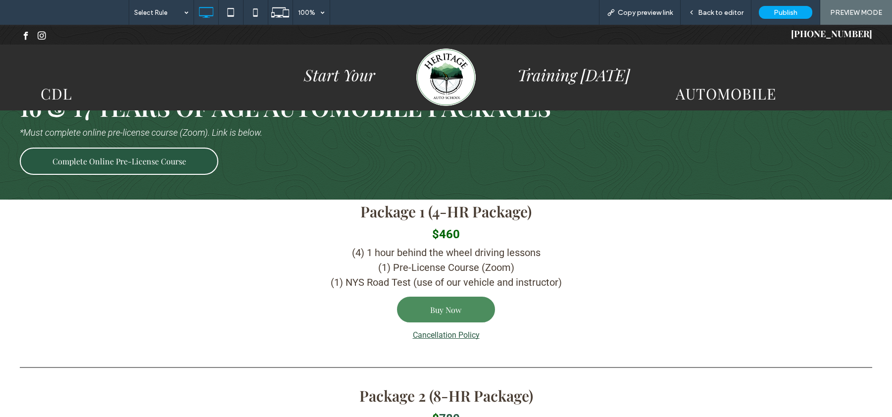
click at [463, 308] on link "Buy Now" at bounding box center [446, 309] width 100 height 27
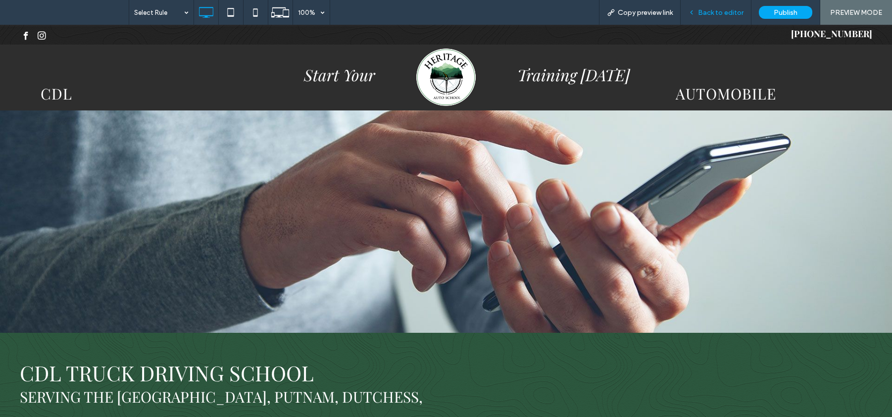
click at [720, 11] on span "Back to editor" at bounding box center [721, 12] width 46 height 8
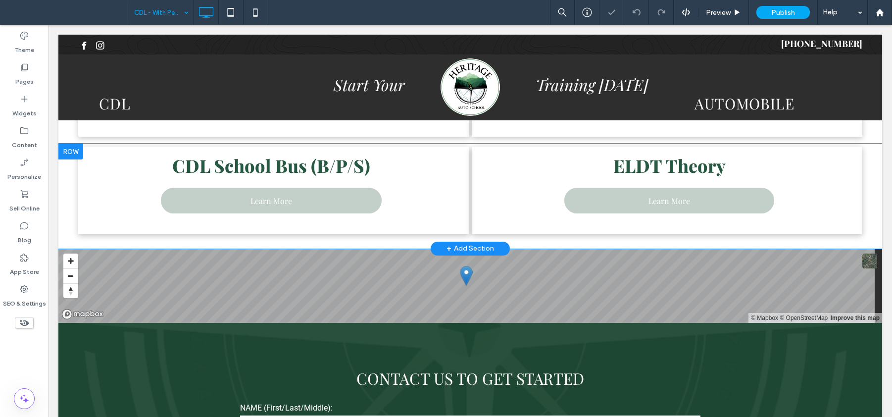
scroll to position [383, 0]
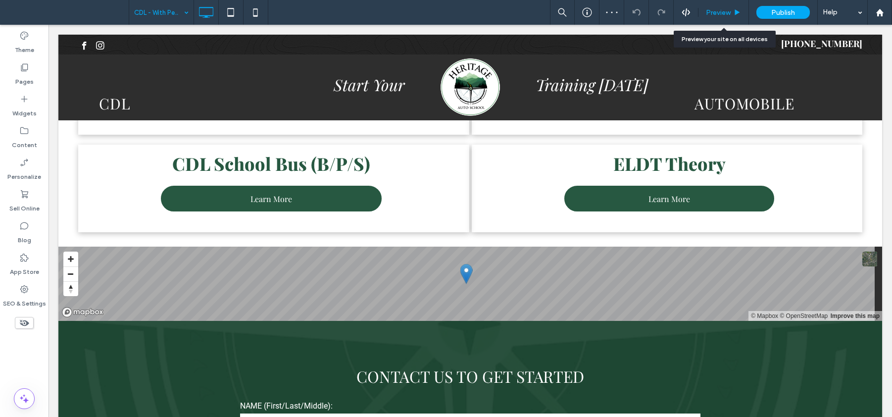
click at [716, 7] on div "Preview" at bounding box center [723, 12] width 50 height 25
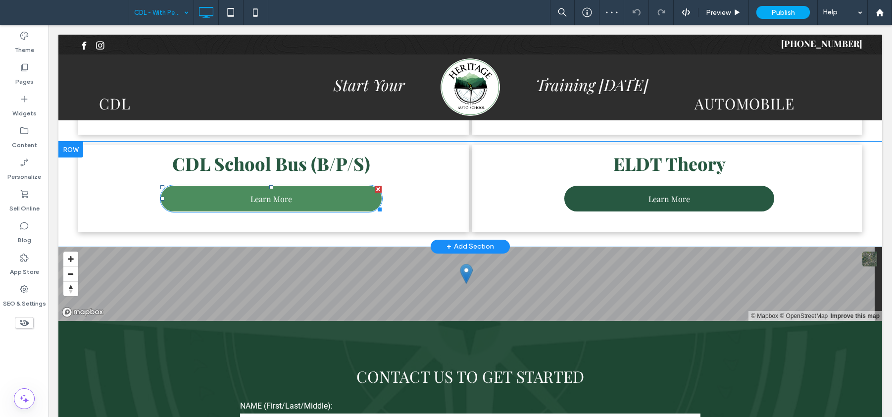
click at [333, 198] on link "Learn More" at bounding box center [271, 198] width 223 height 27
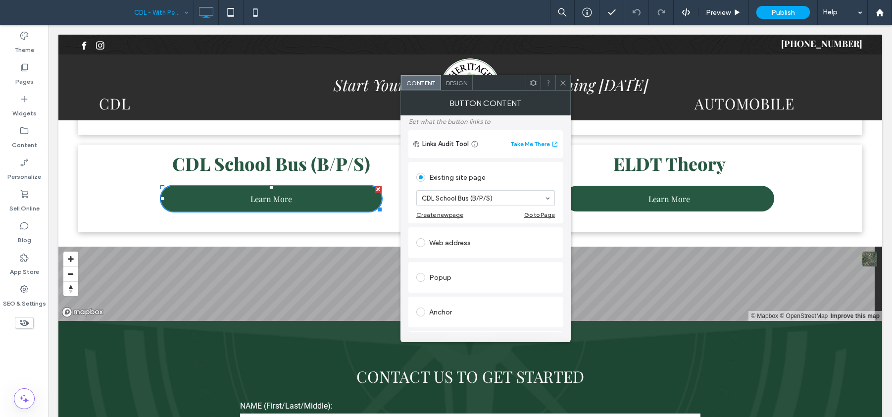
scroll to position [97, 0]
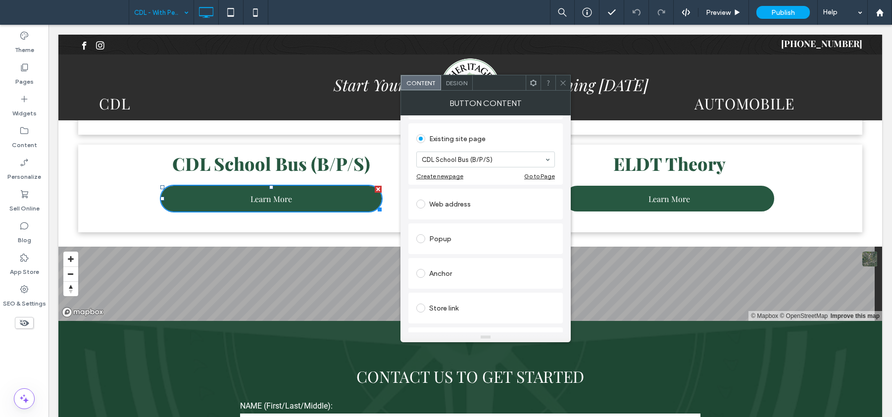
click at [425, 204] on span at bounding box center [420, 203] width 9 height 9
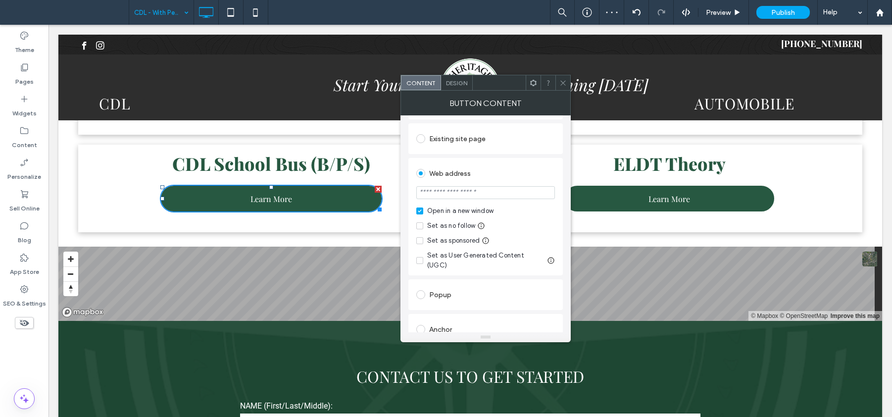
click at [560, 86] on icon at bounding box center [562, 82] width 7 height 7
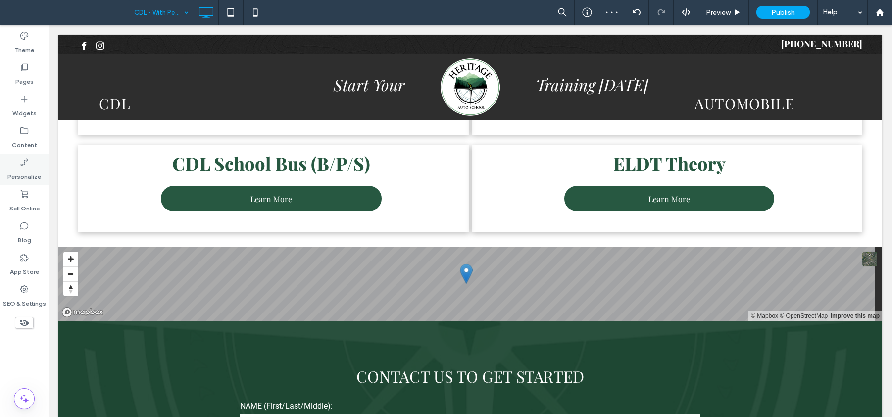
click at [33, 64] on div "Pages" at bounding box center [24, 74] width 49 height 32
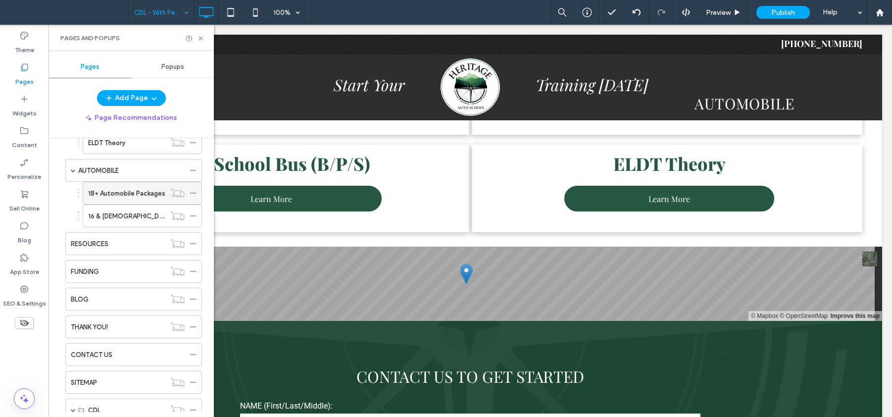
scroll to position [163, 0]
click at [123, 198] on label "18+ Automobile Packages" at bounding box center [126, 195] width 77 height 17
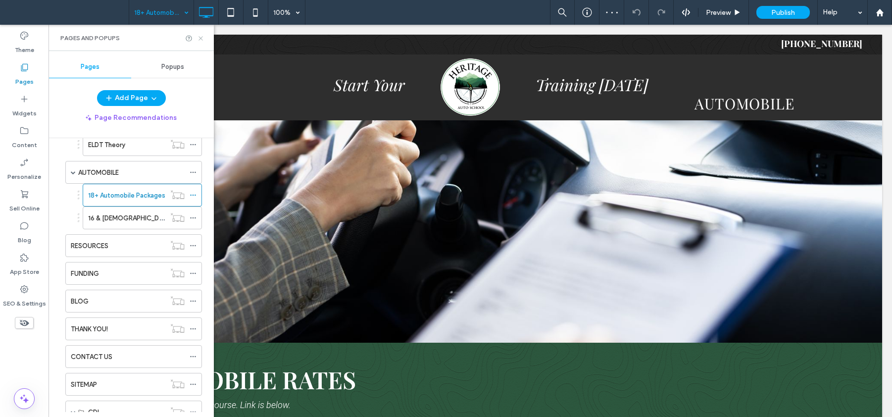
click at [203, 41] on icon at bounding box center [200, 38] width 7 height 7
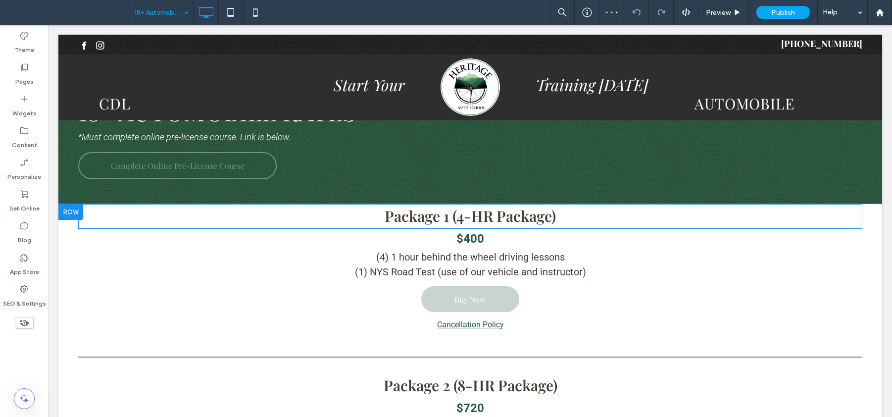
scroll to position [361, 0]
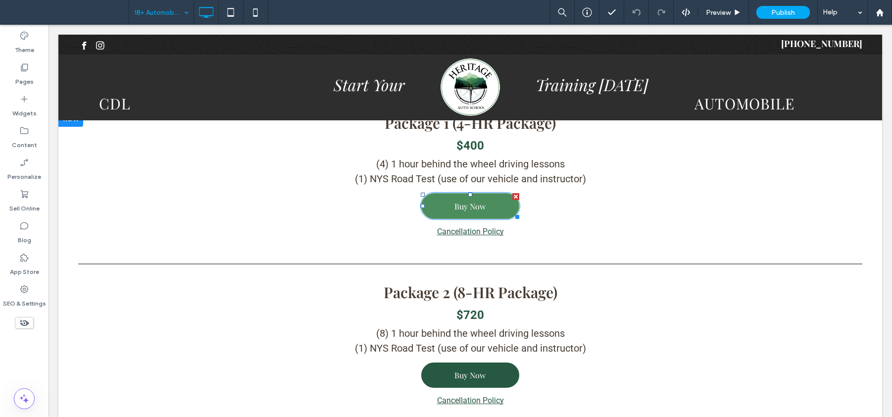
click at [486, 205] on link "Buy Now" at bounding box center [470, 205] width 100 height 27
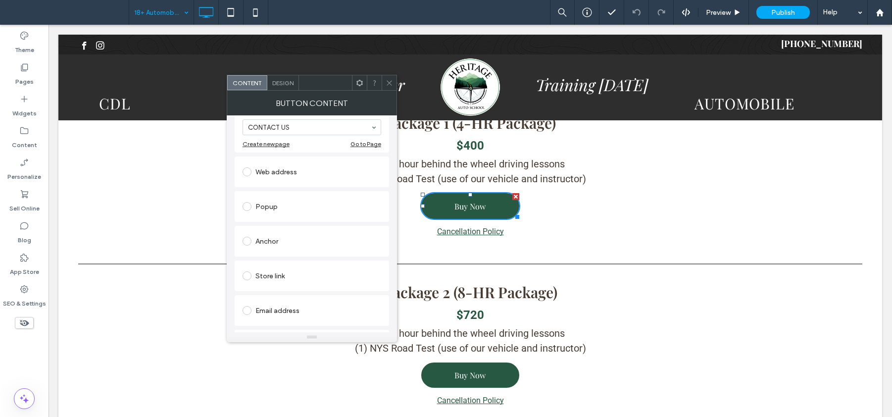
scroll to position [135, 0]
click at [287, 267] on div "Store link" at bounding box center [312, 270] width 139 height 16
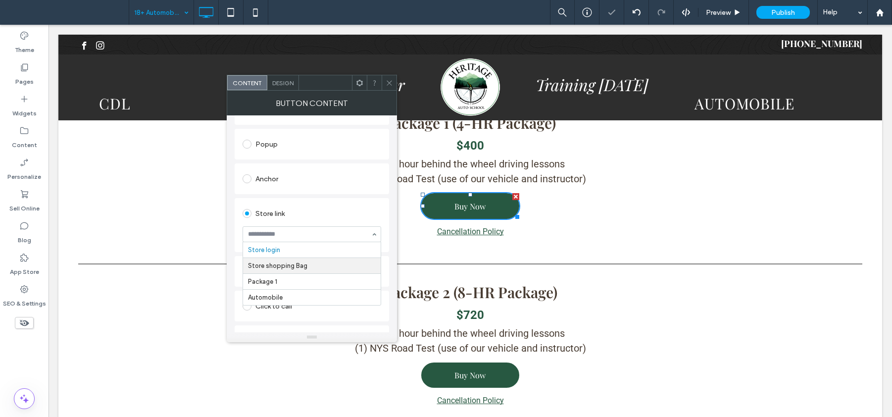
scroll to position [161, 0]
click at [392, 83] on icon at bounding box center [389, 82] width 7 height 7
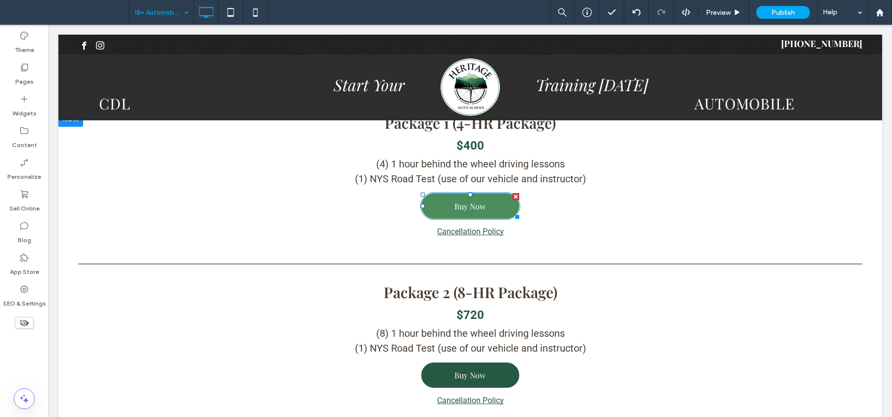
click at [473, 202] on span "Buy Now" at bounding box center [469, 206] width 31 height 10
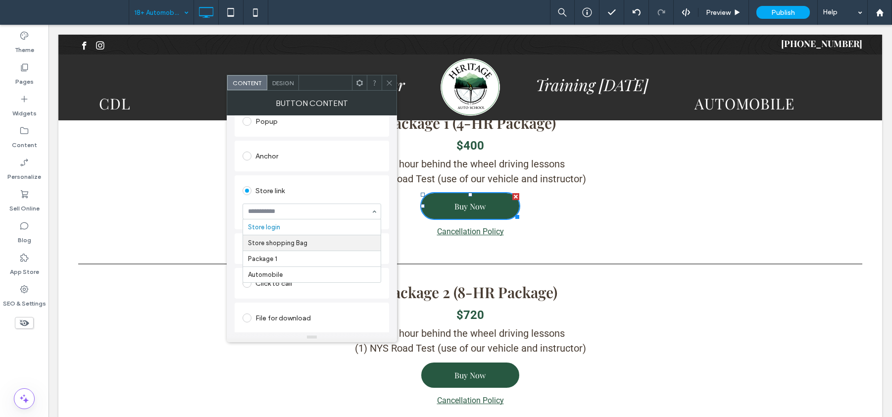
scroll to position [185, 0]
click at [369, 188] on div "Store link" at bounding box center [312, 190] width 139 height 16
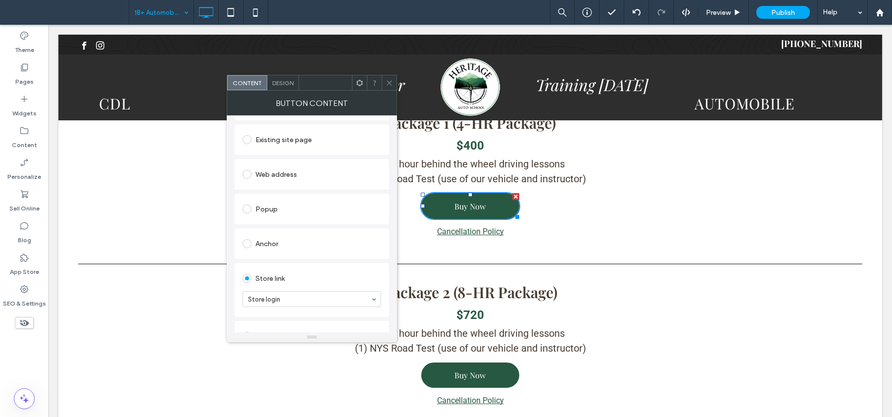
scroll to position [0, 0]
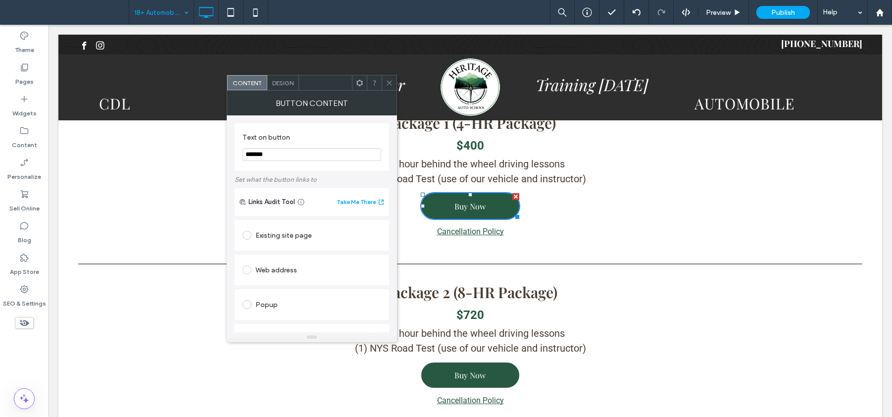
drag, startPoint x: 387, startPoint y: 86, endPoint x: 394, endPoint y: 86, distance: 6.4
click at [387, 86] on span at bounding box center [389, 82] width 7 height 15
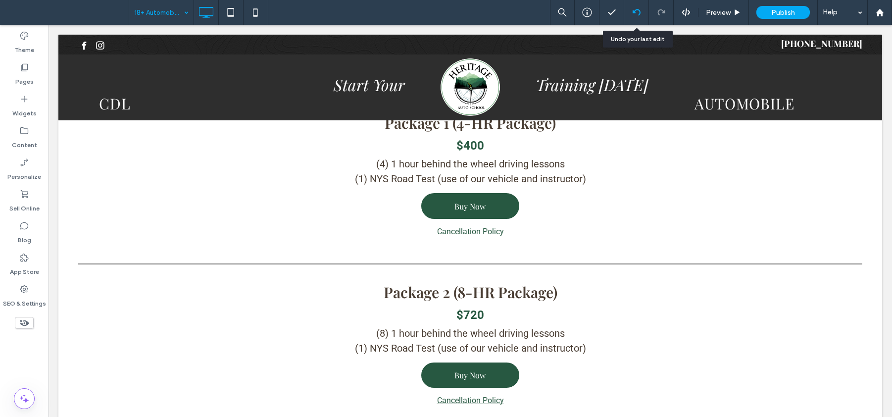
click at [640, 15] on icon at bounding box center [637, 12] width 8 height 8
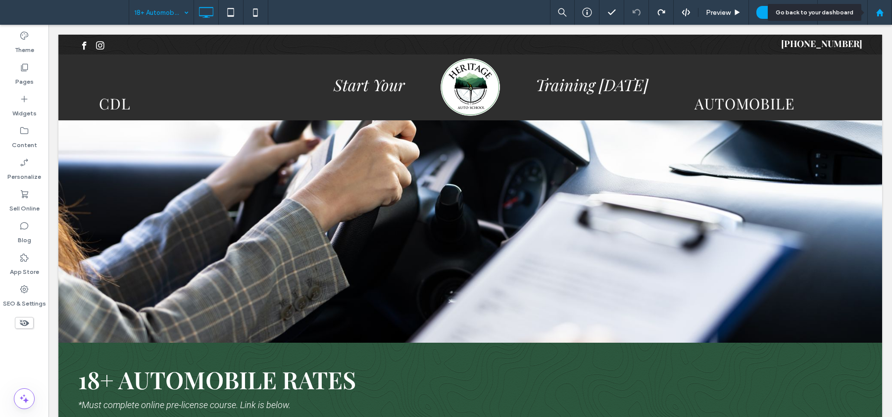
click at [880, 10] on use at bounding box center [879, 11] width 7 height 7
